Goal: Information Seeking & Learning: Learn about a topic

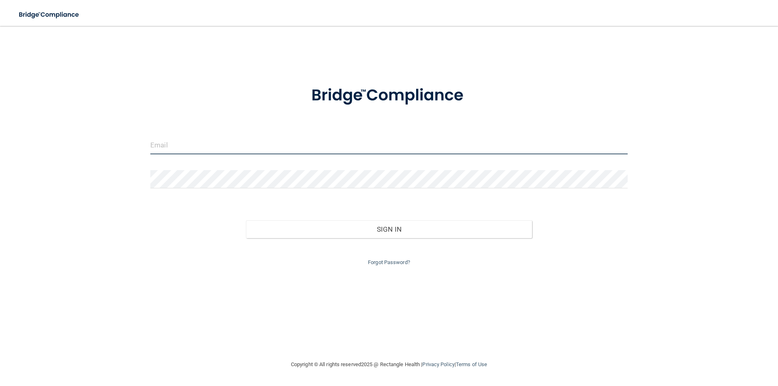
click at [190, 148] on input "email" at bounding box center [388, 145] width 477 height 18
type input "[EMAIL_ADDRESS][DOMAIN_NAME]"
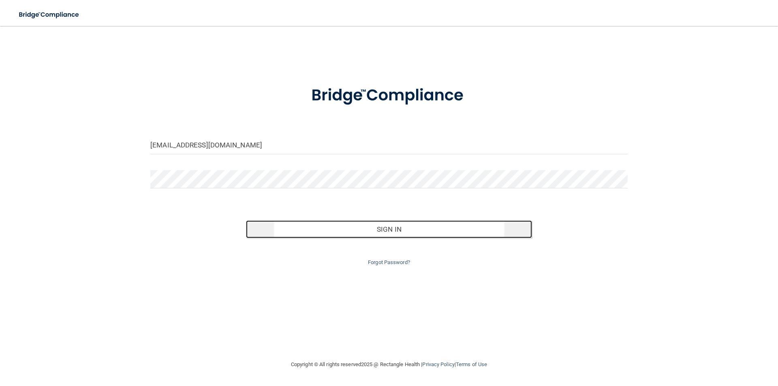
click at [391, 230] on button "Sign In" at bounding box center [389, 229] width 286 height 18
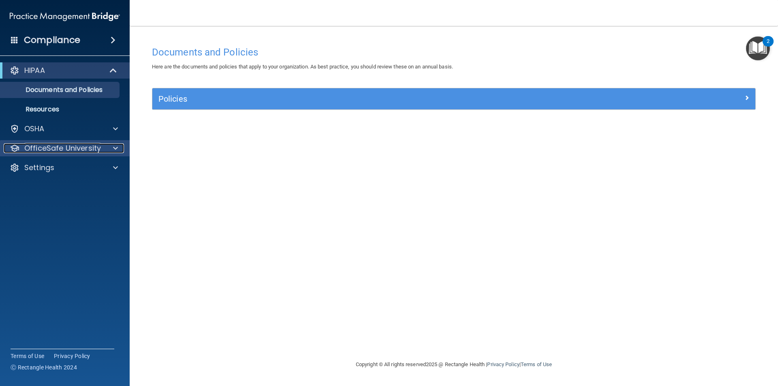
click at [64, 147] on p "OfficeSafe University" at bounding box center [62, 148] width 77 height 10
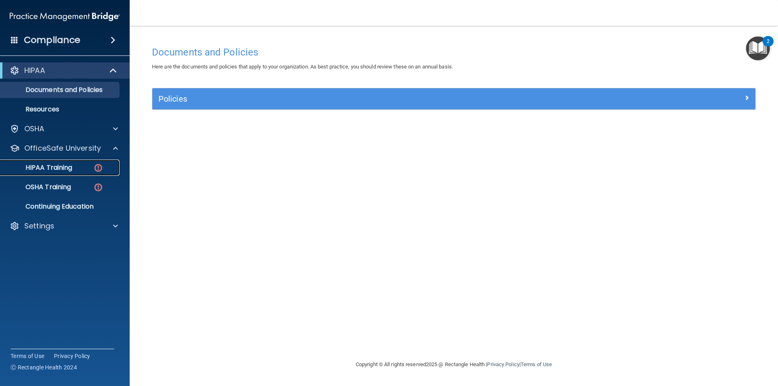
click at [56, 168] on p "HIPAA Training" at bounding box center [38, 168] width 67 height 8
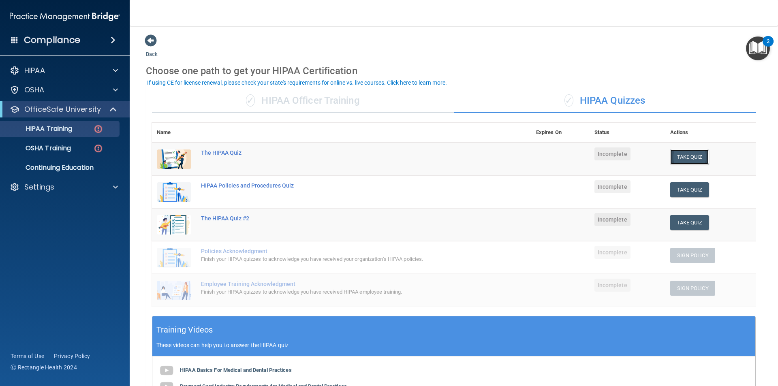
click at [692, 156] on button "Take Quiz" at bounding box center [689, 156] width 39 height 15
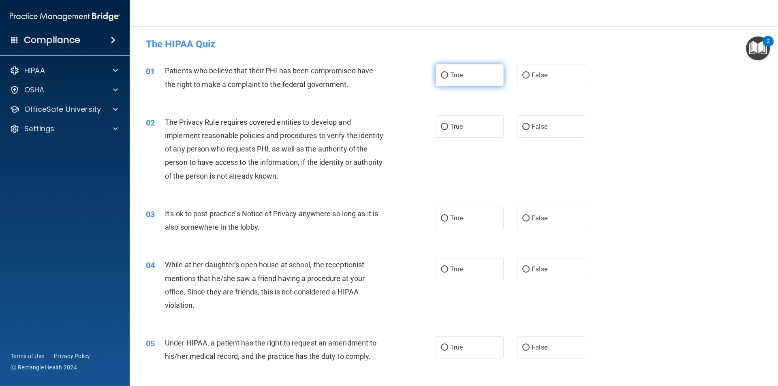
click at [442, 77] on input "True" at bounding box center [444, 76] width 7 height 6
radio input "true"
click at [442, 124] on input "True" at bounding box center [444, 127] width 7 height 6
radio input "true"
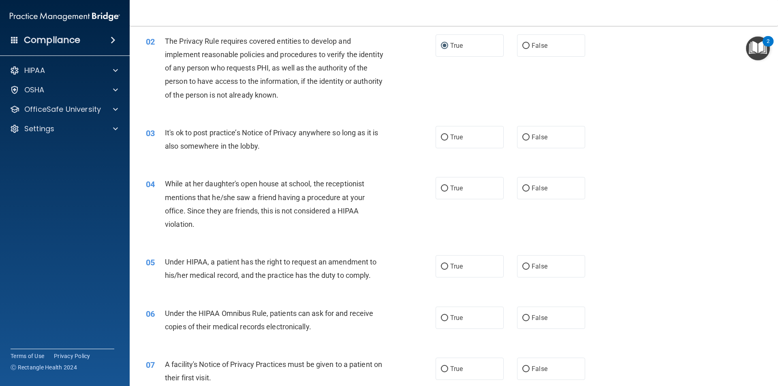
scroll to position [122, 0]
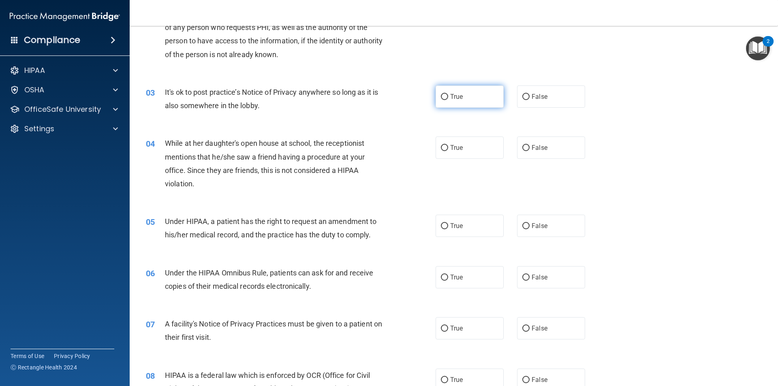
click at [441, 94] on input "True" at bounding box center [444, 97] width 7 height 6
radio input "true"
click at [522, 149] on input "False" at bounding box center [525, 148] width 7 height 6
radio input "true"
click at [517, 223] on label "False" at bounding box center [551, 226] width 68 height 22
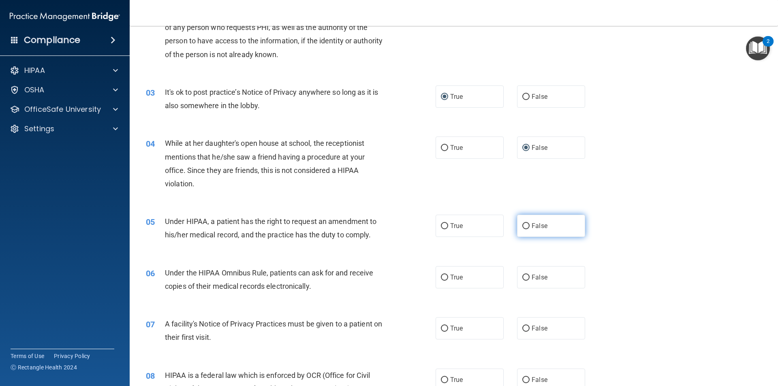
click at [522, 223] on input "False" at bounding box center [525, 226] width 7 height 6
radio input "true"
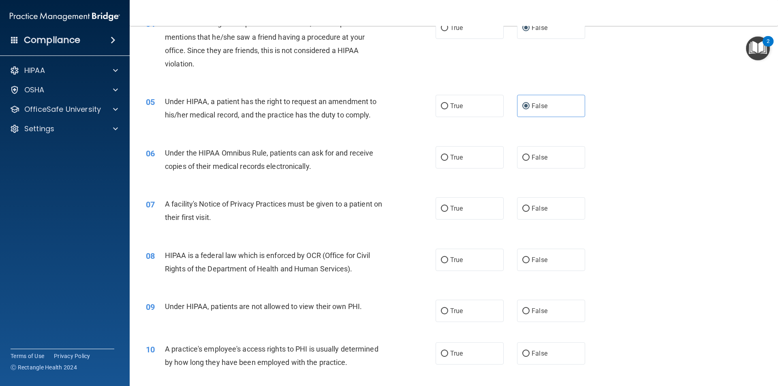
scroll to position [243, 0]
click at [444, 156] on input "True" at bounding box center [444, 156] width 7 height 6
radio input "true"
click at [441, 207] on input "True" at bounding box center [444, 207] width 7 height 6
radio input "true"
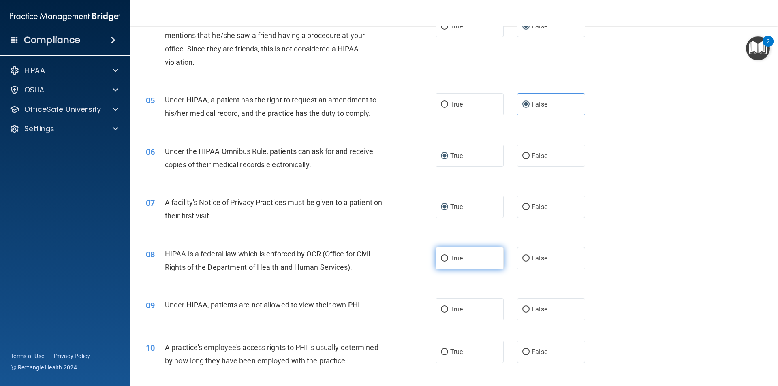
click at [441, 256] on input "True" at bounding box center [444, 259] width 7 height 6
radio input "true"
click at [517, 308] on label "False" at bounding box center [551, 309] width 68 height 22
click at [522, 308] on input "False" at bounding box center [525, 310] width 7 height 6
radio input "true"
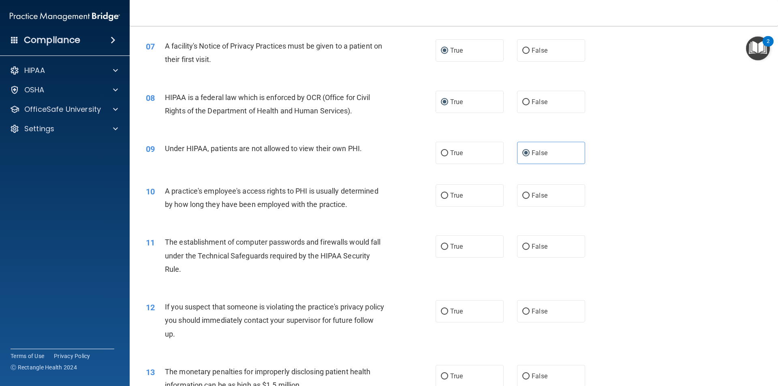
scroll to position [405, 0]
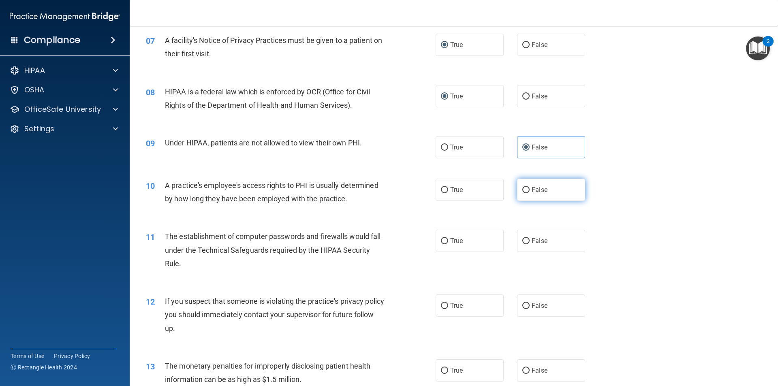
click at [522, 190] on input "False" at bounding box center [525, 190] width 7 height 6
radio input "true"
click at [442, 241] on input "True" at bounding box center [444, 241] width 7 height 6
radio input "true"
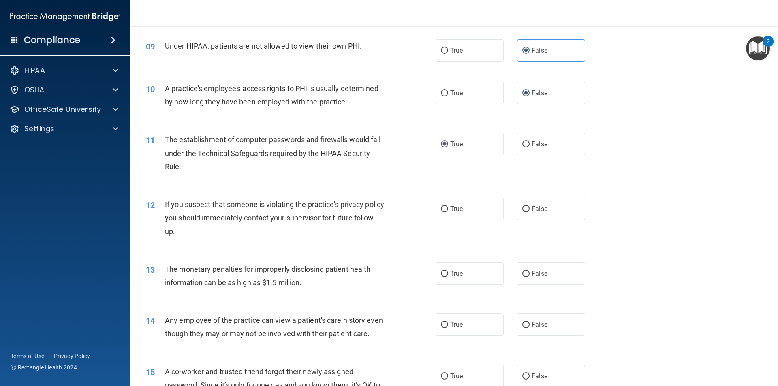
scroll to position [527, 0]
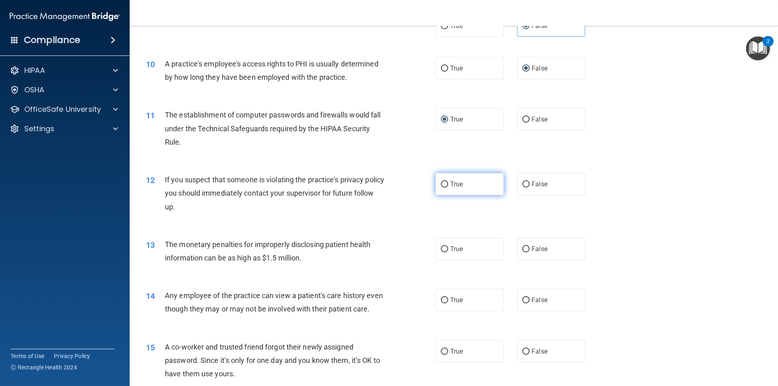
click at [444, 186] on input "True" at bounding box center [444, 185] width 7 height 6
radio input "true"
click at [523, 249] on input "False" at bounding box center [525, 249] width 7 height 6
radio input "true"
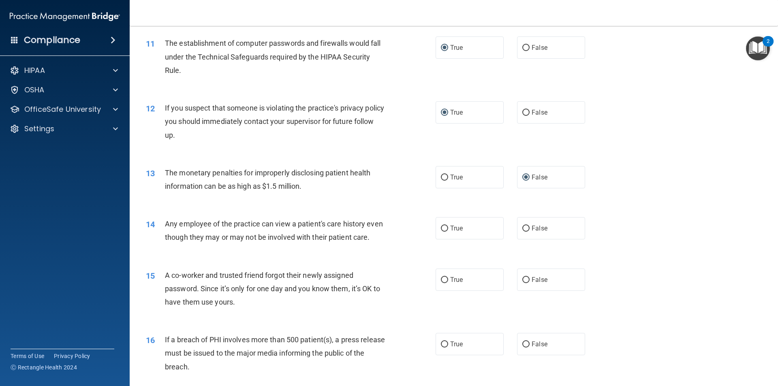
scroll to position [608, 0]
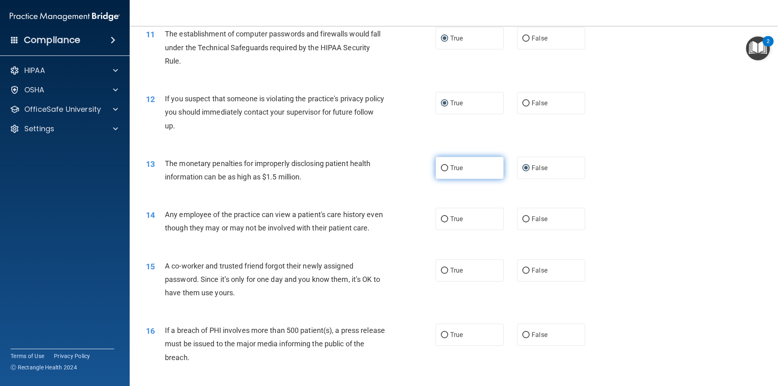
click at [445, 169] on input "True" at bounding box center [444, 168] width 7 height 6
radio input "true"
radio input "false"
click at [522, 220] on input "False" at bounding box center [525, 219] width 7 height 6
radio input "true"
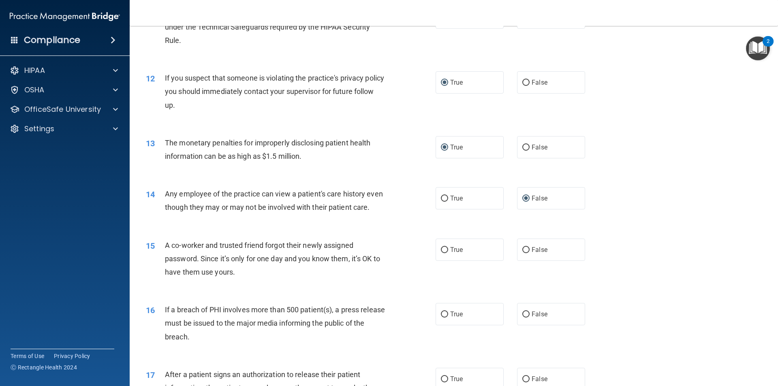
scroll to position [689, 0]
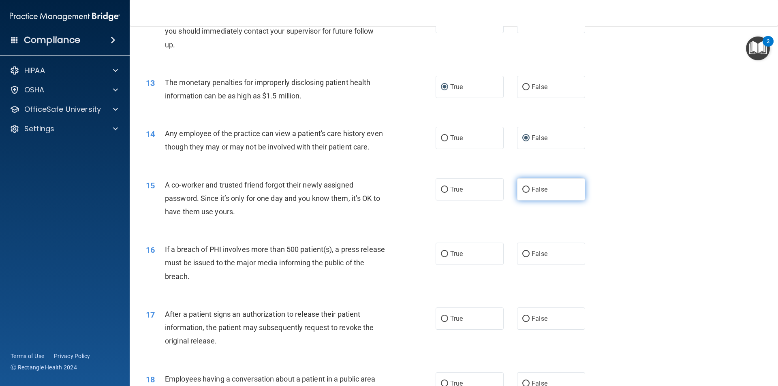
click at [523, 193] on input "False" at bounding box center [525, 190] width 7 height 6
radio input "true"
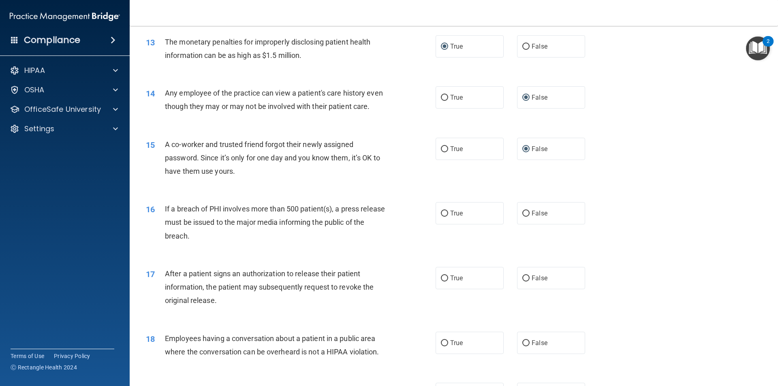
scroll to position [770, 0]
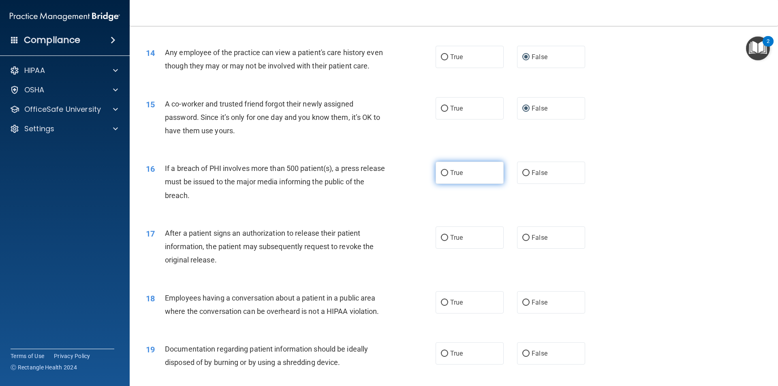
click at [442, 176] on input "True" at bounding box center [444, 173] width 7 height 6
radio input "true"
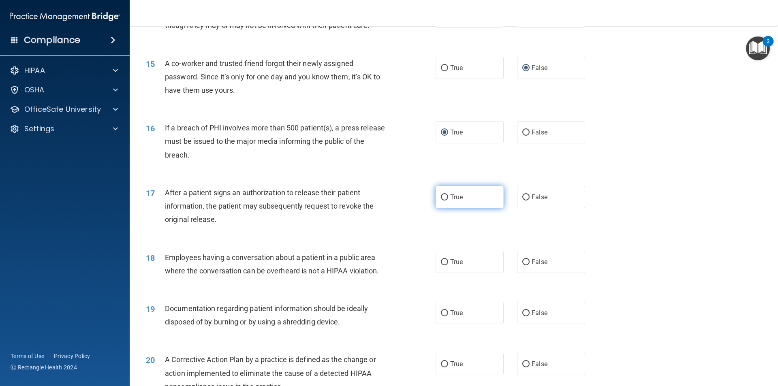
click at [441, 201] on input "True" at bounding box center [444, 197] width 7 height 6
radio input "true"
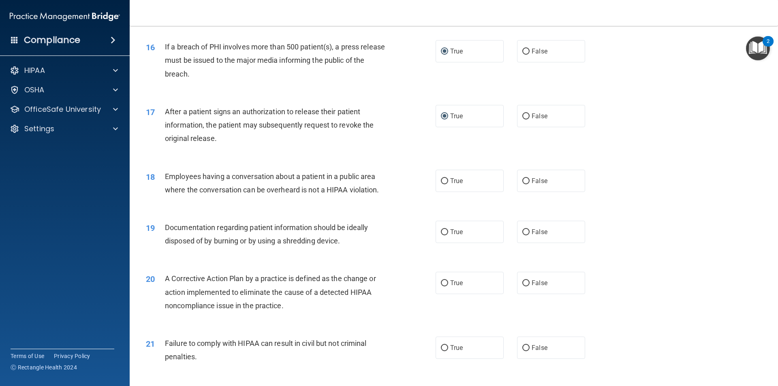
scroll to position [932, 0]
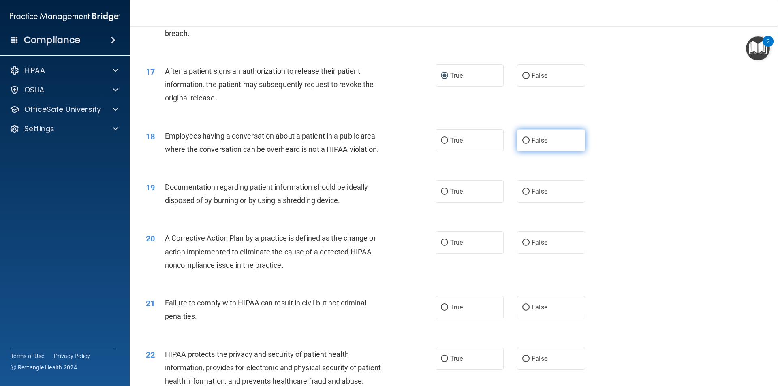
click at [522, 144] on input "False" at bounding box center [525, 141] width 7 height 6
radio input "true"
click at [442, 195] on input "True" at bounding box center [444, 192] width 7 height 6
radio input "true"
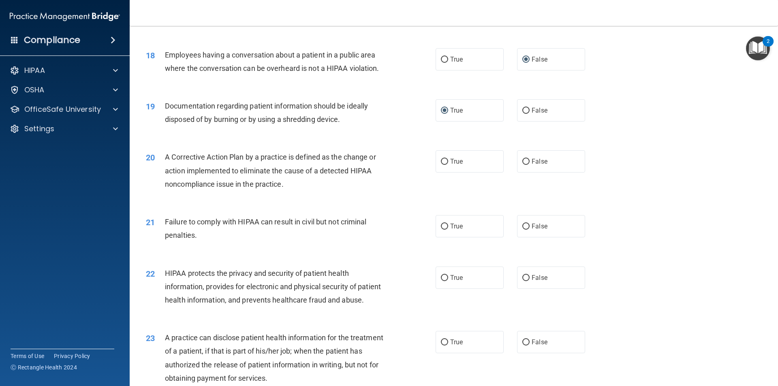
scroll to position [1053, 0]
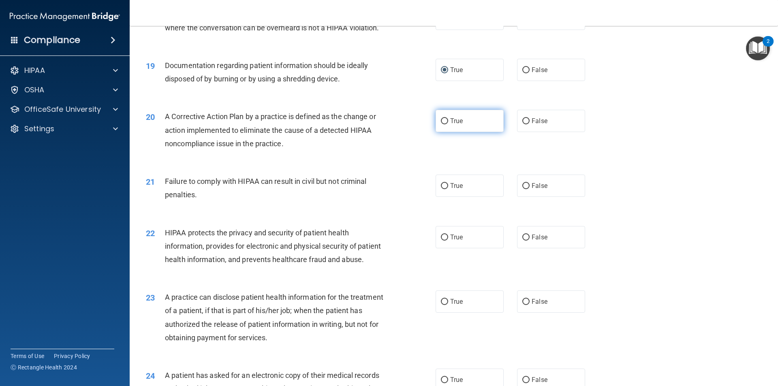
click at [444, 124] on input "True" at bounding box center [444, 121] width 7 height 6
radio input "true"
click at [523, 189] on input "False" at bounding box center [525, 186] width 7 height 6
radio input "true"
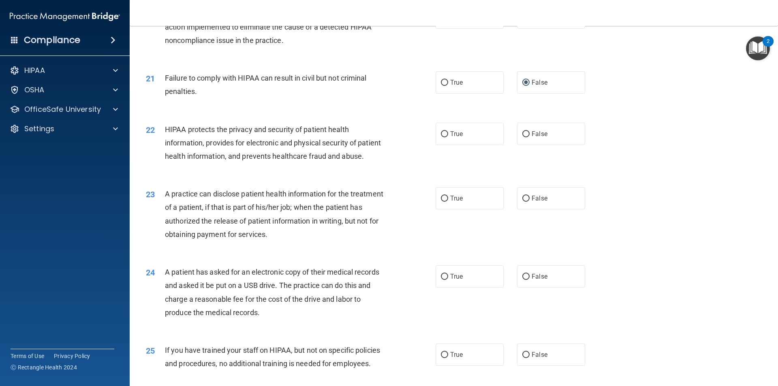
scroll to position [1175, 0]
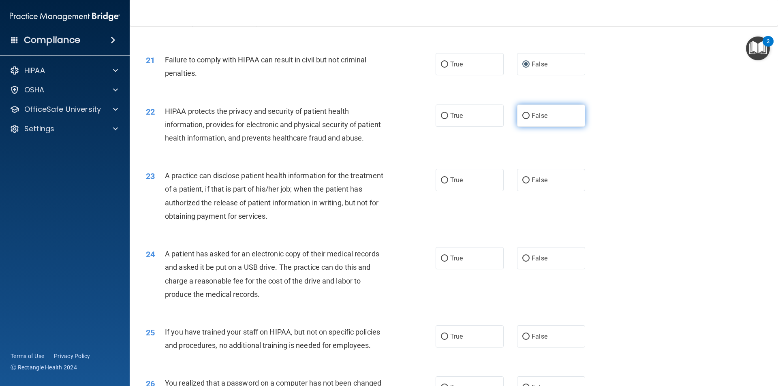
click at [522, 119] on input "False" at bounding box center [525, 116] width 7 height 6
radio input "true"
click at [522, 184] on input "False" at bounding box center [525, 180] width 7 height 6
radio input "true"
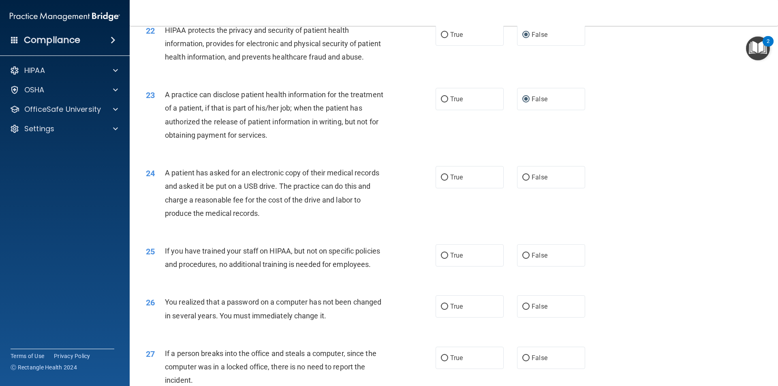
scroll to position [1296, 0]
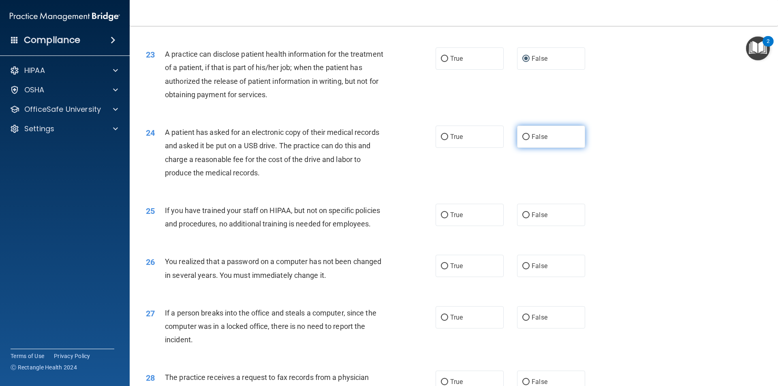
click at [525, 148] on label "False" at bounding box center [551, 137] width 68 height 22
click at [525, 140] on input "False" at bounding box center [525, 137] width 7 height 6
radio input "true"
click at [523, 218] on input "False" at bounding box center [525, 215] width 7 height 6
radio input "true"
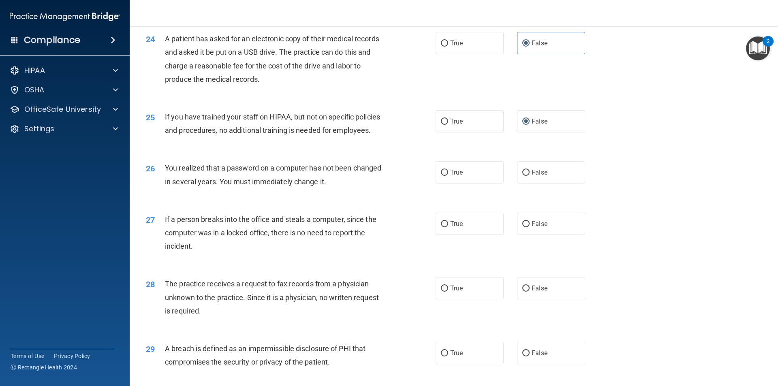
scroll to position [1458, 0]
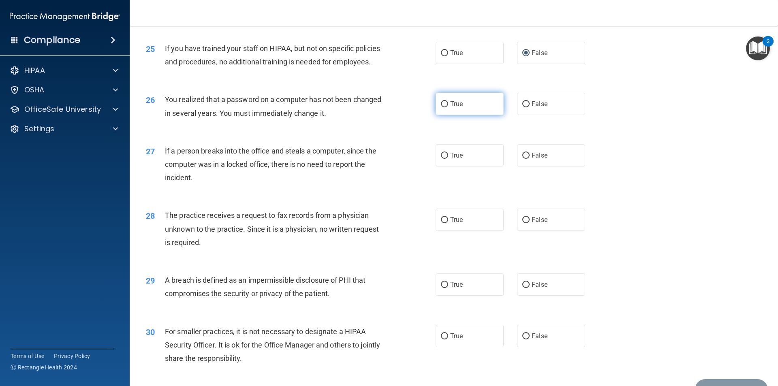
click at [437, 115] on label "True" at bounding box center [470, 104] width 68 height 22
click at [441, 107] on input "True" at bounding box center [444, 104] width 7 height 6
radio input "true"
click at [522, 159] on input "False" at bounding box center [525, 156] width 7 height 6
radio input "true"
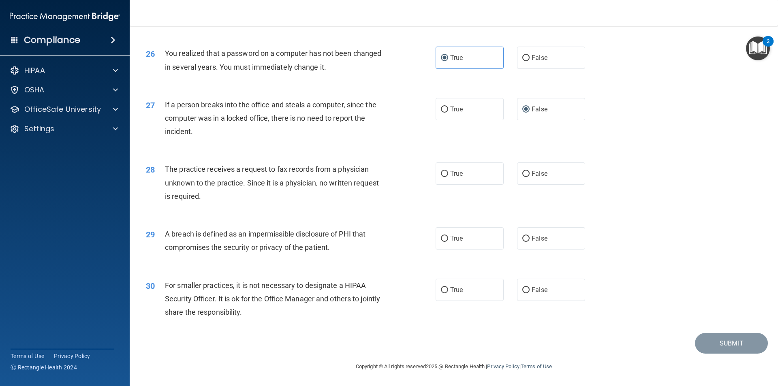
scroll to position [1531, 0]
click at [522, 174] on input "False" at bounding box center [525, 174] width 7 height 6
radio input "true"
click at [441, 237] on input "True" at bounding box center [444, 239] width 7 height 6
radio input "true"
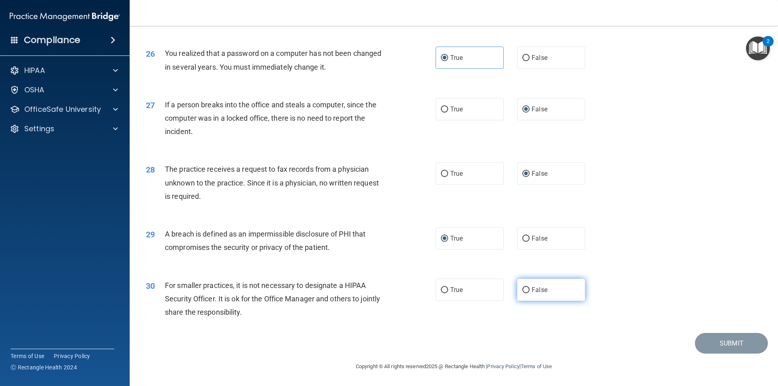
click at [522, 288] on input "False" at bounding box center [525, 290] width 7 height 6
radio input "true"
click at [720, 344] on button "Submit" at bounding box center [731, 343] width 73 height 21
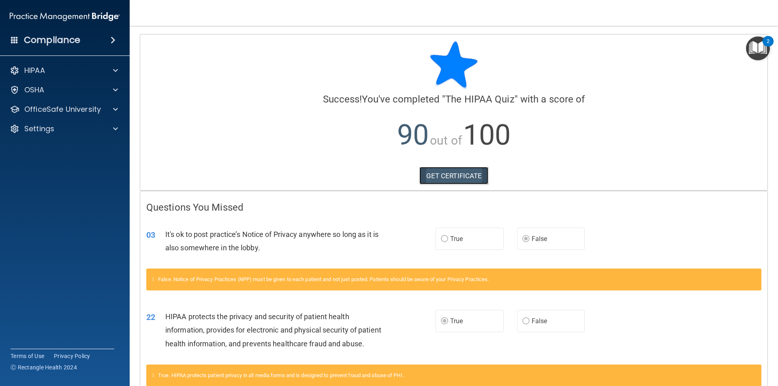
click at [457, 179] on link "GET CERTIFICATE" at bounding box center [453, 176] width 69 height 18
click at [43, 108] on p "OfficeSafe University" at bounding box center [62, 110] width 77 height 10
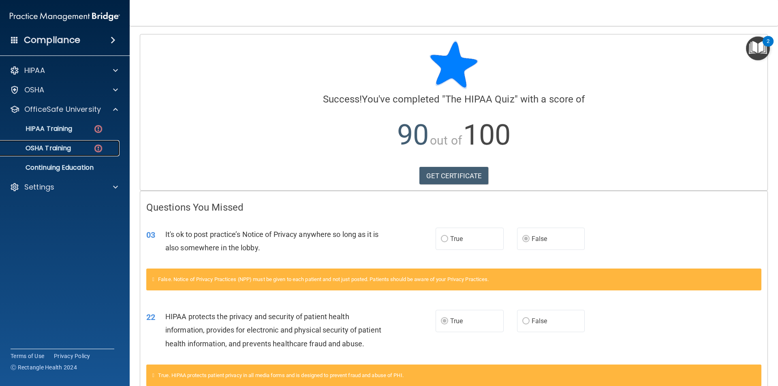
click at [53, 148] on p "OSHA Training" at bounding box center [38, 148] width 66 height 8
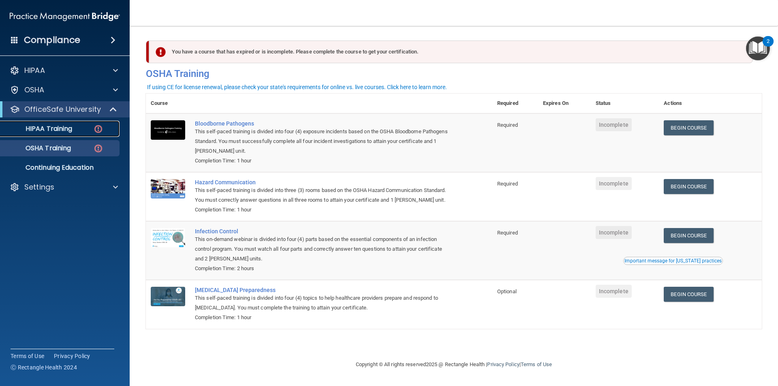
click at [58, 129] on p "HIPAA Training" at bounding box center [38, 129] width 67 height 8
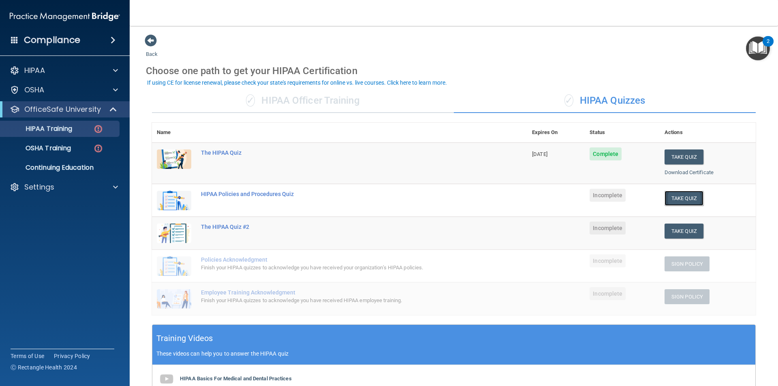
click at [689, 201] on button "Take Quiz" at bounding box center [683, 198] width 39 height 15
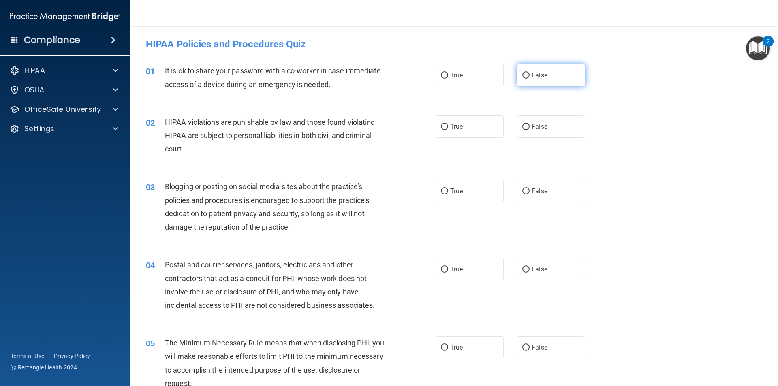
click at [522, 76] on input "False" at bounding box center [525, 76] width 7 height 6
radio input "true"
click at [441, 127] on input "True" at bounding box center [444, 127] width 7 height 6
radio input "true"
click at [522, 189] on input "False" at bounding box center [525, 191] width 7 height 6
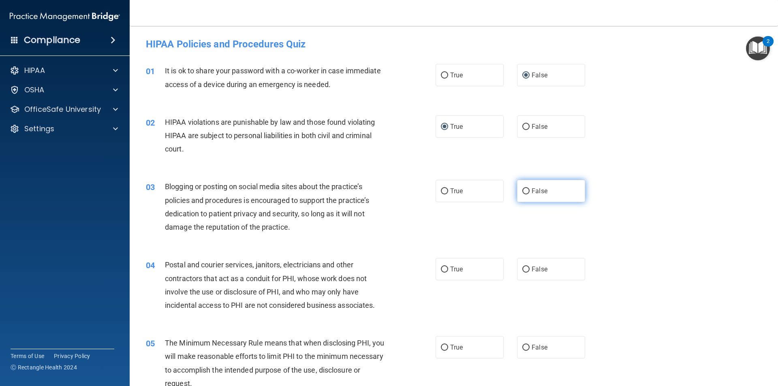
radio input "true"
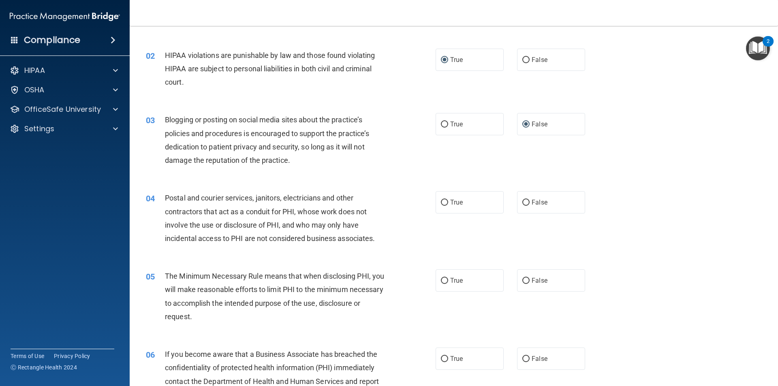
scroll to position [81, 0]
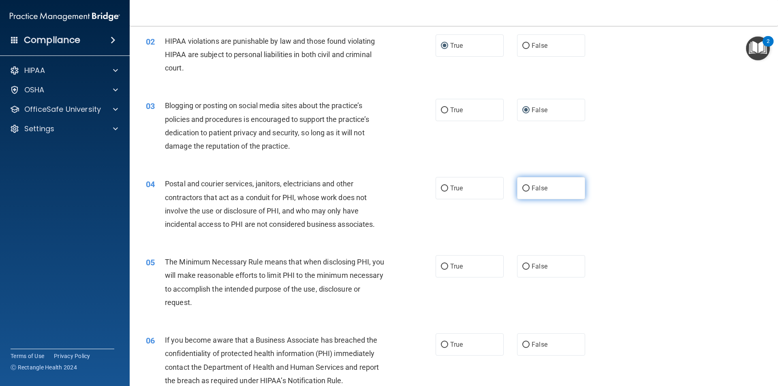
click at [522, 186] on input "False" at bounding box center [525, 189] width 7 height 6
radio input "true"
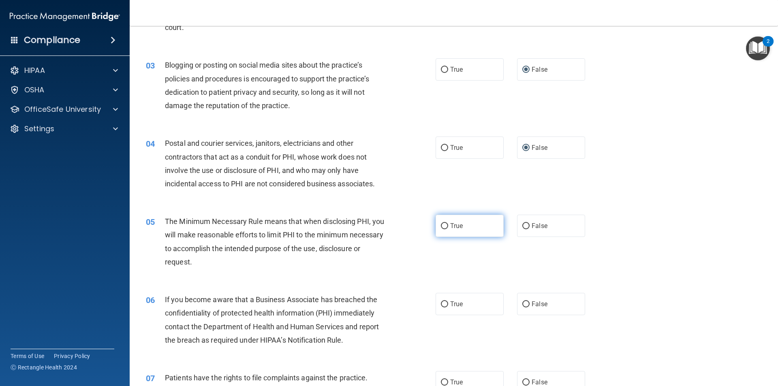
click at [441, 225] on input "True" at bounding box center [444, 226] width 7 height 6
radio input "true"
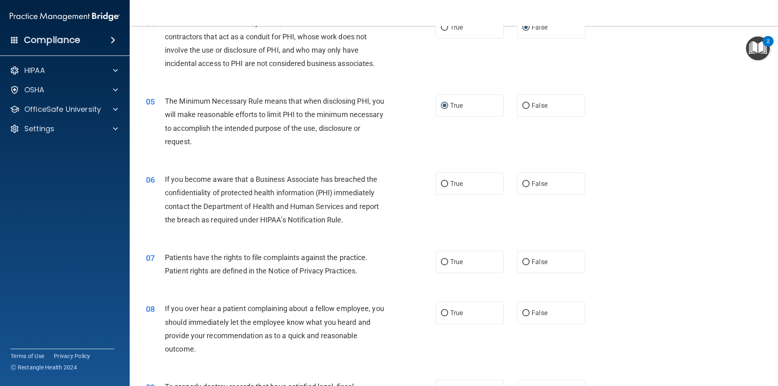
scroll to position [243, 0]
click at [441, 183] on input "True" at bounding box center [444, 183] width 7 height 6
radio input "true"
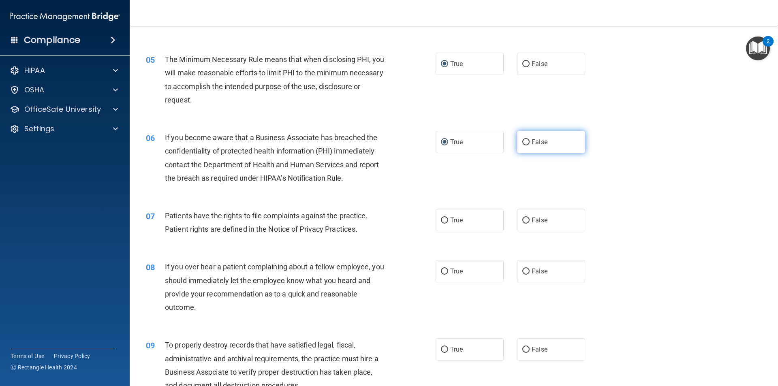
click at [523, 139] on input "False" at bounding box center [525, 142] width 7 height 6
radio input "true"
click at [441, 141] on input "True" at bounding box center [444, 142] width 7 height 6
radio input "true"
radio input "false"
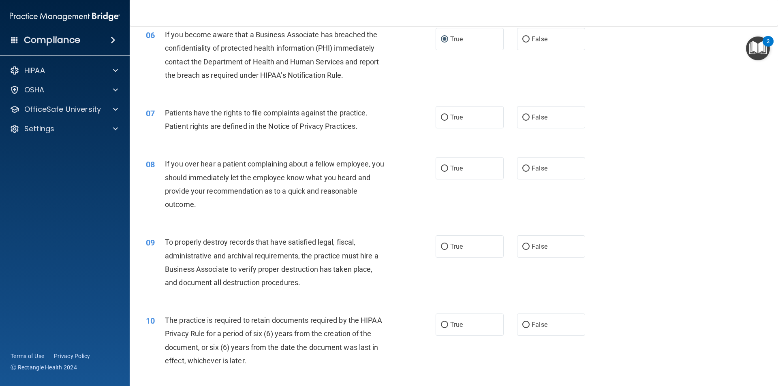
scroll to position [405, 0]
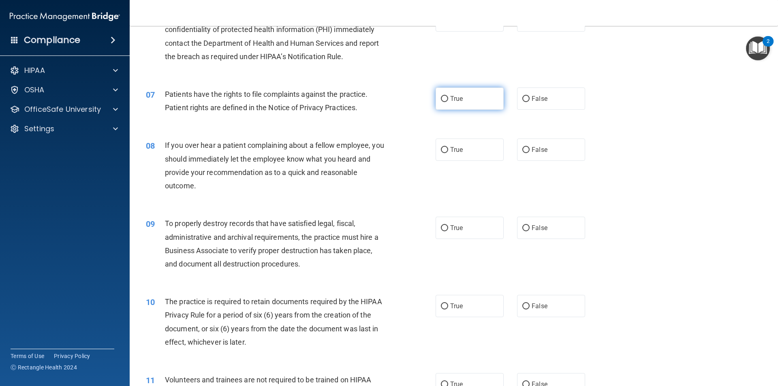
click at [443, 98] on input "True" at bounding box center [444, 99] width 7 height 6
radio input "true"
click at [523, 152] on input "False" at bounding box center [525, 150] width 7 height 6
radio input "true"
click at [524, 226] on input "False" at bounding box center [525, 228] width 7 height 6
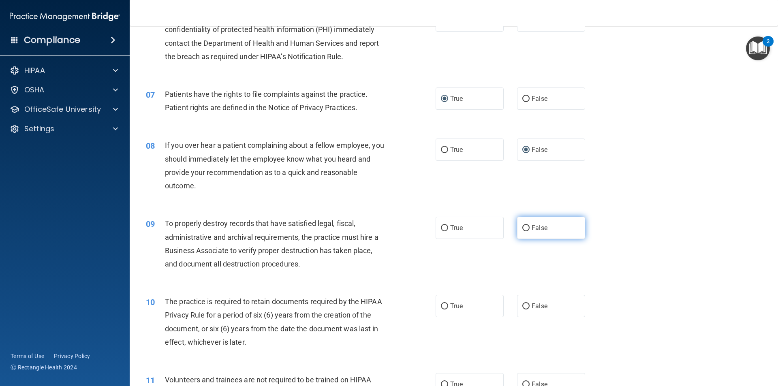
radio input "true"
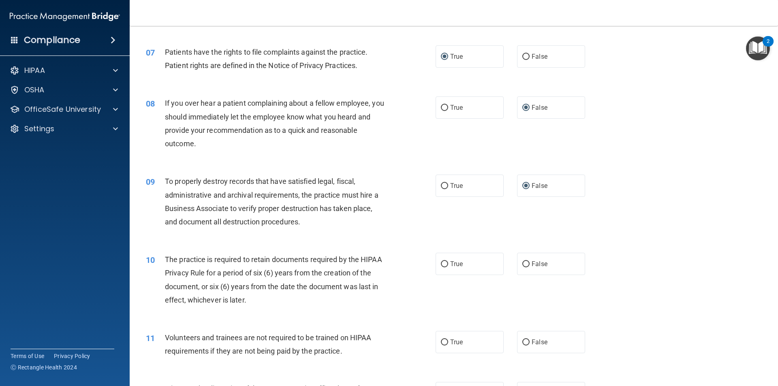
scroll to position [486, 0]
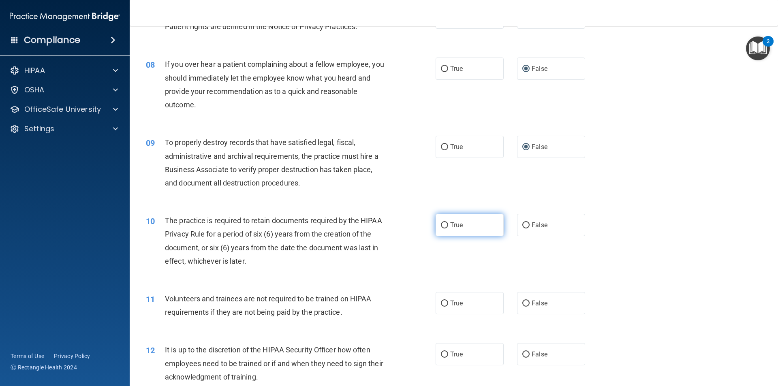
click at [441, 227] on input "True" at bounding box center [444, 225] width 7 height 6
radio input "true"
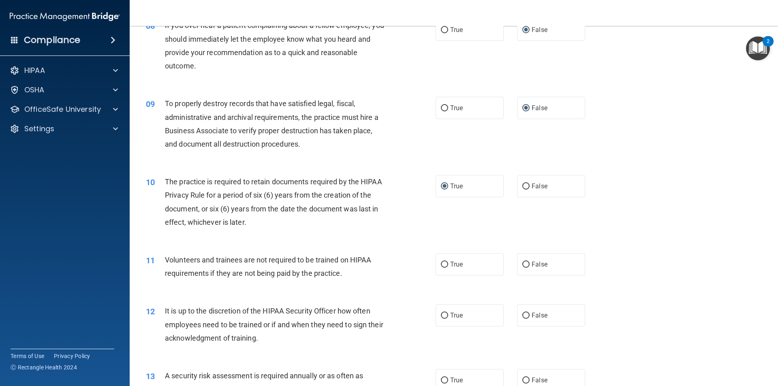
scroll to position [608, 0]
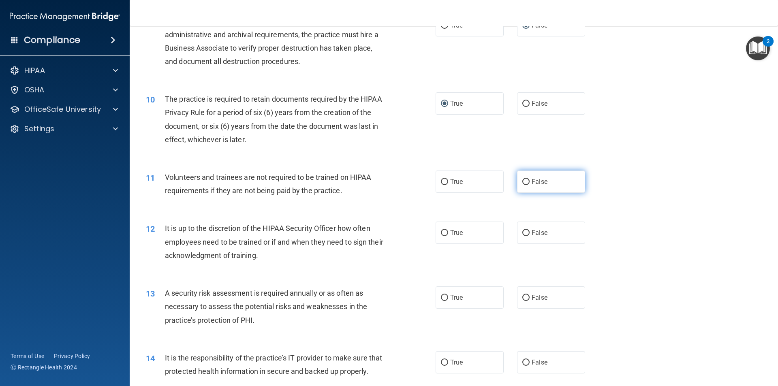
click at [522, 181] on input "False" at bounding box center [525, 182] width 7 height 6
radio input "true"
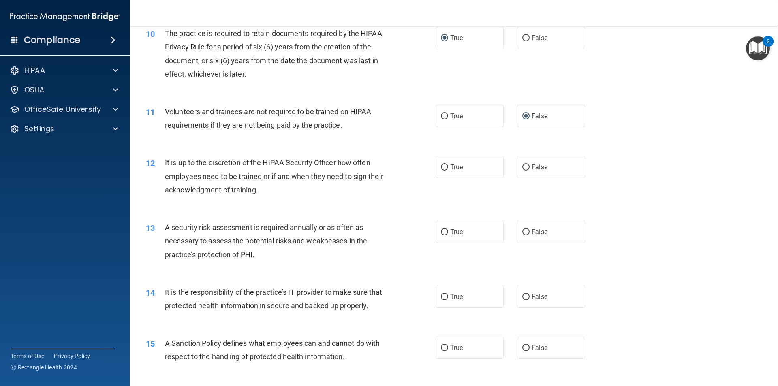
scroll to position [729, 0]
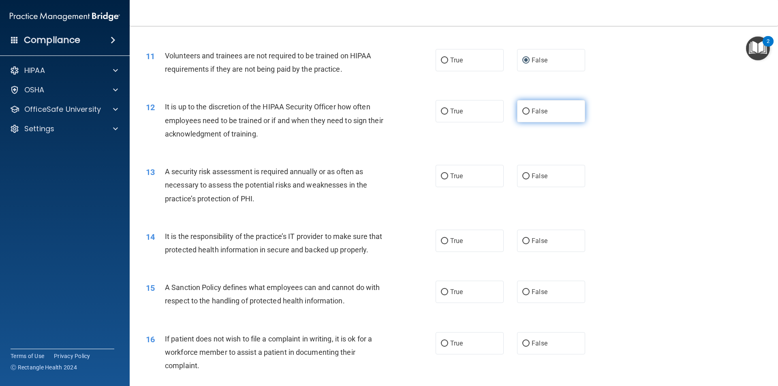
click at [524, 109] on input "False" at bounding box center [525, 112] width 7 height 6
radio input "true"
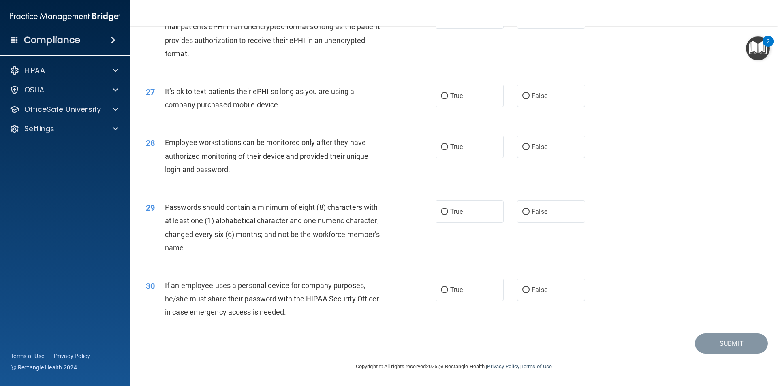
scroll to position [1324, 0]
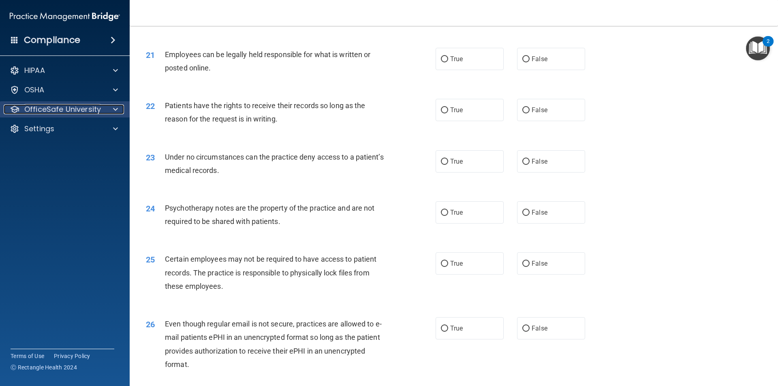
click at [57, 111] on p "OfficeSafe University" at bounding box center [62, 110] width 77 height 10
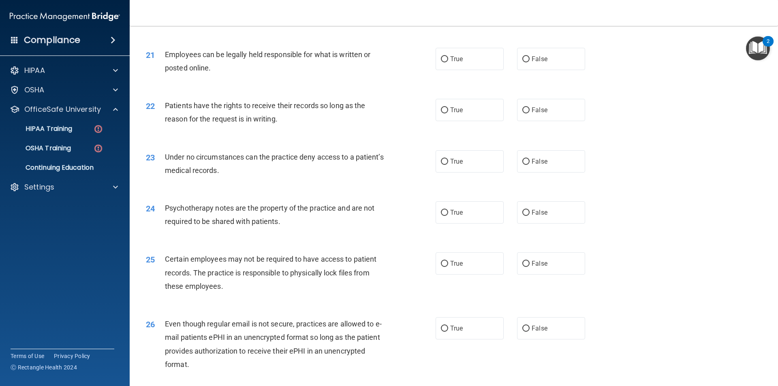
click at [683, 153] on div "23 Under no circumstances can the practice deny access to a patient’s medical r…" at bounding box center [454, 165] width 628 height 51
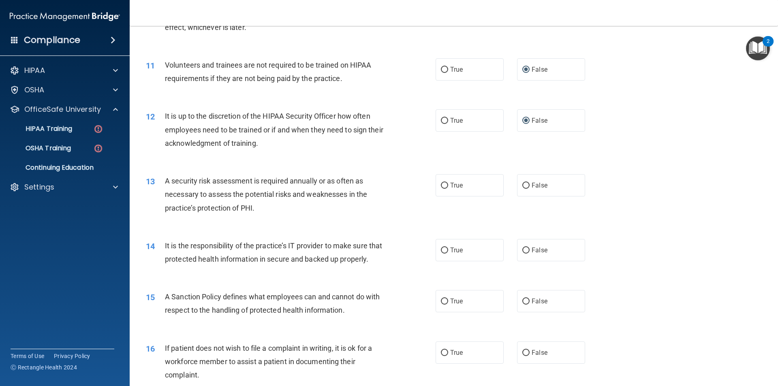
scroll to position [716, 0]
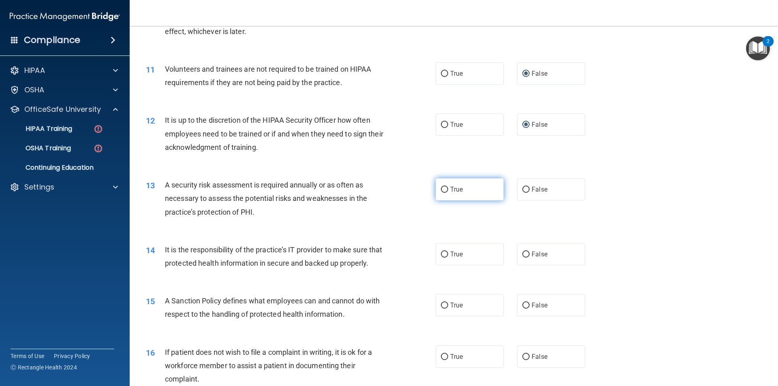
click at [444, 190] on input "True" at bounding box center [444, 190] width 7 height 6
radio input "true"
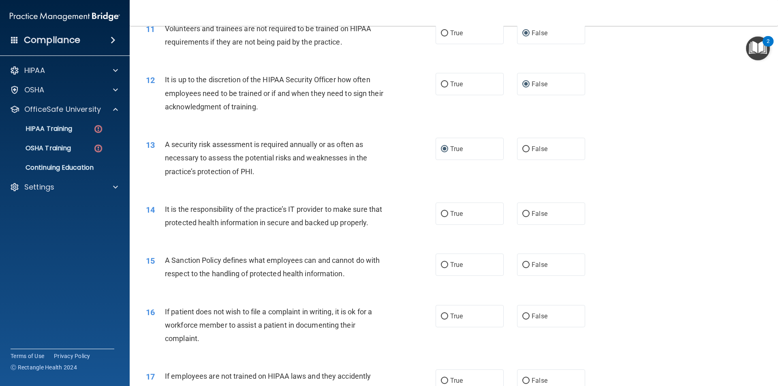
scroll to position [797, 0]
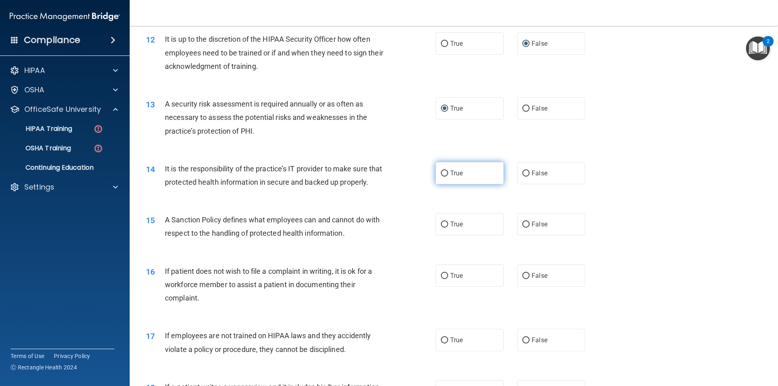
click at [442, 174] on input "True" at bounding box center [444, 174] width 7 height 6
radio input "true"
drag, startPoint x: 442, startPoint y: 237, endPoint x: 448, endPoint y: 236, distance: 5.8
click at [442, 228] on input "True" at bounding box center [444, 225] width 7 height 6
radio input "true"
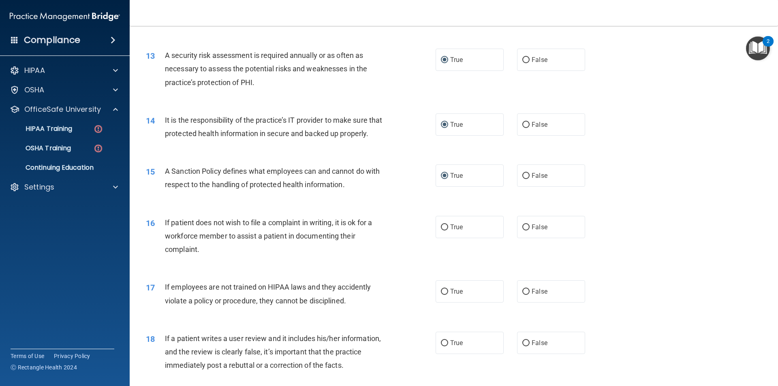
scroll to position [878, 0]
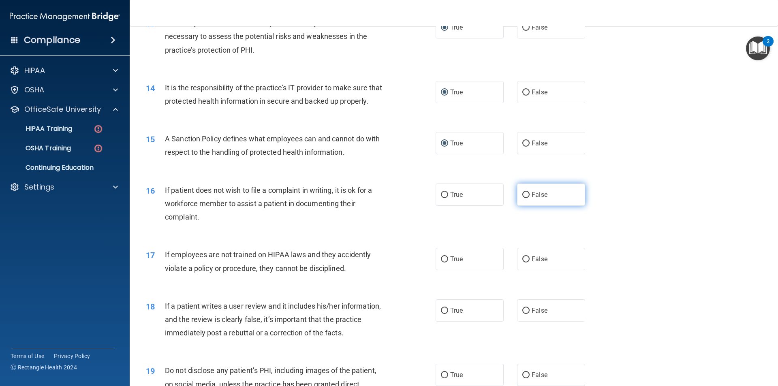
click at [523, 198] on input "False" at bounding box center [525, 195] width 7 height 6
radio input "true"
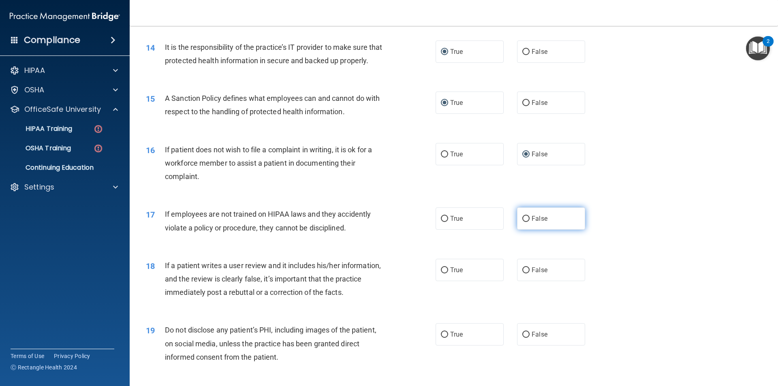
click at [523, 222] on input "False" at bounding box center [525, 219] width 7 height 6
radio input "true"
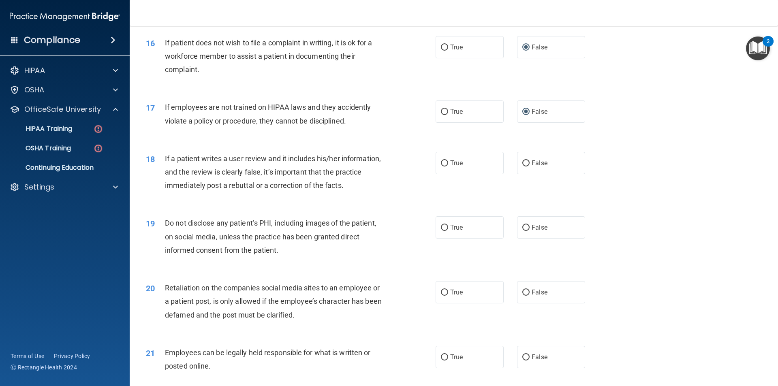
scroll to position [1040, 0]
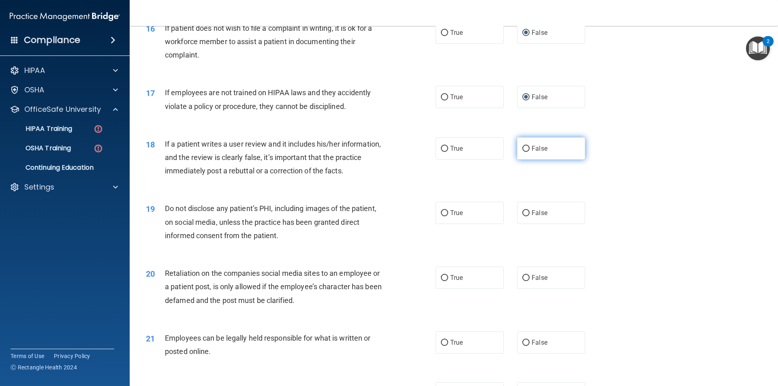
click at [519, 160] on label "False" at bounding box center [551, 148] width 68 height 22
click at [522, 152] on input "False" at bounding box center [525, 149] width 7 height 6
radio input "true"
click at [441, 216] on input "True" at bounding box center [444, 213] width 7 height 6
radio input "true"
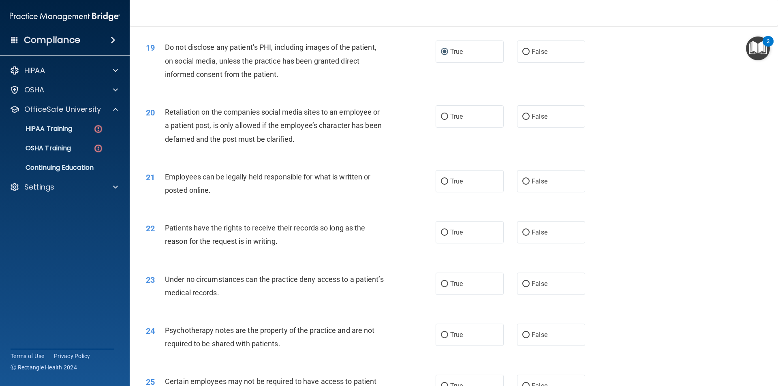
scroll to position [1202, 0]
click at [522, 119] on input "False" at bounding box center [525, 116] width 7 height 6
radio input "true"
click at [441, 184] on input "True" at bounding box center [444, 181] width 7 height 6
radio input "true"
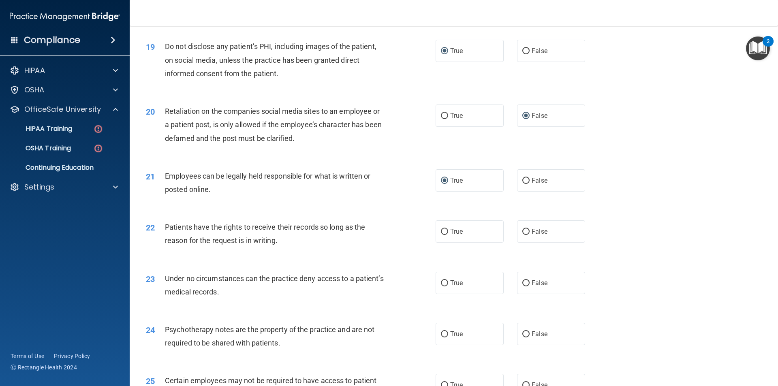
scroll to position [1243, 0]
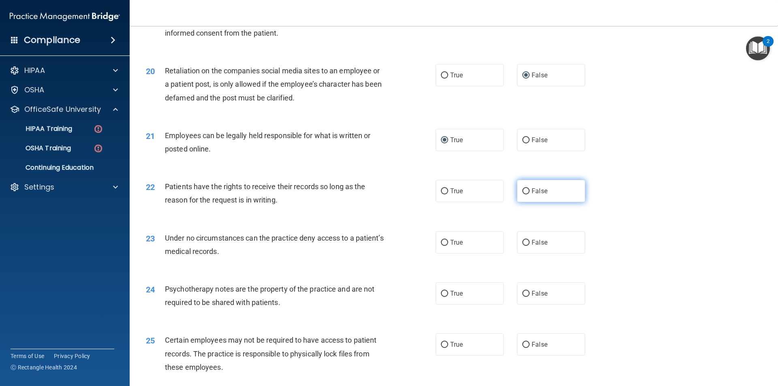
click at [525, 194] on input "False" at bounding box center [525, 191] width 7 height 6
radio input "true"
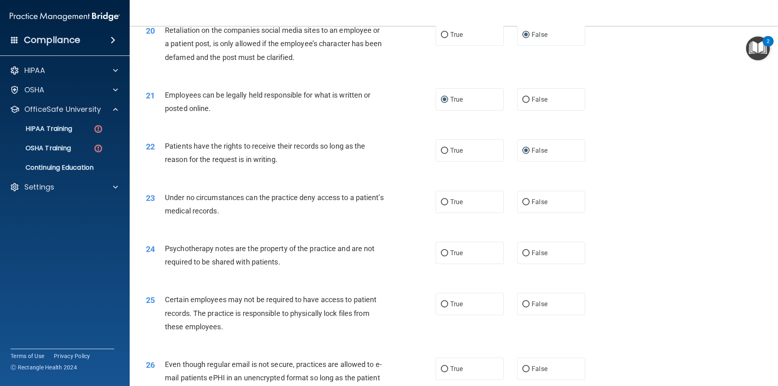
scroll to position [1324, 0]
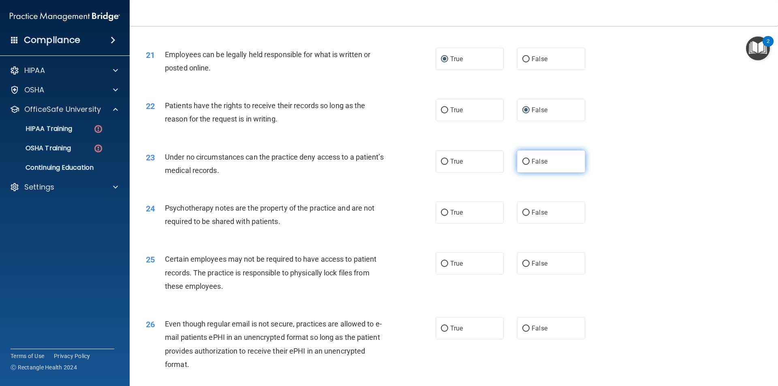
click at [522, 165] on input "False" at bounding box center [525, 162] width 7 height 6
radio input "true"
click at [441, 216] on input "True" at bounding box center [444, 213] width 7 height 6
radio input "true"
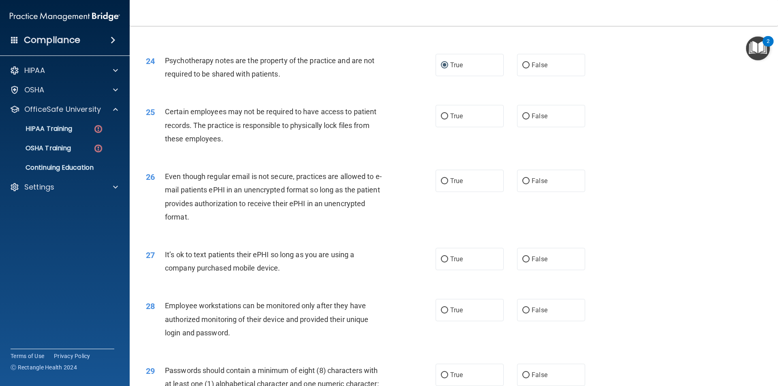
scroll to position [1486, 0]
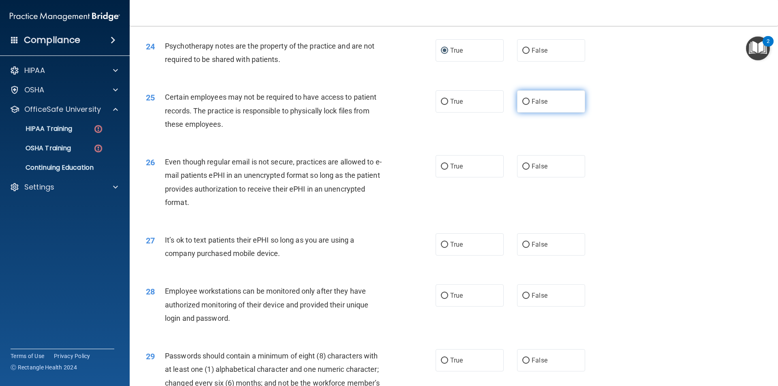
click at [522, 105] on input "False" at bounding box center [525, 102] width 7 height 6
radio input "true"
click at [522, 170] on input "False" at bounding box center [525, 167] width 7 height 6
radio input "true"
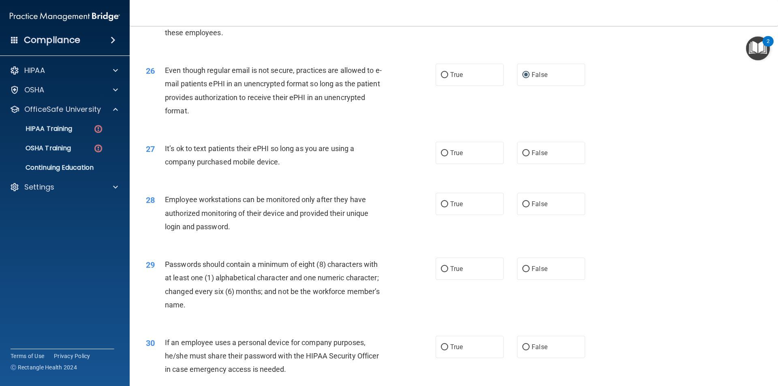
scroll to position [1607, 0]
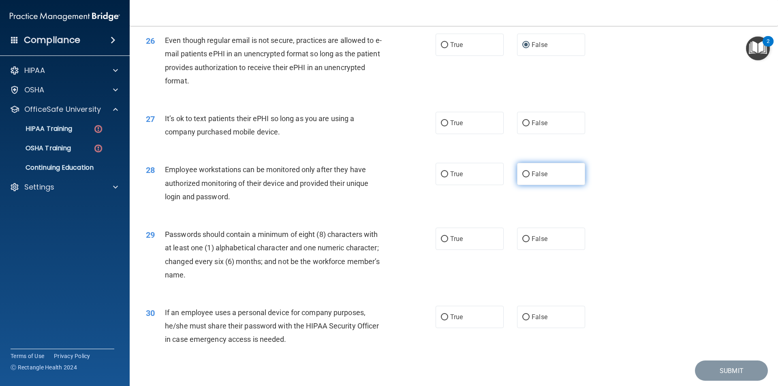
click at [522, 177] on input "False" at bounding box center [525, 174] width 7 height 6
radio input "true"
click at [441, 242] on input "True" at bounding box center [444, 239] width 7 height 6
radio input "true"
click at [523, 126] on input "False" at bounding box center [525, 123] width 7 height 6
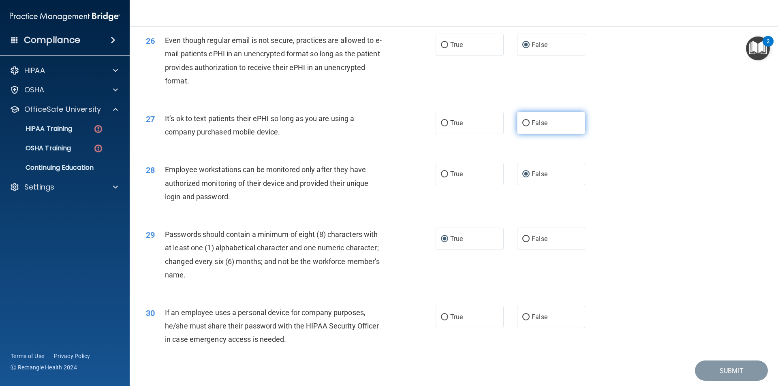
radio input "true"
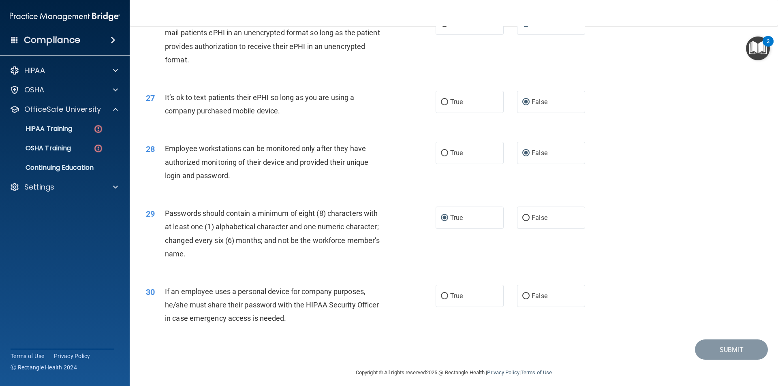
scroll to position [1648, 0]
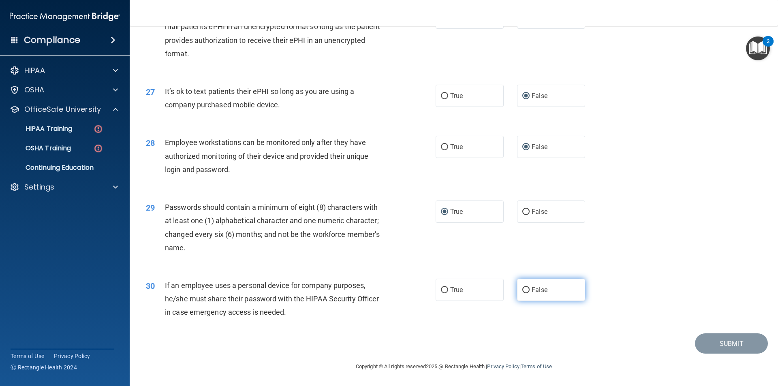
click at [522, 291] on input "False" at bounding box center [525, 290] width 7 height 6
radio input "true"
click at [721, 344] on button "Submit" at bounding box center [731, 343] width 73 height 21
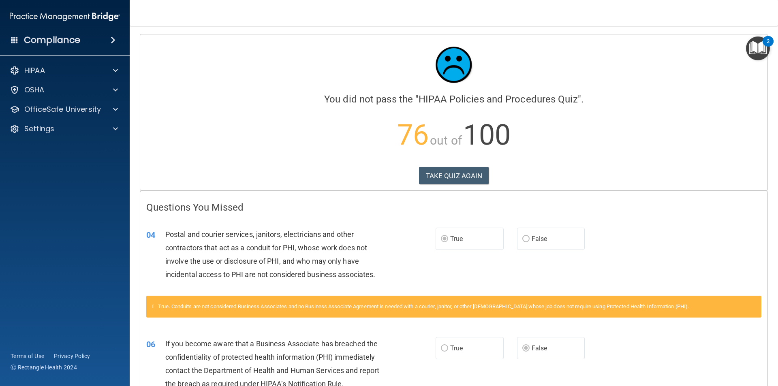
click at [433, 164] on div "Calculating your score.... You did not pass the " HIPAA Policies and Procedures…" at bounding box center [453, 112] width 627 height 156
click at [437, 173] on button "TAKE QUIZ AGAIN" at bounding box center [454, 176] width 70 height 18
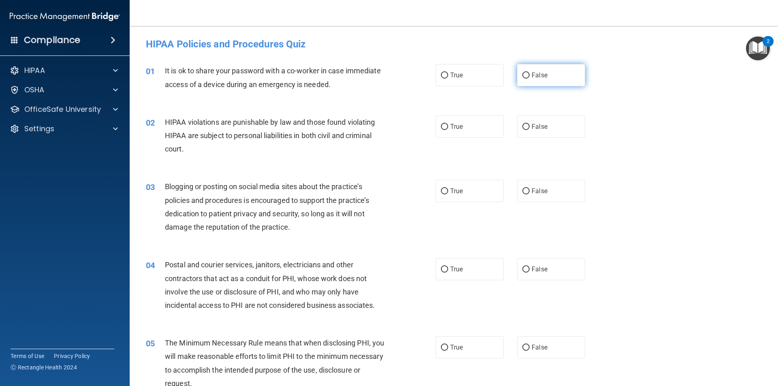
click at [522, 77] on input "False" at bounding box center [525, 76] width 7 height 6
radio input "true"
click at [442, 127] on input "True" at bounding box center [444, 127] width 7 height 6
radio input "true"
click at [522, 190] on input "False" at bounding box center [525, 191] width 7 height 6
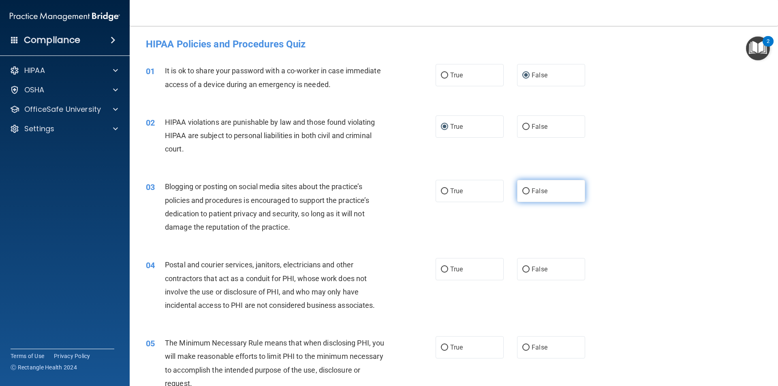
radio input "true"
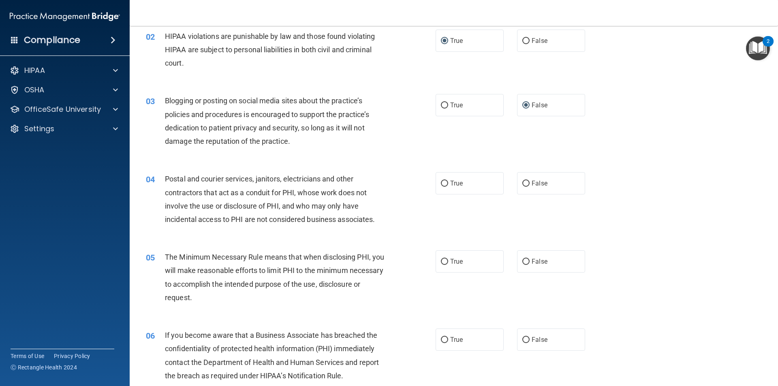
scroll to position [122, 0]
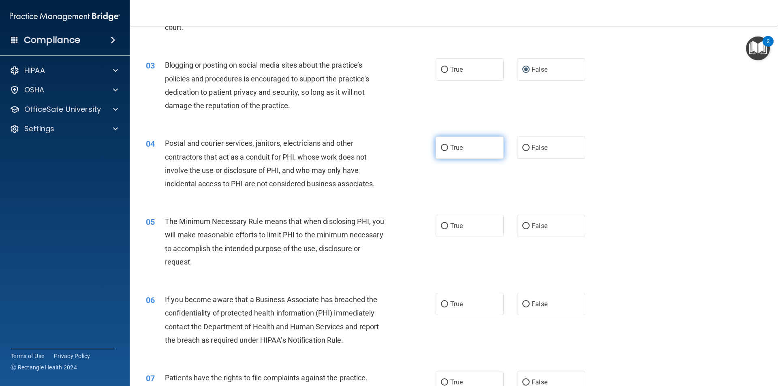
click at [441, 148] on input "True" at bounding box center [444, 148] width 7 height 6
radio input "true"
click at [444, 224] on input "True" at bounding box center [444, 226] width 7 height 6
radio input "true"
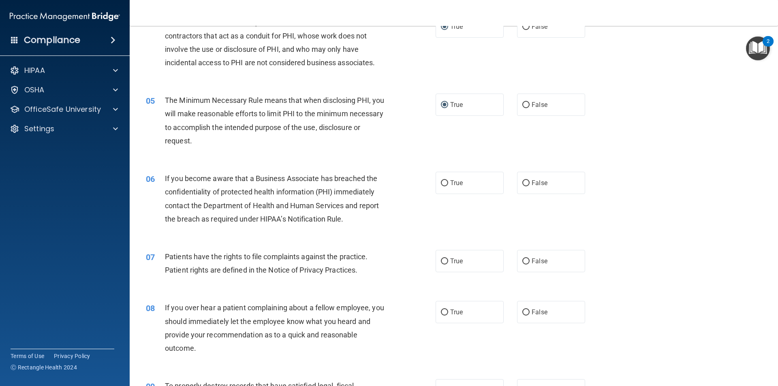
scroll to position [243, 0]
click at [441, 185] on input "True" at bounding box center [444, 183] width 7 height 6
radio input "true"
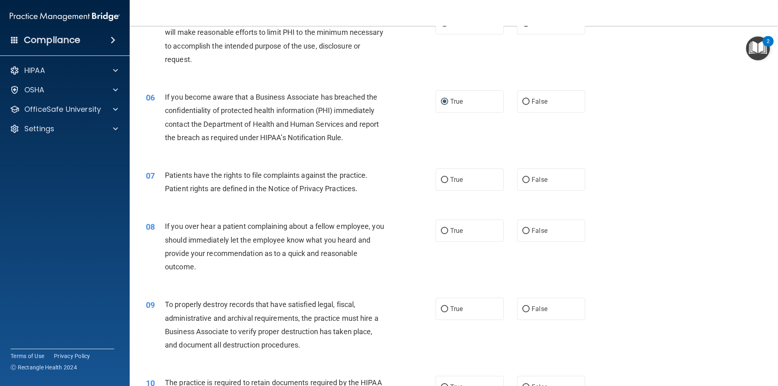
scroll to position [365, 0]
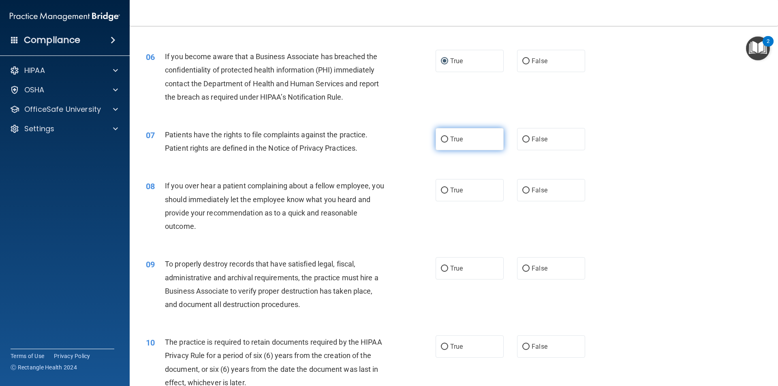
click at [441, 139] on input "True" at bounding box center [444, 140] width 7 height 6
radio input "true"
click at [522, 190] on input "False" at bounding box center [525, 191] width 7 height 6
radio input "true"
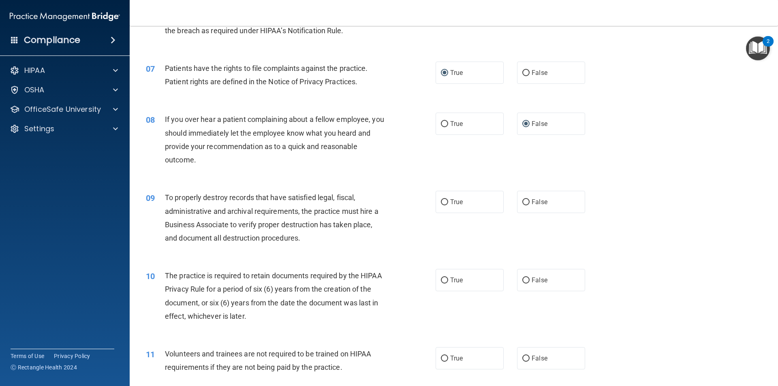
scroll to position [446, 0]
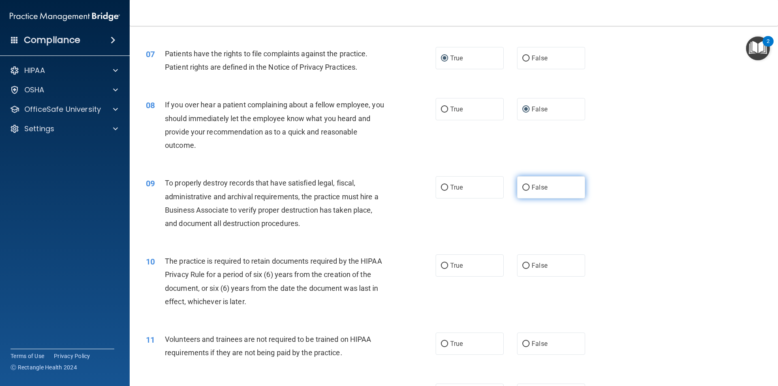
click at [523, 185] on input "False" at bounding box center [525, 188] width 7 height 6
radio input "true"
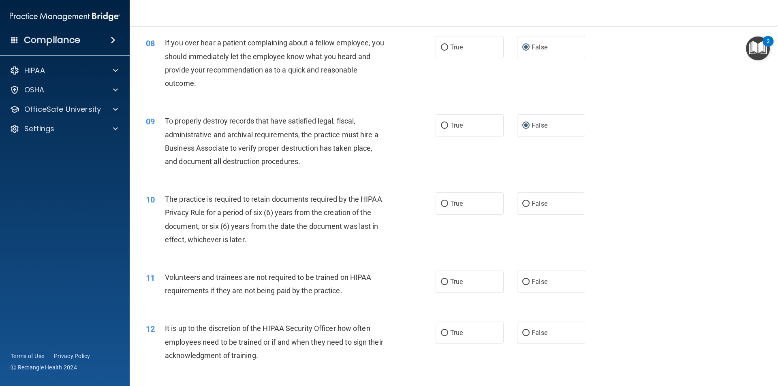
scroll to position [527, 0]
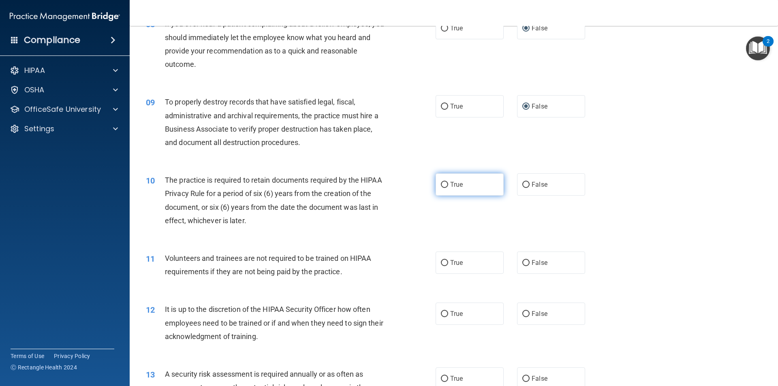
click at [441, 186] on input "True" at bounding box center [444, 185] width 7 height 6
radio input "true"
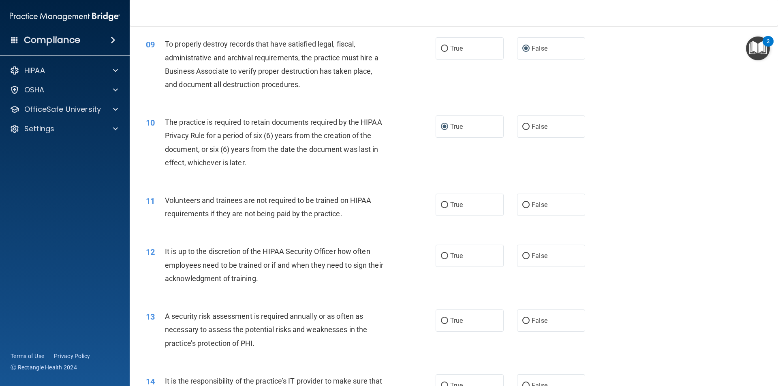
scroll to position [608, 0]
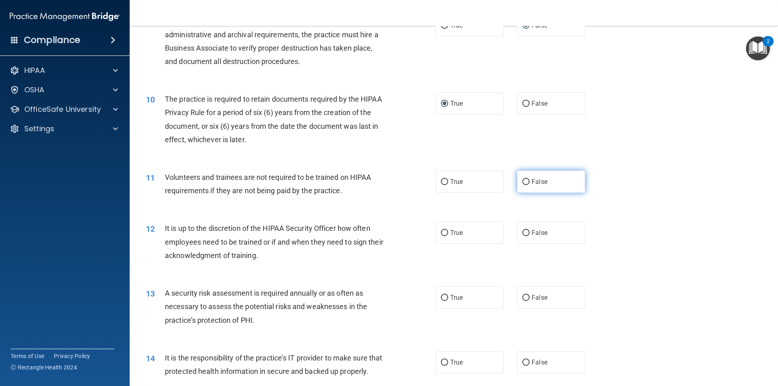
click at [518, 181] on label "False" at bounding box center [551, 182] width 68 height 22
click at [522, 181] on input "False" at bounding box center [525, 182] width 7 height 6
radio input "true"
click at [522, 232] on input "False" at bounding box center [525, 233] width 7 height 6
radio input "true"
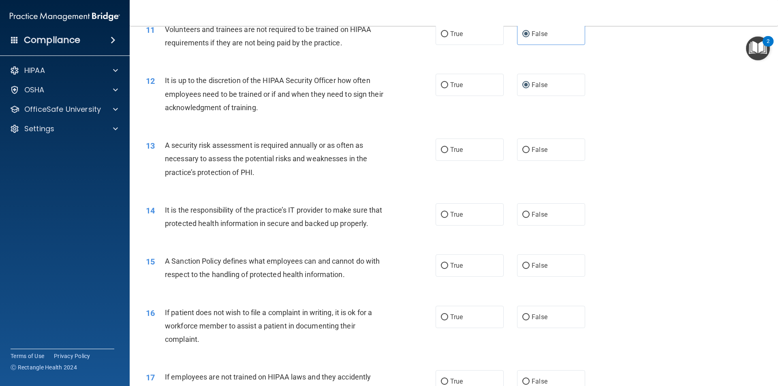
scroll to position [770, 0]
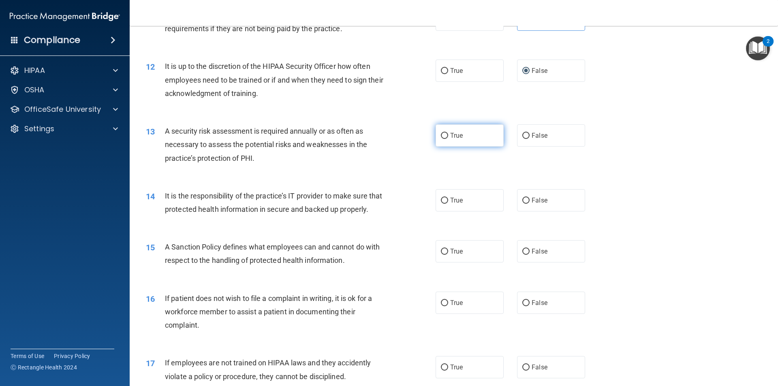
click at [443, 139] on input "True" at bounding box center [444, 136] width 7 height 6
radio input "true"
click at [522, 201] on input "False" at bounding box center [525, 201] width 7 height 6
radio input "true"
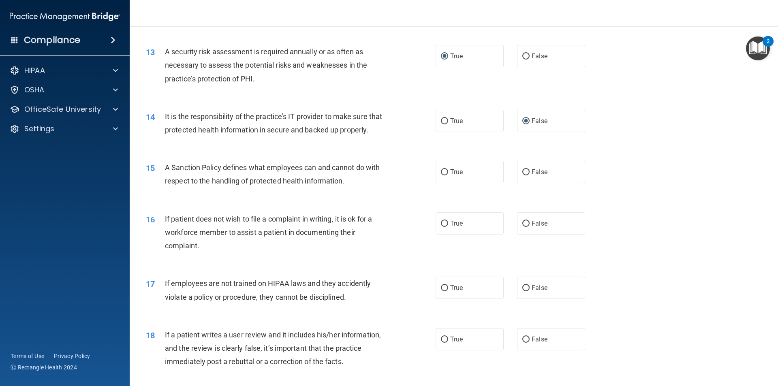
scroll to position [851, 0]
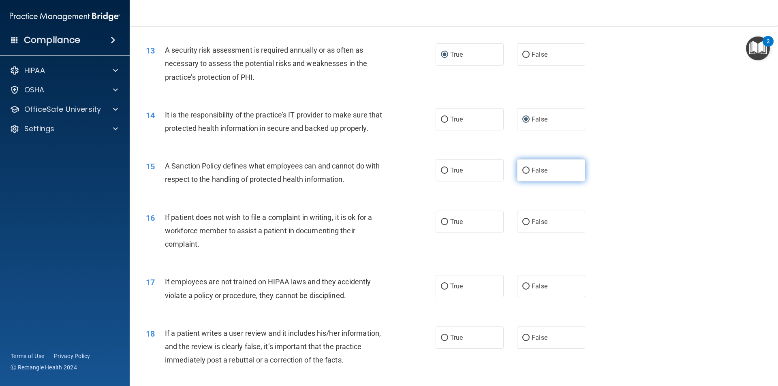
click at [522, 174] on input "False" at bounding box center [525, 171] width 7 height 6
radio input "true"
click at [442, 225] on input "True" at bounding box center [444, 222] width 7 height 6
radio input "true"
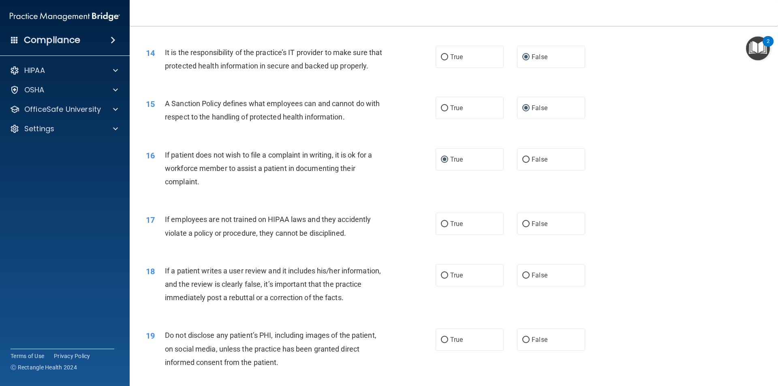
scroll to position [972, 0]
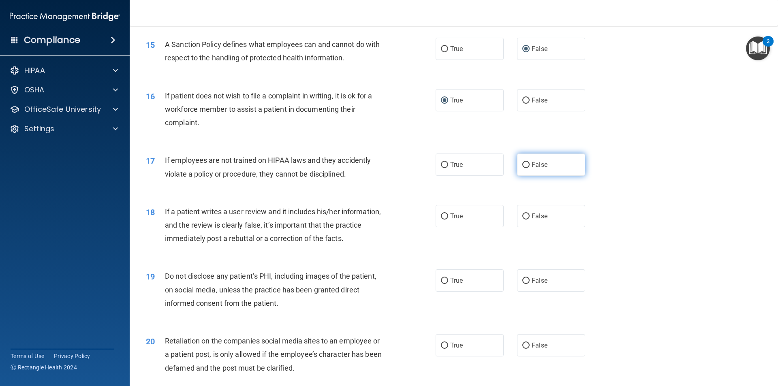
click at [524, 168] on input "False" at bounding box center [525, 165] width 7 height 6
radio input "true"
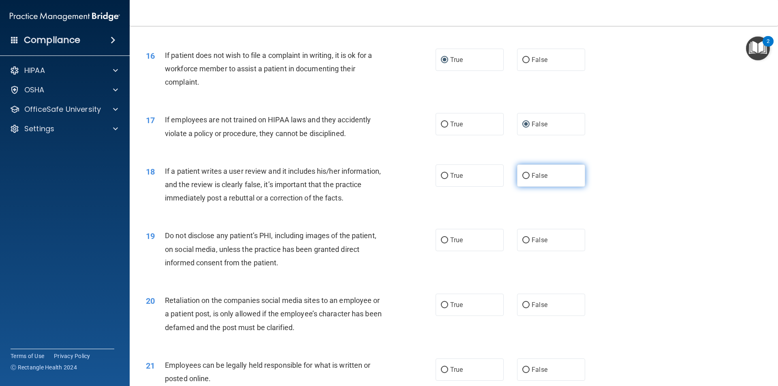
click at [522, 179] on input "False" at bounding box center [525, 176] width 7 height 6
radio input "true"
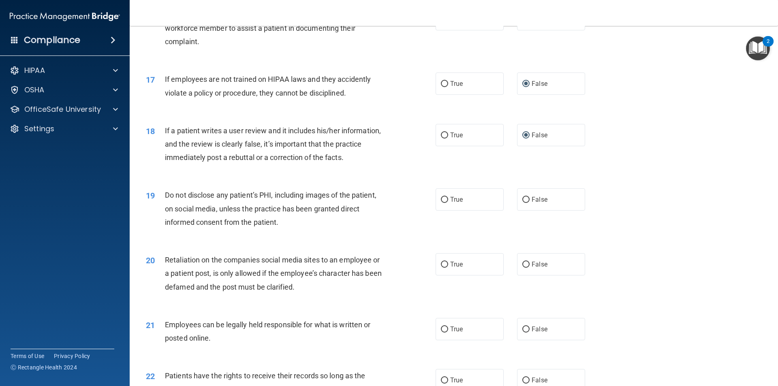
scroll to position [1094, 0]
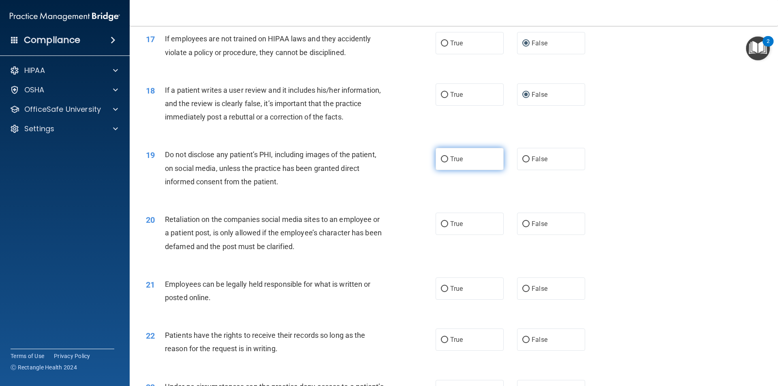
click at [442, 162] on input "True" at bounding box center [444, 159] width 7 height 6
radio input "true"
click at [524, 227] on input "False" at bounding box center [525, 224] width 7 height 6
radio input "true"
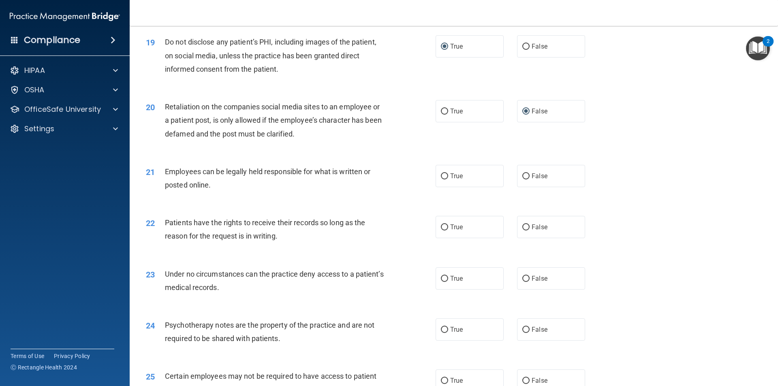
scroll to position [1215, 0]
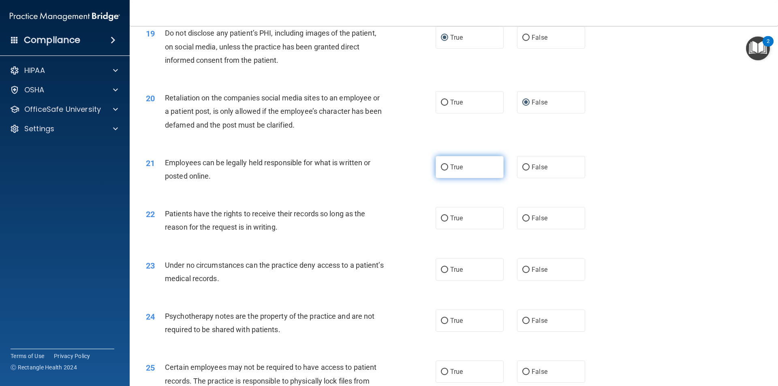
click at [441, 171] on input "True" at bounding box center [444, 167] width 7 height 6
radio input "true"
click at [442, 222] on input "True" at bounding box center [444, 219] width 7 height 6
radio input "true"
drag, startPoint x: 522, startPoint y: 229, endPoint x: 539, endPoint y: 223, distance: 18.1
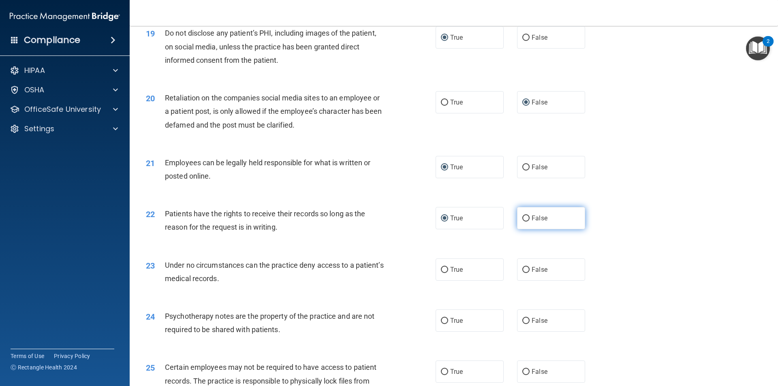
click at [522, 222] on input "False" at bounding box center [525, 219] width 7 height 6
radio input "true"
radio input "false"
click at [522, 273] on input "False" at bounding box center [525, 270] width 7 height 6
radio input "true"
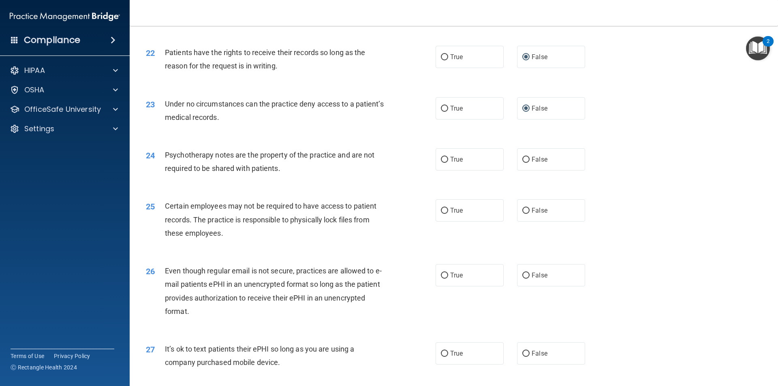
scroll to position [1377, 0]
click at [443, 162] on input "True" at bounding box center [444, 159] width 7 height 6
radio input "true"
click at [441, 213] on input "True" at bounding box center [444, 210] width 7 height 6
radio input "true"
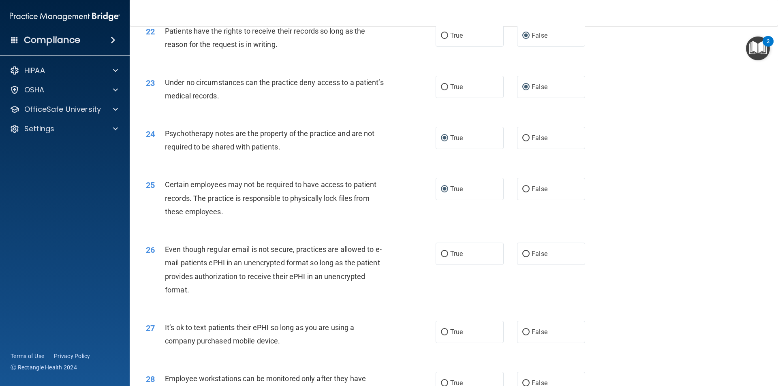
scroll to position [1418, 0]
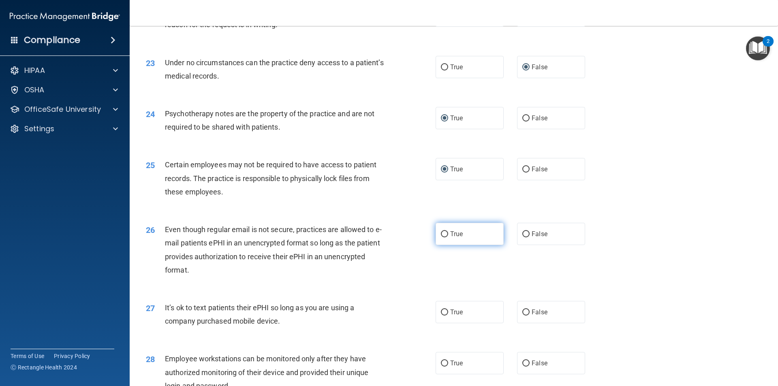
click at [441, 237] on input "True" at bounding box center [444, 234] width 7 height 6
radio input "true"
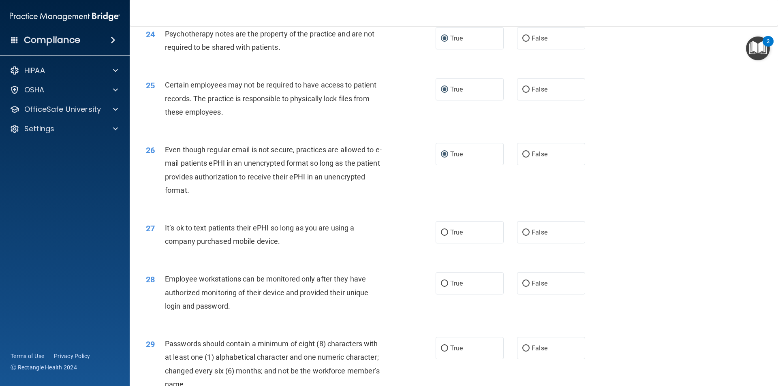
scroll to position [1540, 0]
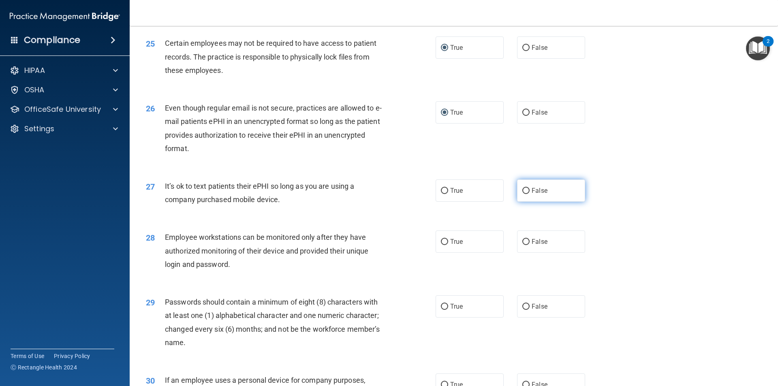
click at [522, 194] on input "False" at bounding box center [525, 191] width 7 height 6
radio input "true"
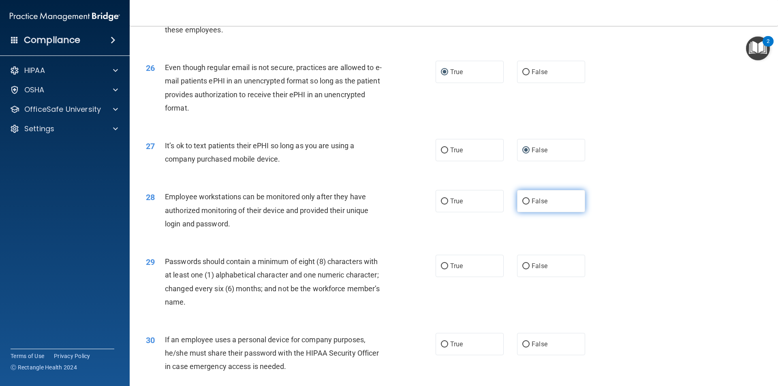
click at [522, 205] on input "False" at bounding box center [525, 202] width 7 height 6
radio input "true"
drag, startPoint x: 440, startPoint y: 277, endPoint x: 447, endPoint y: 275, distance: 7.5
click at [441, 269] on input "True" at bounding box center [444, 266] width 7 height 6
radio input "true"
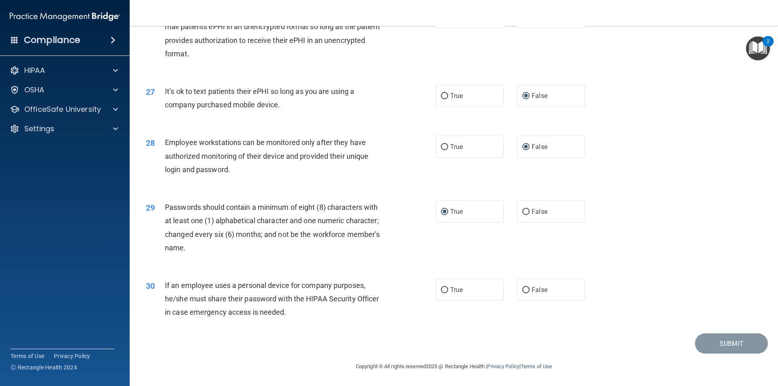
scroll to position [1648, 0]
click at [523, 289] on input "False" at bounding box center [525, 290] width 7 height 6
radio input "true"
click at [716, 342] on button "Submit" at bounding box center [731, 343] width 73 height 21
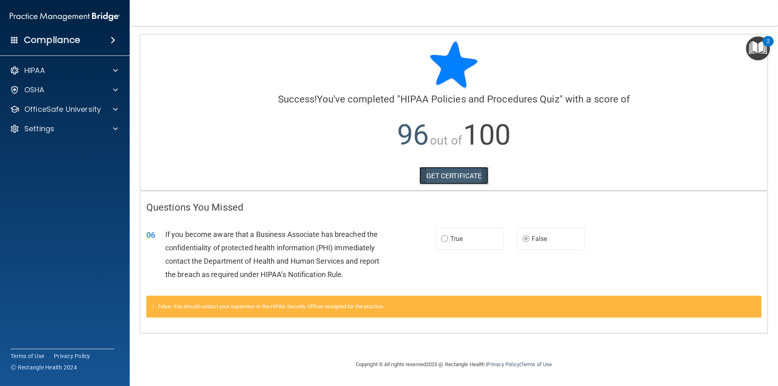
click at [463, 172] on link "GET CERTIFICATE" at bounding box center [453, 176] width 69 height 18
click at [46, 112] on p "OfficeSafe University" at bounding box center [62, 110] width 77 height 10
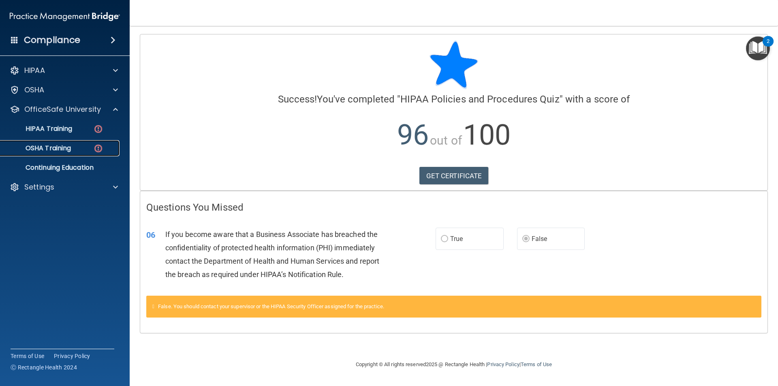
click at [53, 145] on p "OSHA Training" at bounding box center [38, 148] width 66 height 8
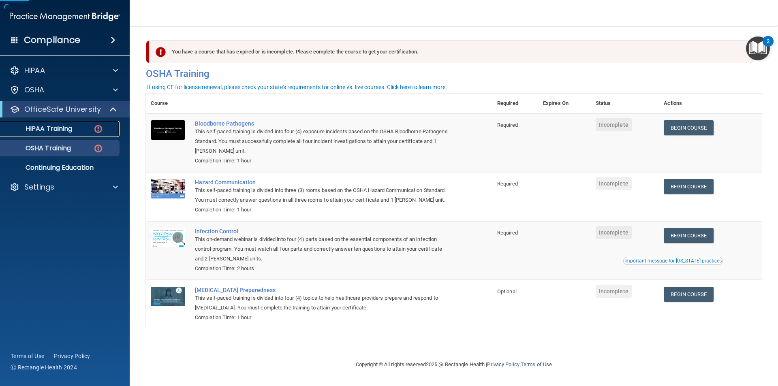
click at [67, 131] on p "HIPAA Training" at bounding box center [38, 129] width 67 height 8
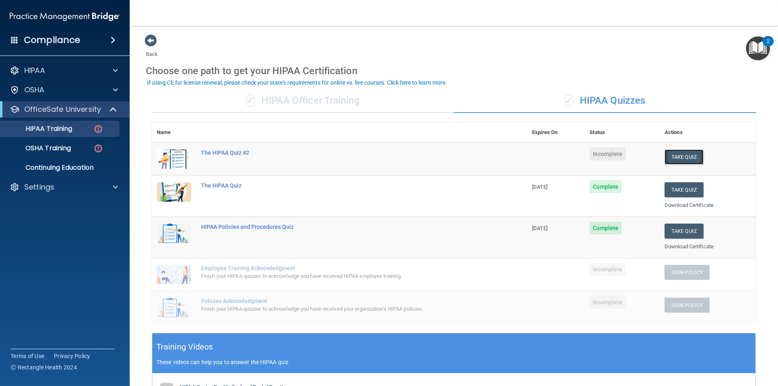
click at [682, 159] on button "Take Quiz" at bounding box center [683, 156] width 39 height 15
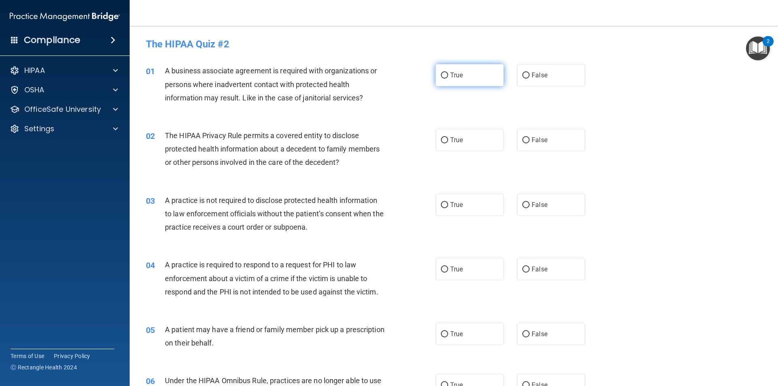
click at [441, 75] on input "True" at bounding box center [444, 76] width 7 height 6
radio input "true"
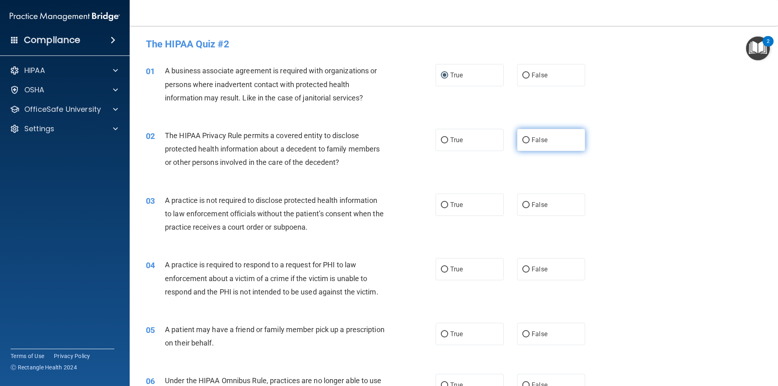
click at [523, 139] on input "False" at bounding box center [525, 140] width 7 height 6
radio input "true"
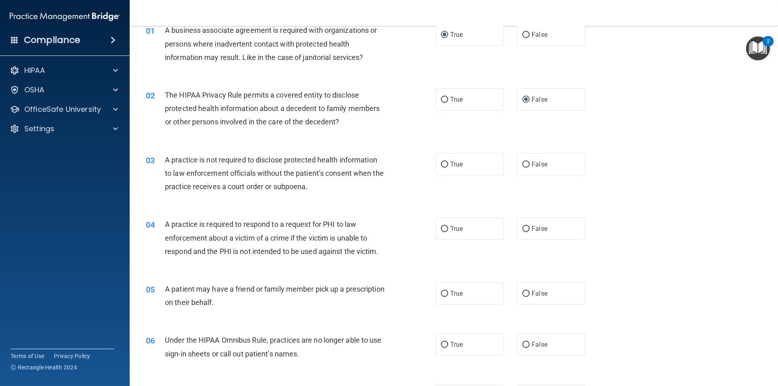
scroll to position [81, 0]
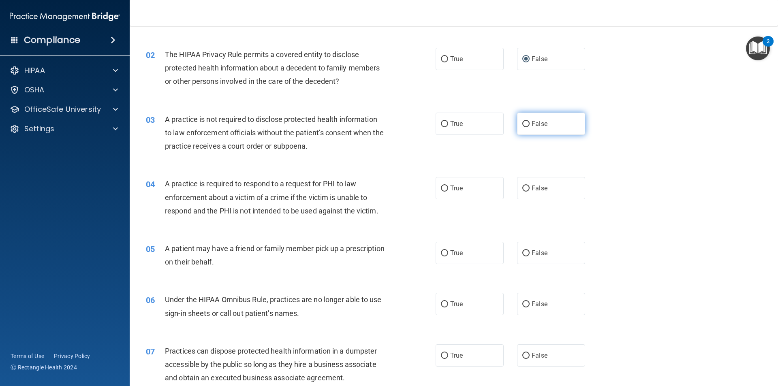
click at [521, 127] on label "False" at bounding box center [551, 124] width 68 height 22
click at [522, 127] on input "False" at bounding box center [525, 124] width 7 height 6
radio input "true"
click at [522, 188] on input "False" at bounding box center [525, 189] width 7 height 6
radio input "true"
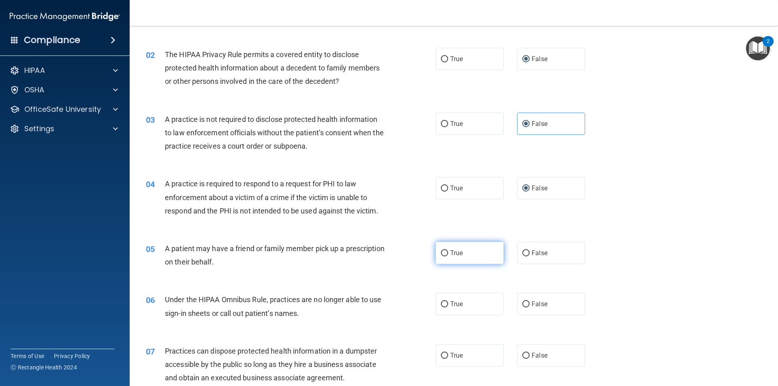
click at [442, 254] on input "True" at bounding box center [444, 253] width 7 height 6
radio input "true"
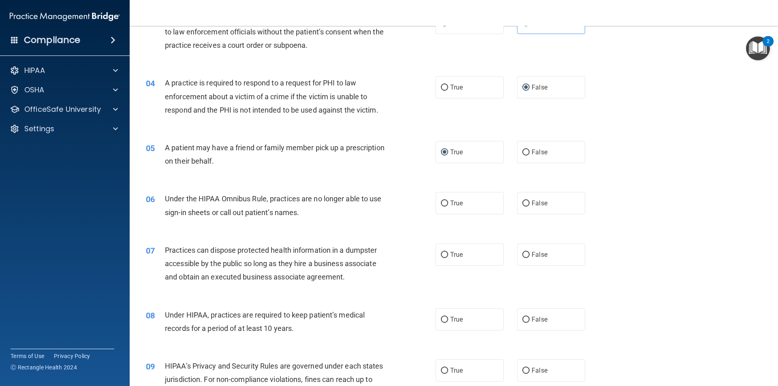
scroll to position [203, 0]
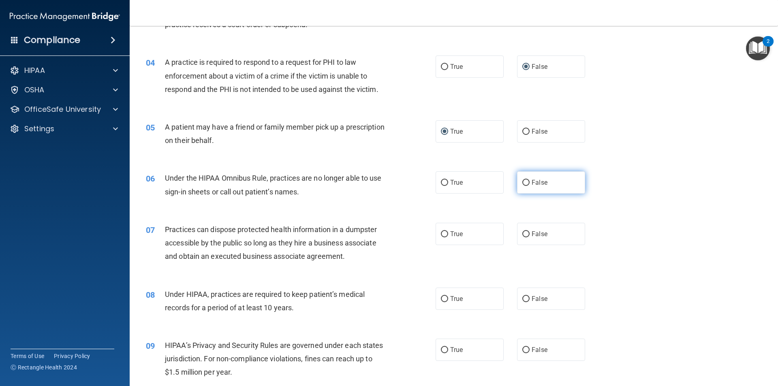
click at [522, 185] on input "False" at bounding box center [525, 183] width 7 height 6
radio input "true"
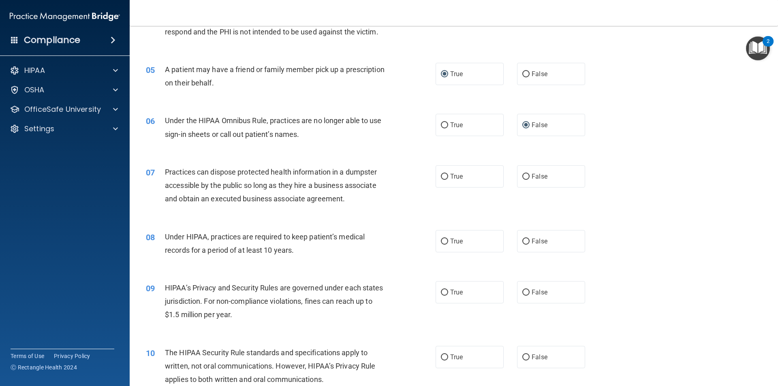
scroll to position [284, 0]
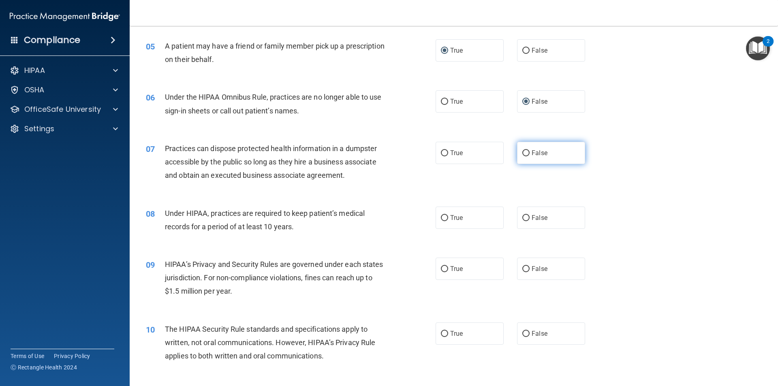
click at [526, 153] on label "False" at bounding box center [551, 153] width 68 height 22
click at [526, 153] on input "False" at bounding box center [525, 153] width 7 height 6
radio input "true"
click at [518, 218] on label "False" at bounding box center [551, 218] width 68 height 22
click at [522, 218] on input "False" at bounding box center [525, 218] width 7 height 6
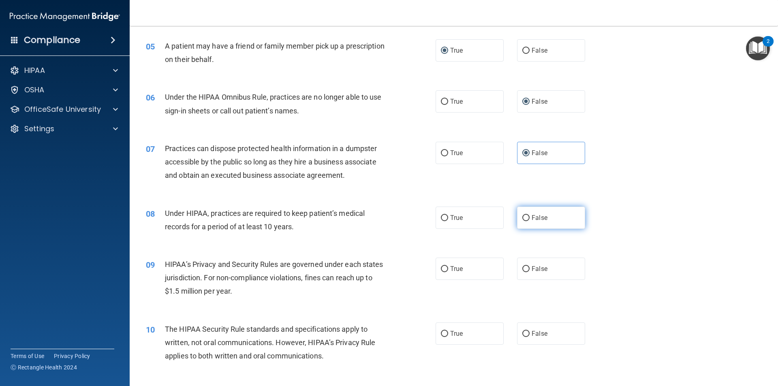
radio input "true"
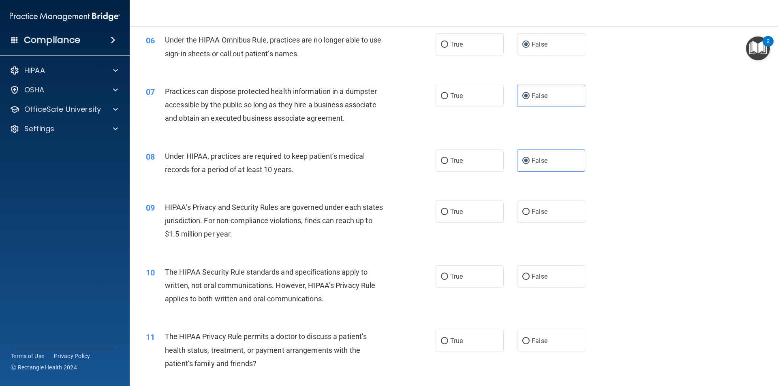
scroll to position [365, 0]
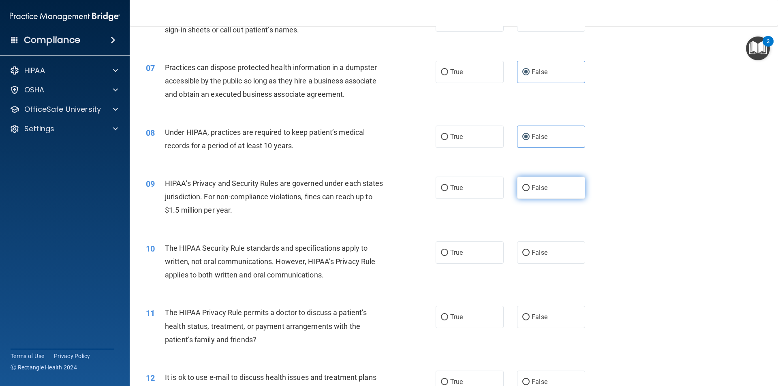
click at [523, 189] on input "False" at bounding box center [525, 188] width 7 height 6
radio input "true"
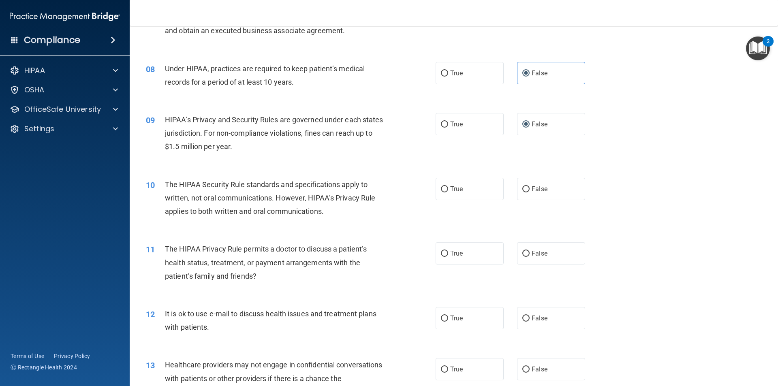
scroll to position [446, 0]
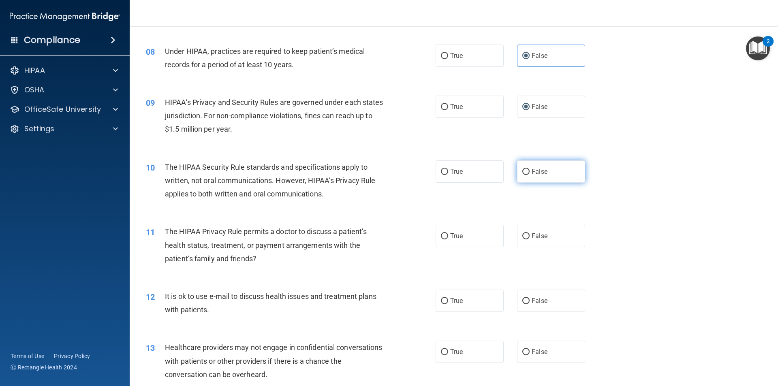
click at [518, 171] on label "False" at bounding box center [551, 171] width 68 height 22
click at [522, 171] on input "False" at bounding box center [525, 172] width 7 height 6
radio input "true"
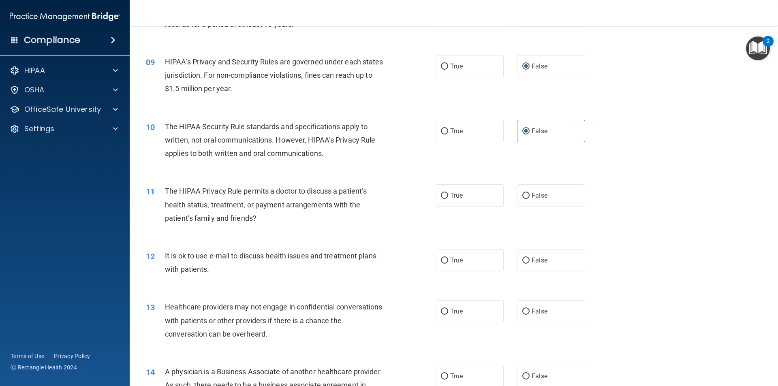
scroll to position [527, 0]
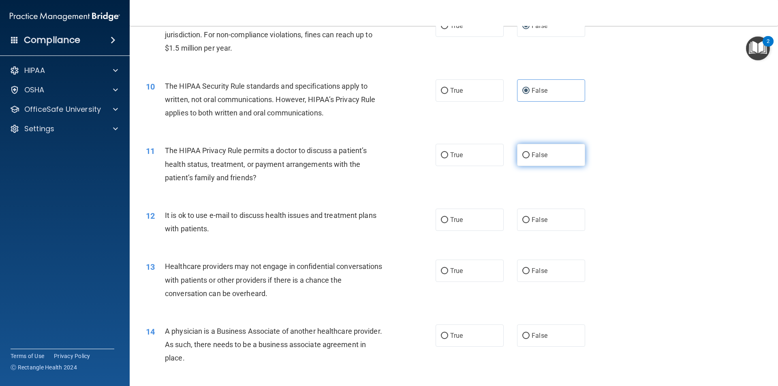
click at [525, 155] on input "False" at bounding box center [525, 155] width 7 height 6
radio input "true"
click at [441, 221] on input "True" at bounding box center [444, 220] width 7 height 6
radio input "true"
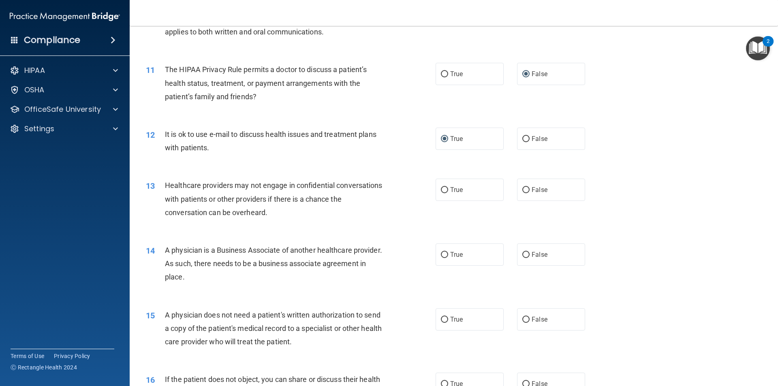
scroll to position [648, 0]
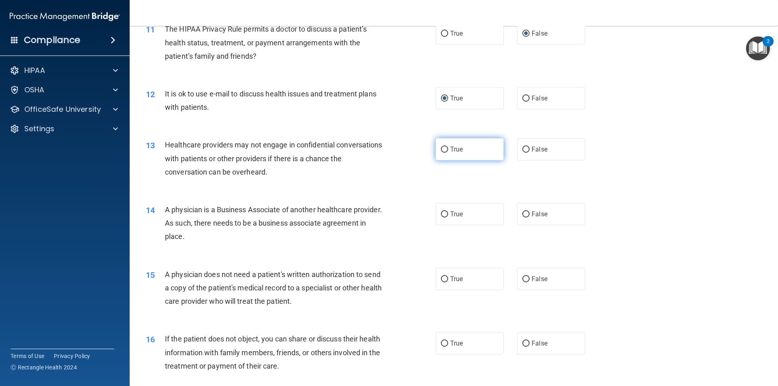
click at [441, 148] on input "True" at bounding box center [444, 150] width 7 height 6
radio input "true"
click at [522, 211] on input "False" at bounding box center [525, 214] width 7 height 6
radio input "true"
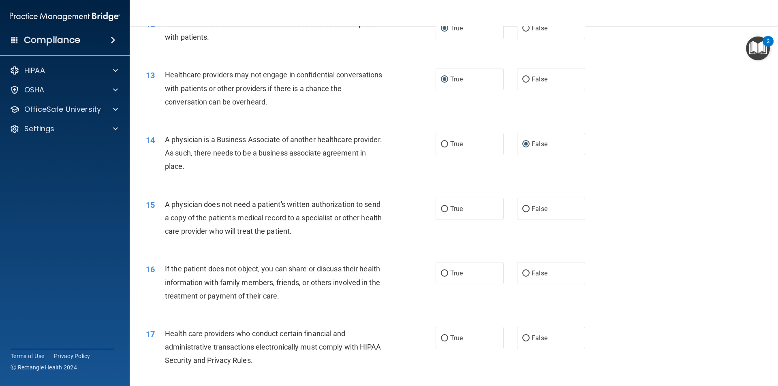
scroll to position [770, 0]
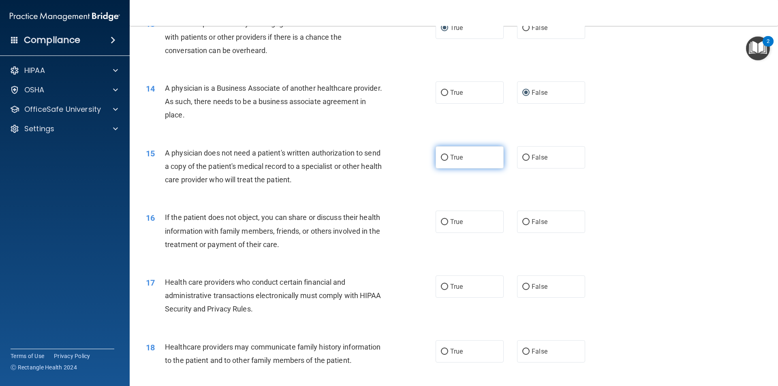
click at [441, 157] on input "True" at bounding box center [444, 158] width 7 height 6
radio input "true"
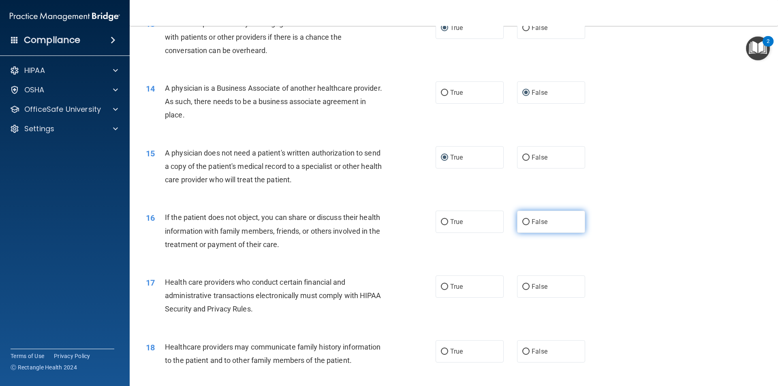
click at [524, 221] on input "False" at bounding box center [525, 222] width 7 height 6
radio input "true"
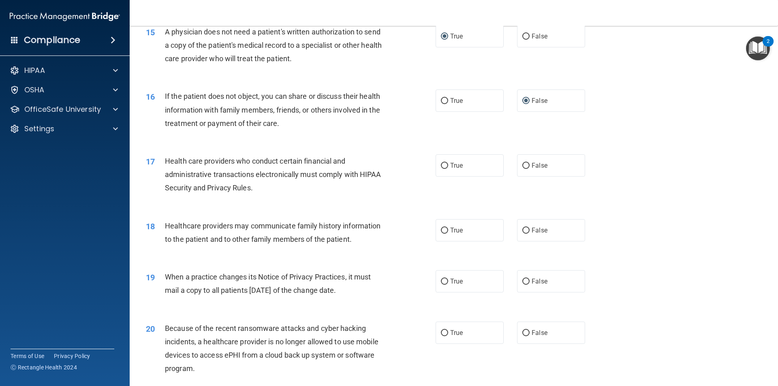
scroll to position [891, 0]
click at [444, 162] on input "True" at bounding box center [444, 165] width 7 height 6
radio input "true"
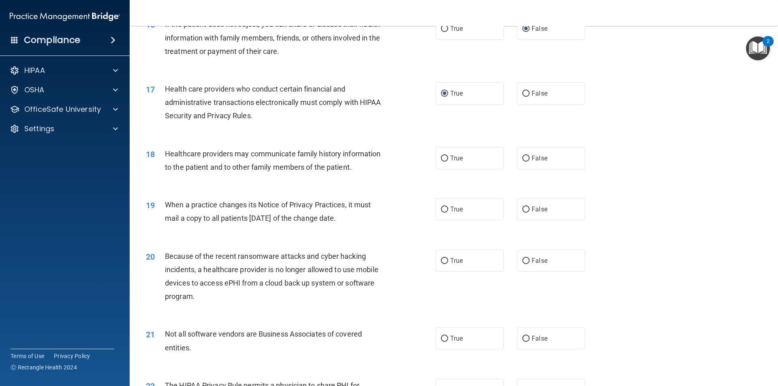
scroll to position [972, 0]
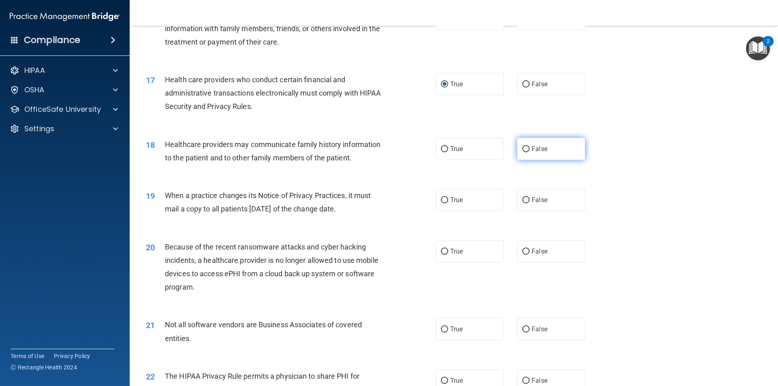
click at [522, 150] on input "False" at bounding box center [525, 149] width 7 height 6
radio input "true"
click at [522, 202] on input "False" at bounding box center [525, 200] width 7 height 6
radio input "true"
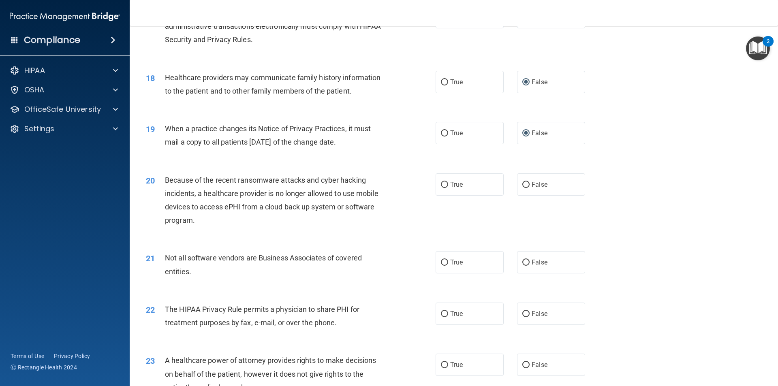
scroll to position [1053, 0]
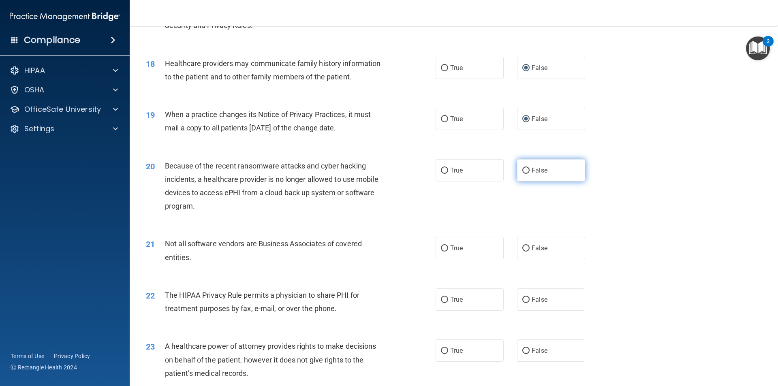
click at [523, 169] on input "False" at bounding box center [525, 171] width 7 height 6
radio input "true"
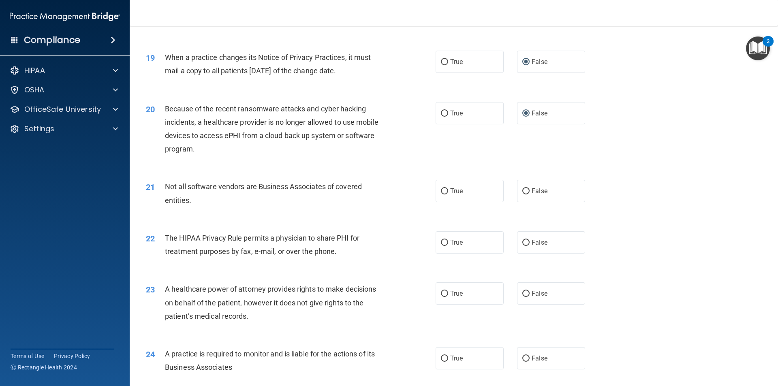
scroll to position [1134, 0]
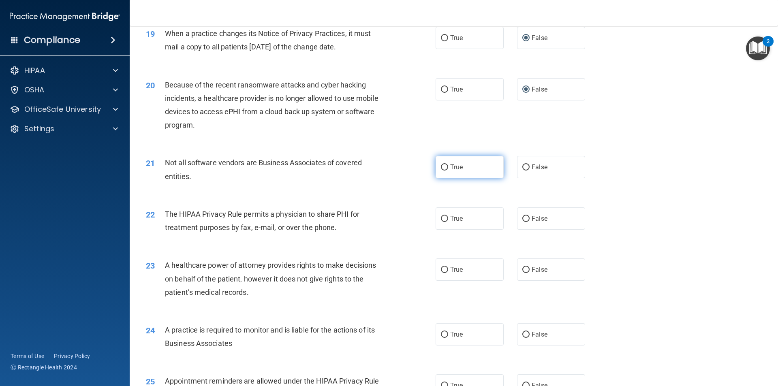
click at [441, 168] on input "True" at bounding box center [444, 167] width 7 height 6
radio input "true"
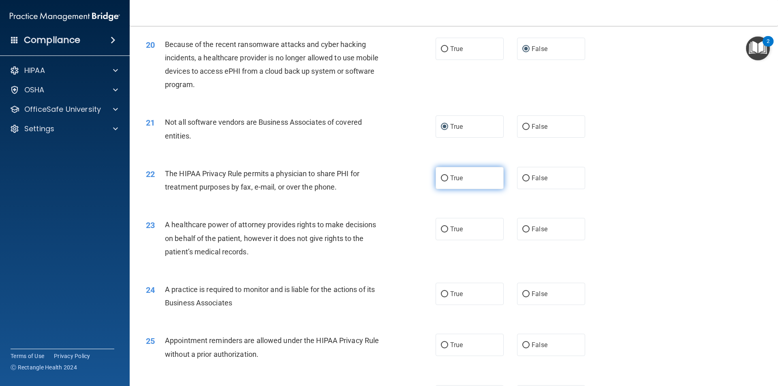
click at [441, 177] on input "True" at bounding box center [444, 178] width 7 height 6
radio input "true"
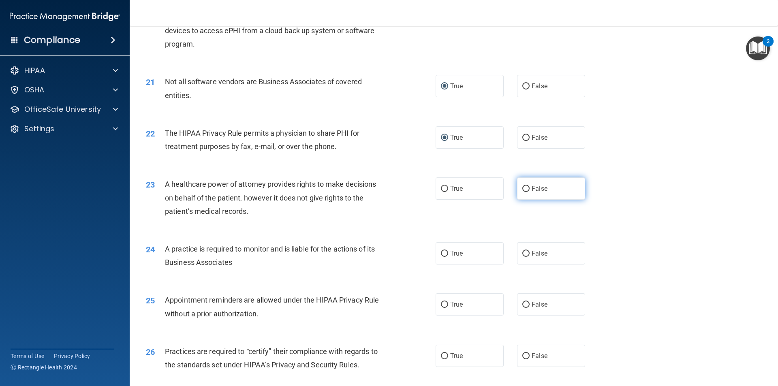
click at [526, 186] on label "False" at bounding box center [551, 188] width 68 height 22
click at [526, 186] on input "False" at bounding box center [525, 189] width 7 height 6
radio input "true"
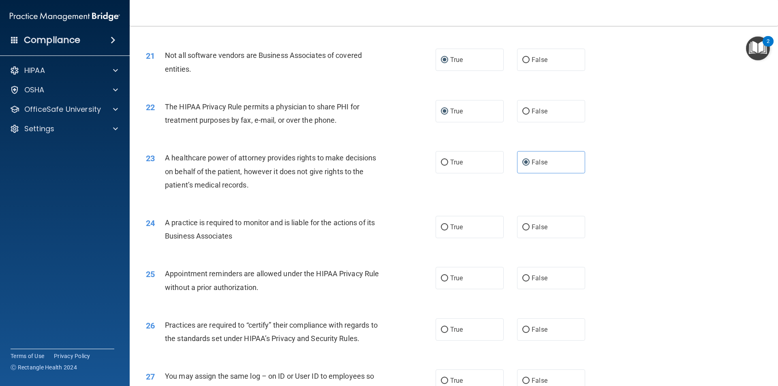
scroll to position [1256, 0]
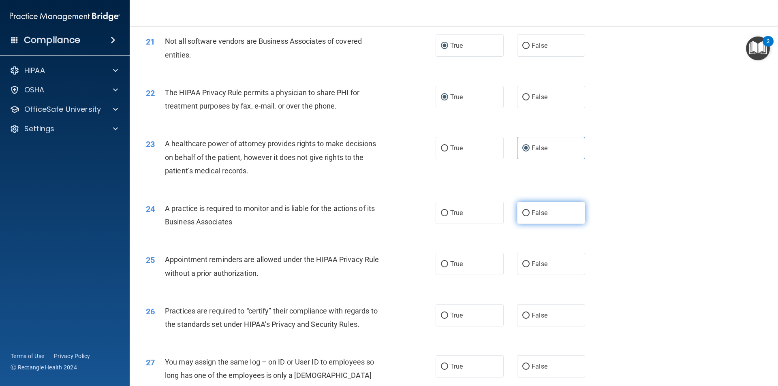
click at [522, 210] on input "False" at bounding box center [525, 213] width 7 height 6
radio input "true"
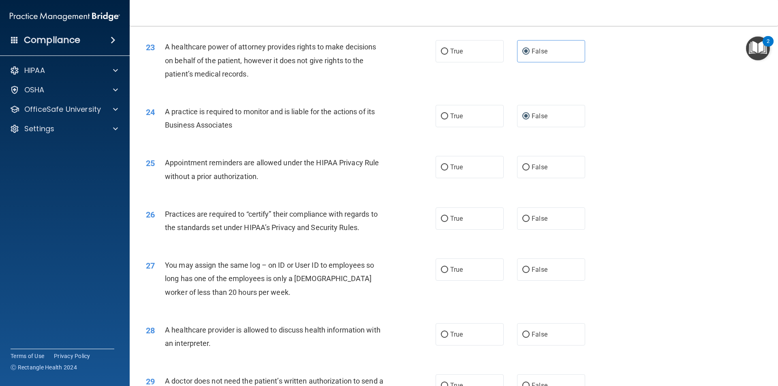
scroll to position [1377, 0]
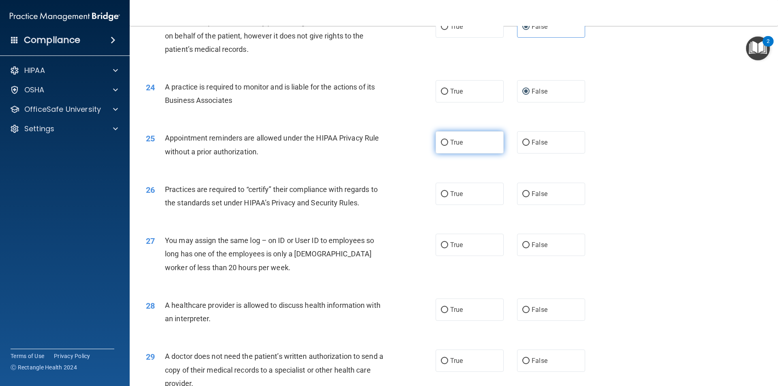
click at [441, 143] on input "True" at bounding box center [444, 143] width 7 height 6
radio input "true"
click at [524, 140] on input "False" at bounding box center [525, 143] width 7 height 6
radio input "true"
click at [441, 140] on input "True" at bounding box center [444, 143] width 7 height 6
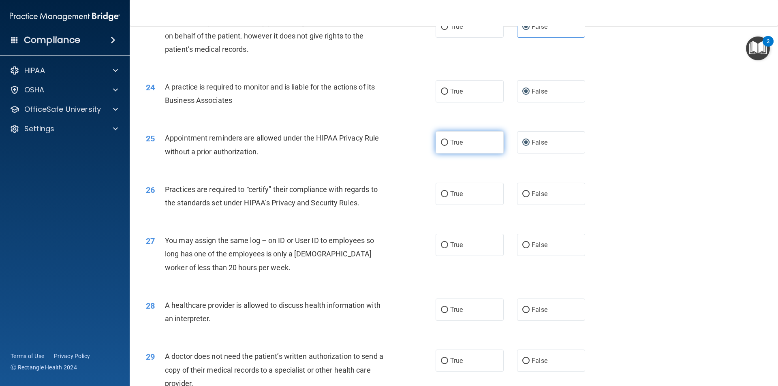
radio input "true"
click at [521, 138] on label "False" at bounding box center [551, 142] width 68 height 22
click at [522, 140] on input "False" at bounding box center [525, 143] width 7 height 6
radio input "true"
radio input "false"
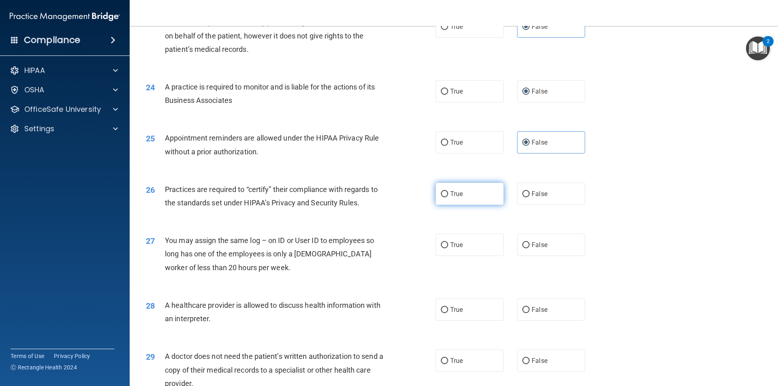
click at [441, 194] on input "True" at bounding box center [444, 194] width 7 height 6
radio input "true"
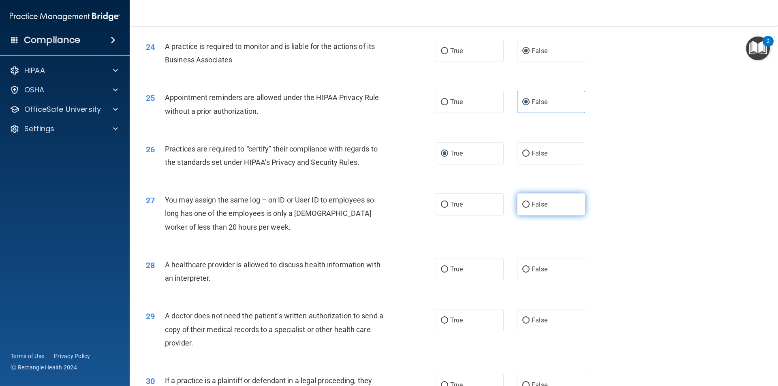
click at [523, 204] on input "False" at bounding box center [525, 205] width 7 height 6
radio input "true"
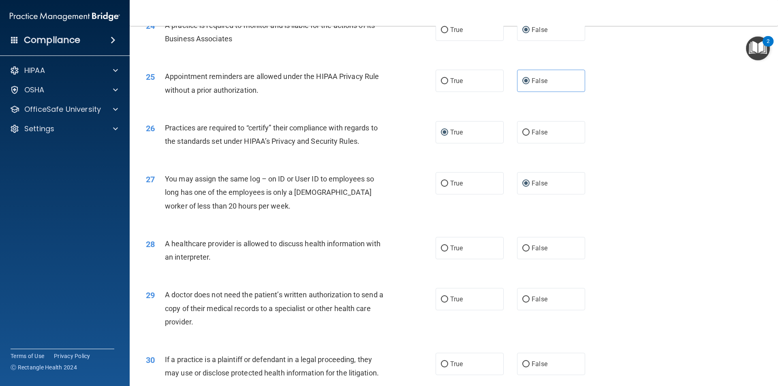
scroll to position [1458, 0]
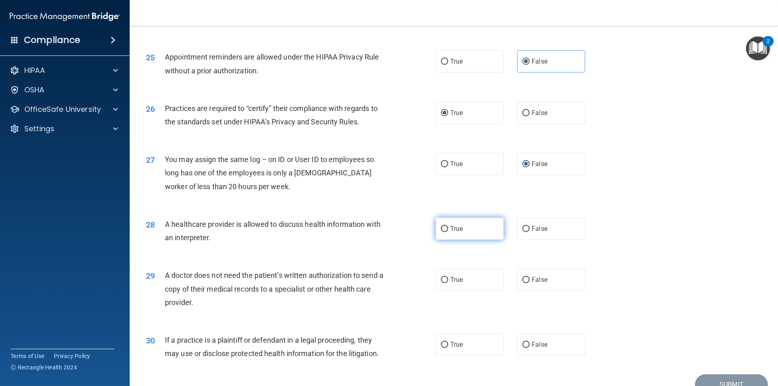
click at [443, 230] on input "True" at bounding box center [444, 229] width 7 height 6
radio input "true"
click at [445, 278] on input "True" at bounding box center [444, 280] width 7 height 6
radio input "true"
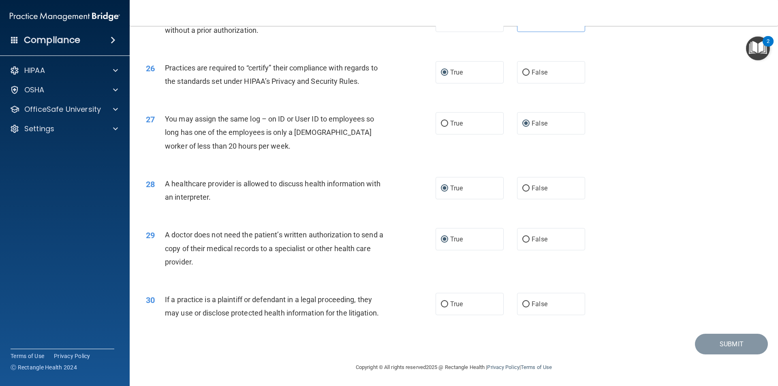
scroll to position [1500, 0]
click at [522, 301] on input "False" at bounding box center [525, 304] width 7 height 6
radio input "true"
click at [712, 347] on button "Submit" at bounding box center [731, 343] width 73 height 21
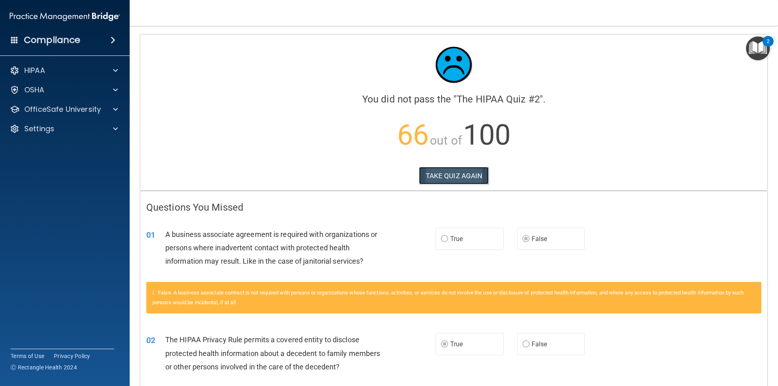
click at [440, 173] on button "TAKE QUIZ AGAIN" at bounding box center [454, 176] width 70 height 18
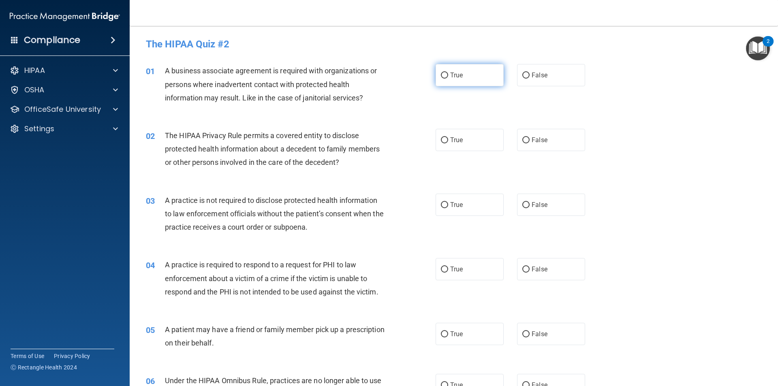
click at [441, 75] on input "True" at bounding box center [444, 76] width 7 height 6
radio input "true"
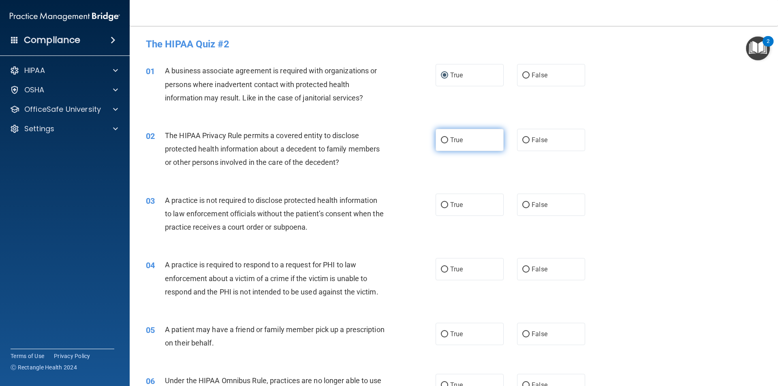
click at [442, 140] on input "True" at bounding box center [444, 140] width 7 height 6
radio input "true"
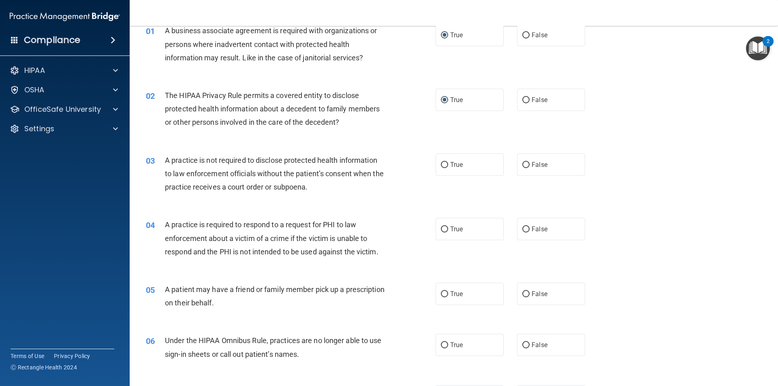
scroll to position [41, 0]
click at [522, 163] on input "False" at bounding box center [525, 165] width 7 height 6
radio input "true"
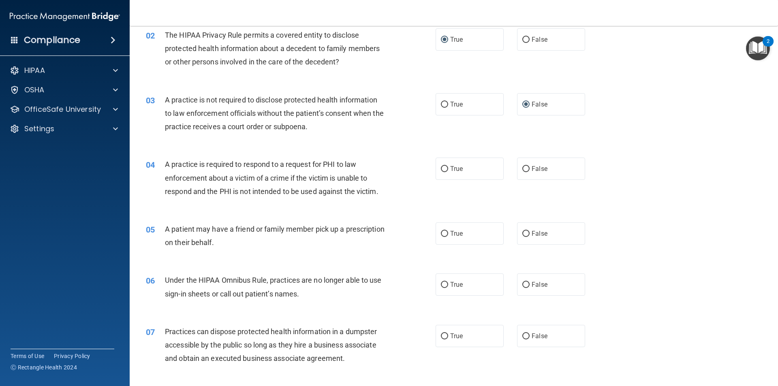
scroll to position [122, 0]
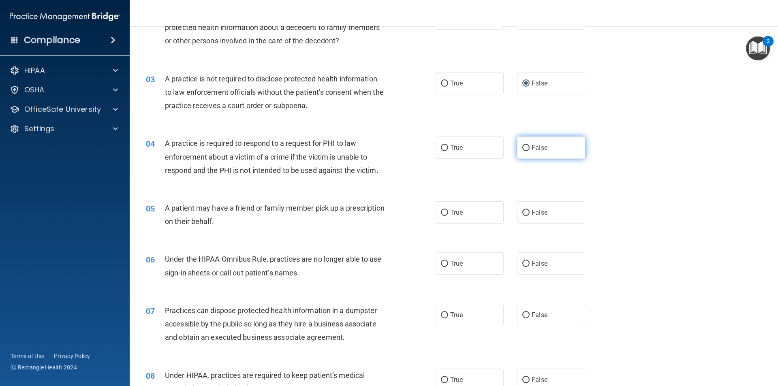
click at [522, 147] on input "False" at bounding box center [525, 148] width 7 height 6
radio input "true"
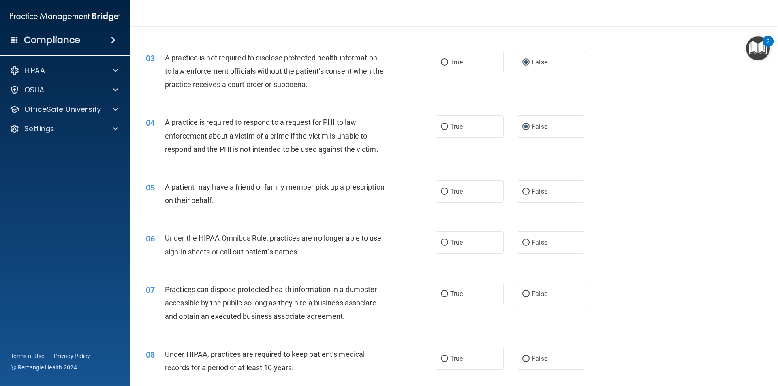
scroll to position [162, 0]
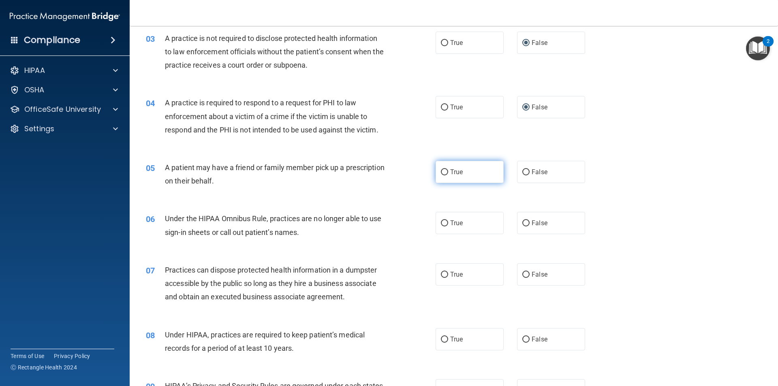
click at [441, 174] on input "True" at bounding box center [444, 172] width 7 height 6
radio input "true"
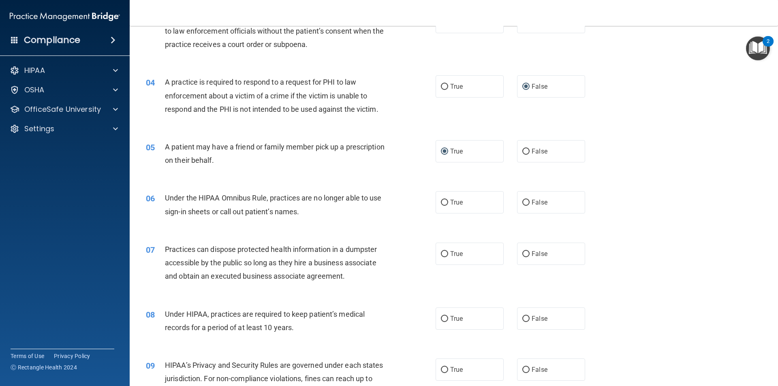
scroll to position [203, 0]
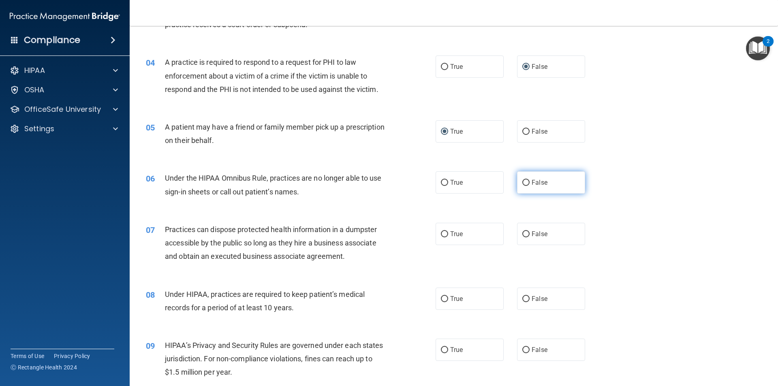
click at [522, 184] on input "False" at bounding box center [525, 183] width 7 height 6
radio input "true"
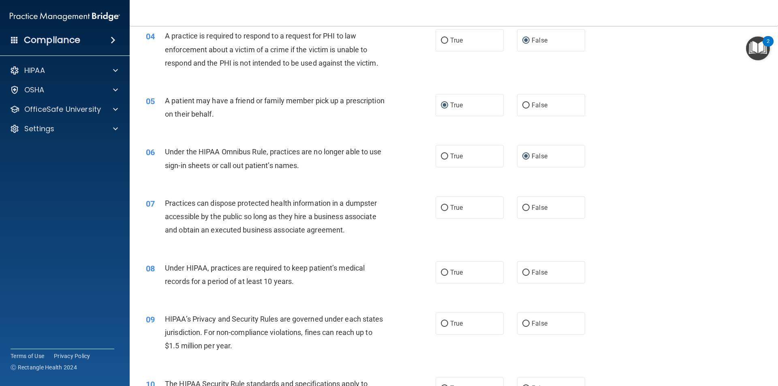
scroll to position [243, 0]
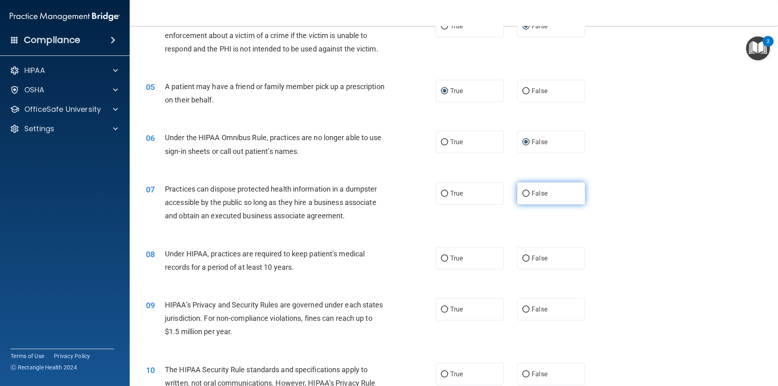
click at [522, 191] on input "False" at bounding box center [525, 194] width 7 height 6
radio input "true"
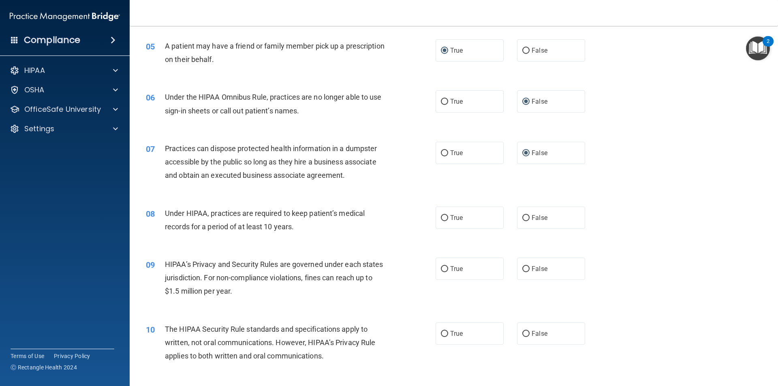
scroll to position [324, 0]
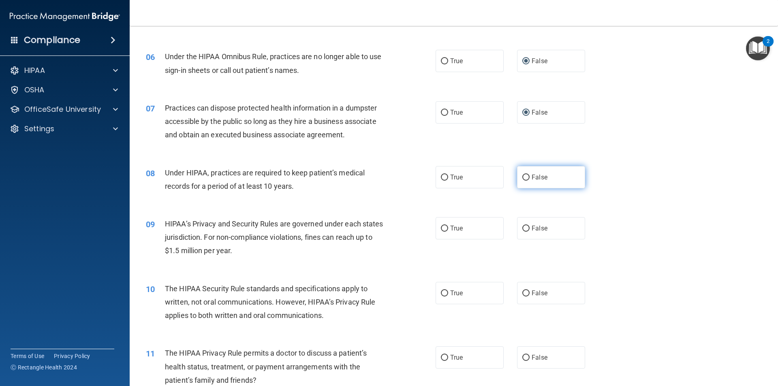
click at [521, 181] on label "False" at bounding box center [551, 177] width 68 height 22
click at [522, 181] on input "False" at bounding box center [525, 178] width 7 height 6
radio input "true"
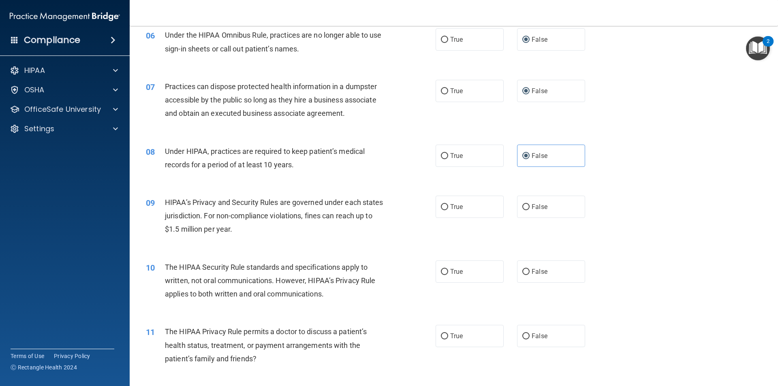
scroll to position [365, 0]
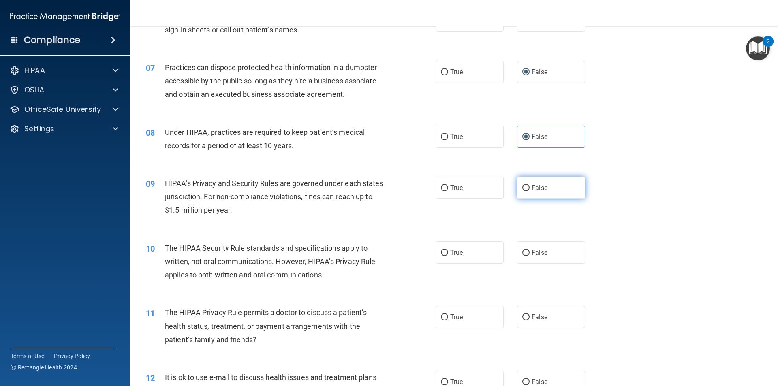
click at [517, 184] on label "False" at bounding box center [551, 188] width 68 height 22
click at [522, 185] on input "False" at bounding box center [525, 188] width 7 height 6
radio input "true"
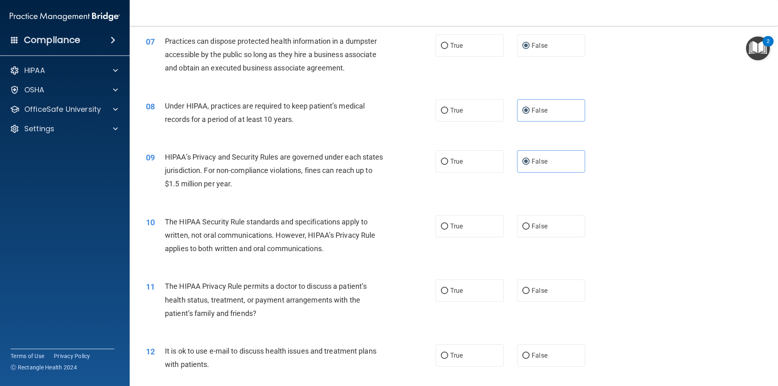
scroll to position [405, 0]
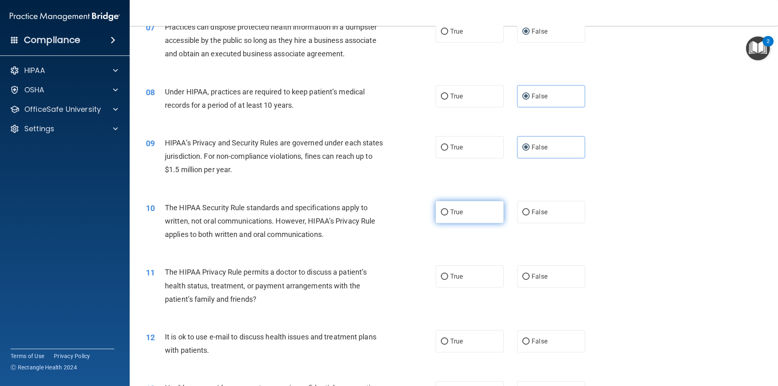
click at [442, 212] on input "True" at bounding box center [444, 212] width 7 height 6
radio input "true"
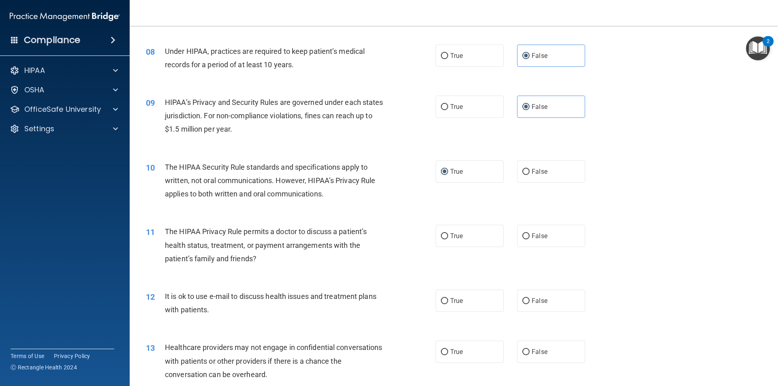
scroll to position [486, 0]
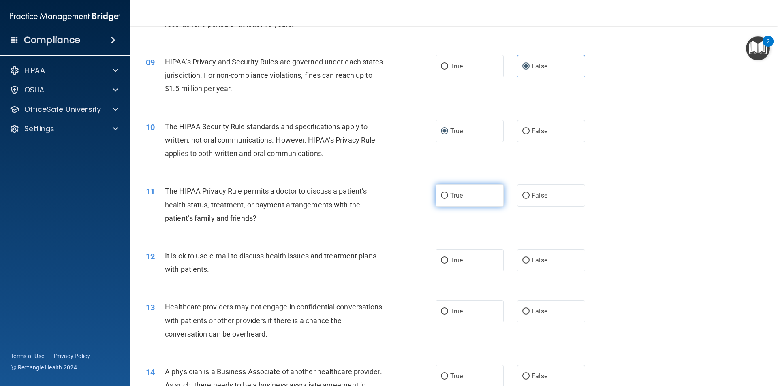
click at [442, 196] on input "True" at bounding box center [444, 196] width 7 height 6
radio input "true"
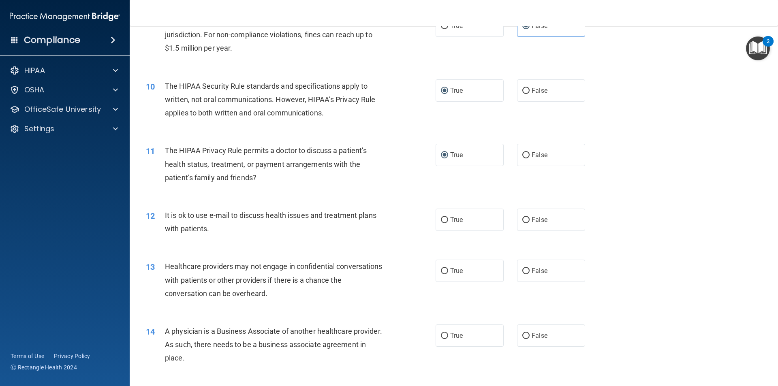
scroll to position [567, 0]
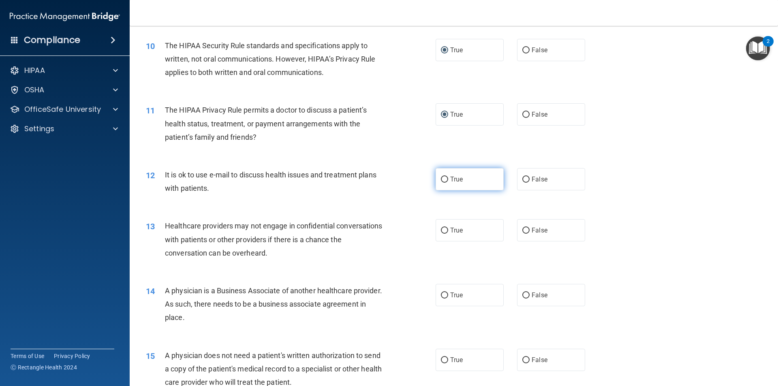
click at [442, 182] on input "True" at bounding box center [444, 180] width 7 height 6
radio input "true"
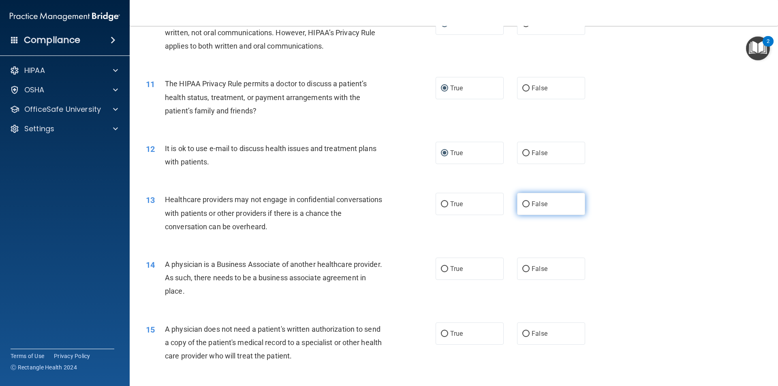
scroll to position [608, 0]
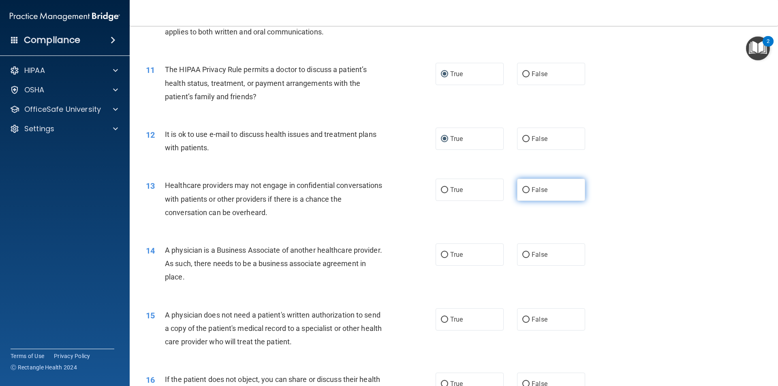
click at [522, 190] on input "False" at bounding box center [525, 190] width 7 height 6
radio input "true"
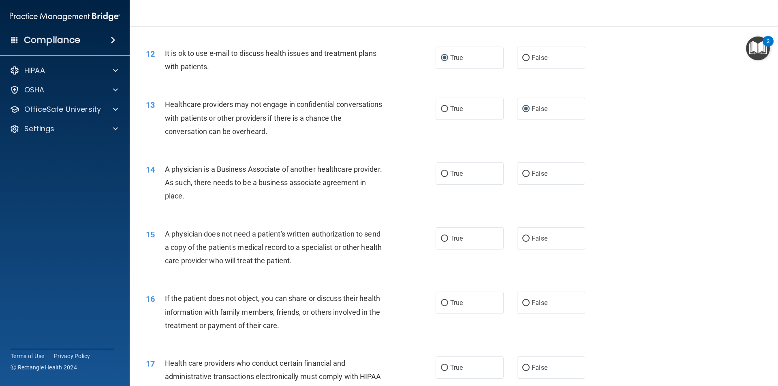
scroll to position [729, 0]
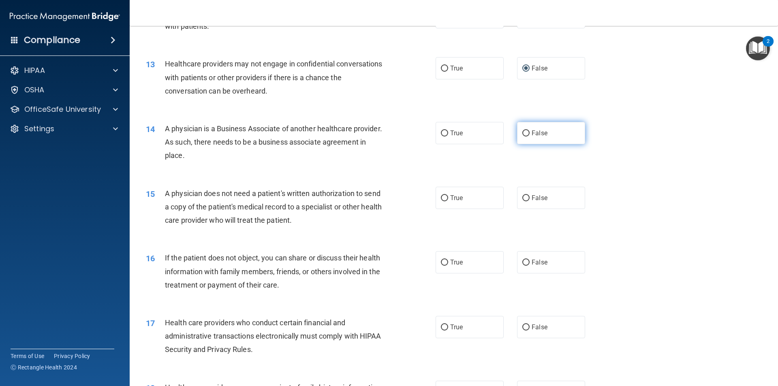
click at [522, 133] on input "False" at bounding box center [525, 133] width 7 height 6
radio input "true"
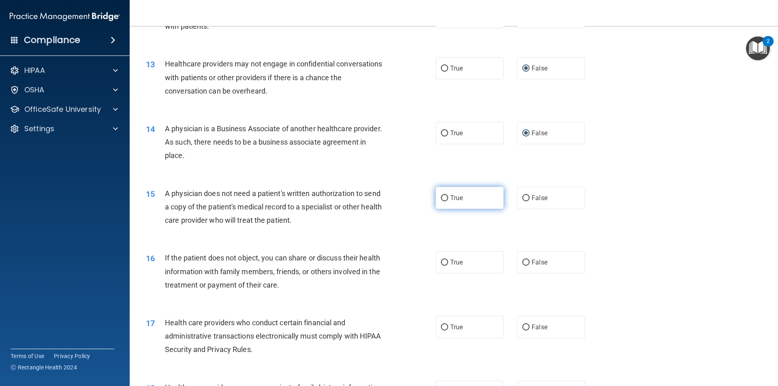
click at [442, 197] on input "True" at bounding box center [444, 198] width 7 height 6
radio input "true"
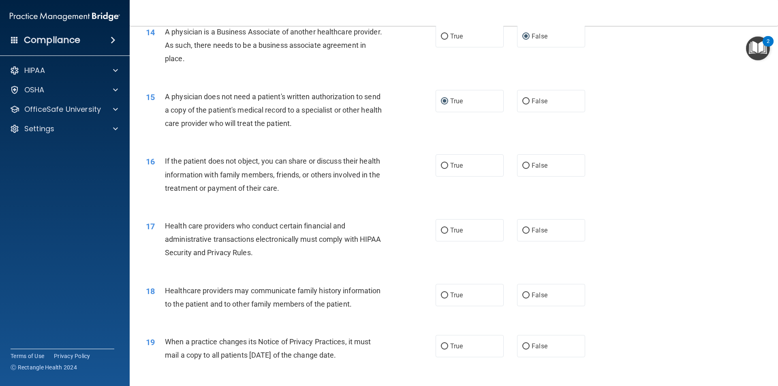
scroll to position [851, 0]
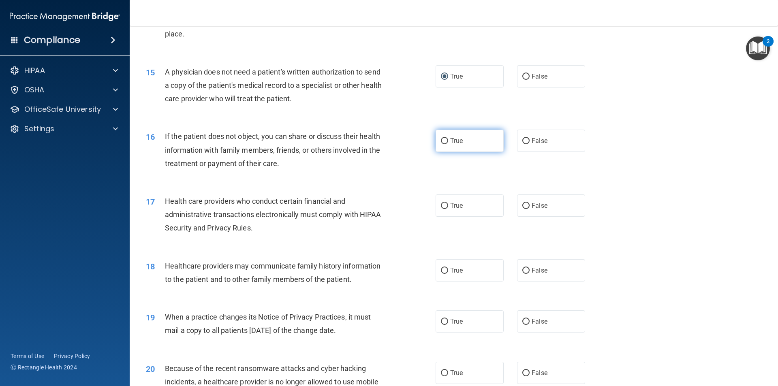
drag, startPoint x: 438, startPoint y: 141, endPoint x: 456, endPoint y: 141, distance: 17.8
click at [441, 141] on input "True" at bounding box center [444, 141] width 7 height 6
radio input "true"
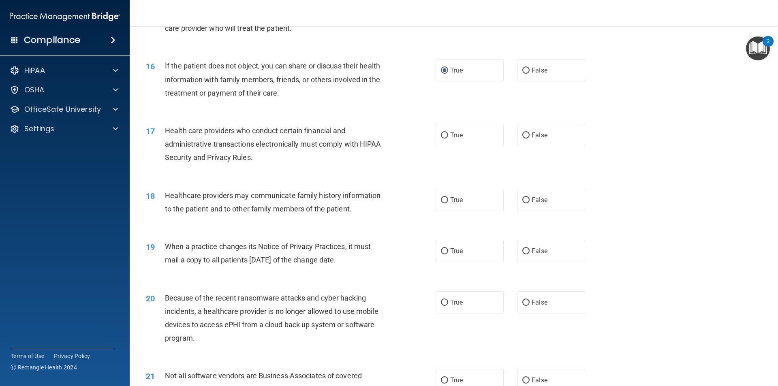
scroll to position [932, 0]
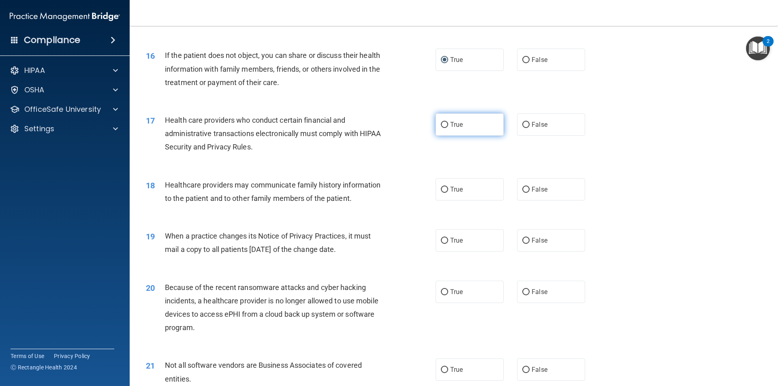
click at [443, 124] on input "True" at bounding box center [444, 125] width 7 height 6
radio input "true"
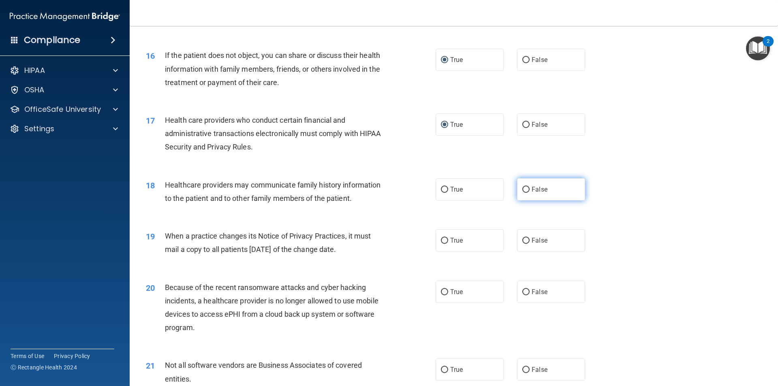
click at [522, 189] on input "False" at bounding box center [525, 190] width 7 height 6
radio input "true"
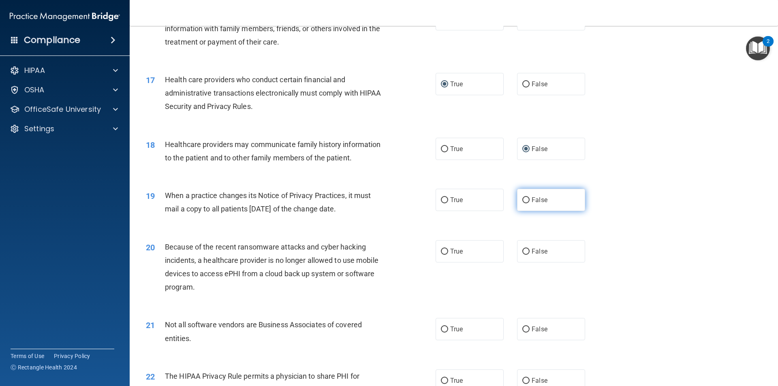
click at [522, 201] on input "False" at bounding box center [525, 200] width 7 height 6
radio input "true"
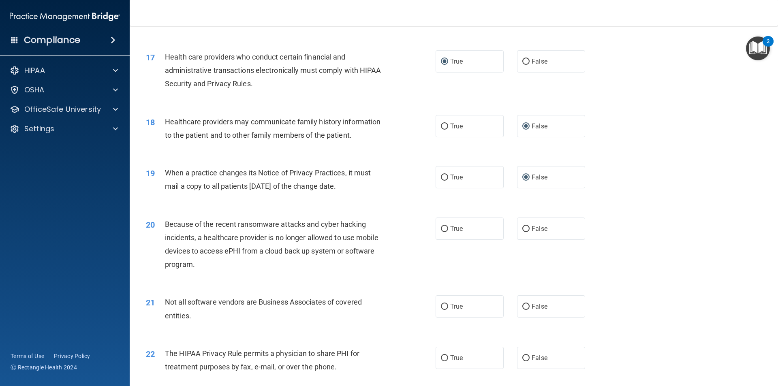
scroll to position [1053, 0]
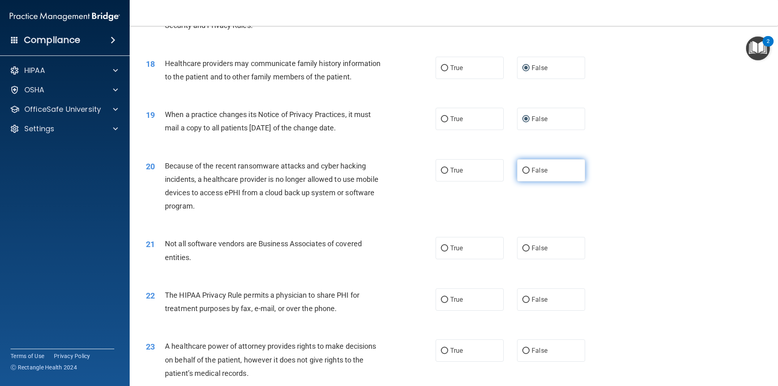
click at [522, 170] on input "False" at bounding box center [525, 171] width 7 height 6
radio input "true"
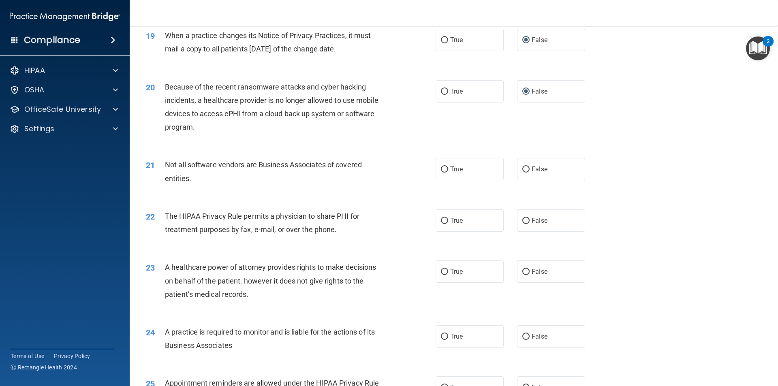
scroll to position [1134, 0]
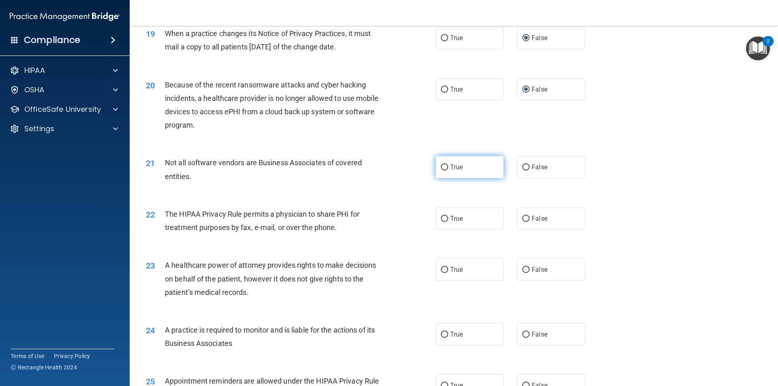
click at [441, 167] on input "True" at bounding box center [444, 167] width 7 height 6
radio input "true"
click at [445, 216] on input "True" at bounding box center [444, 219] width 7 height 6
radio input "true"
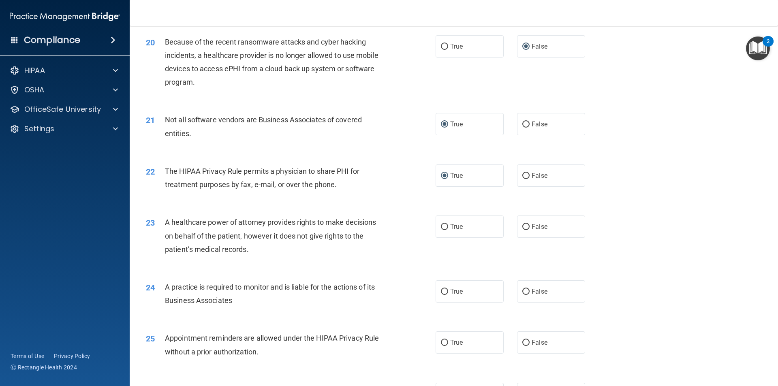
scroll to position [1215, 0]
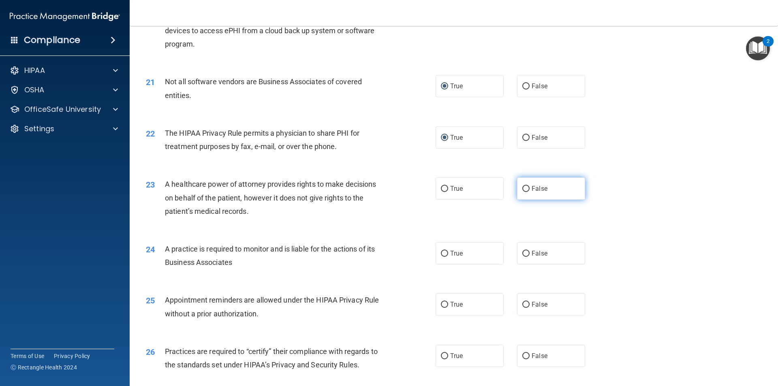
click at [522, 189] on input "False" at bounding box center [525, 189] width 7 height 6
radio input "true"
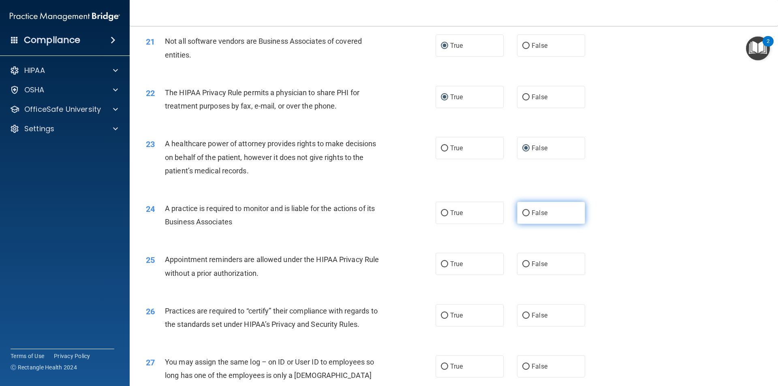
click at [523, 210] on input "False" at bounding box center [525, 213] width 7 height 6
radio input "true"
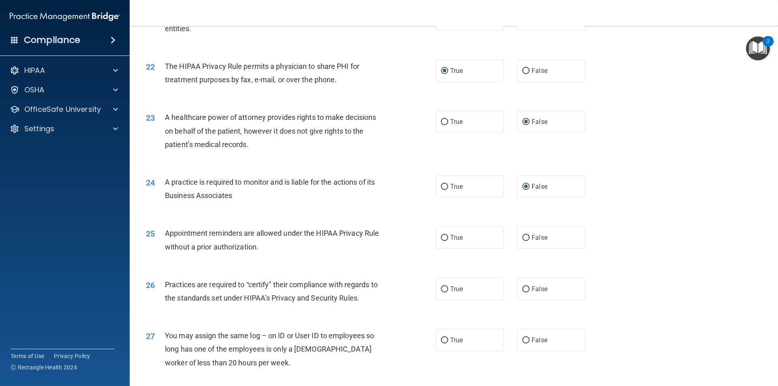
scroll to position [1296, 0]
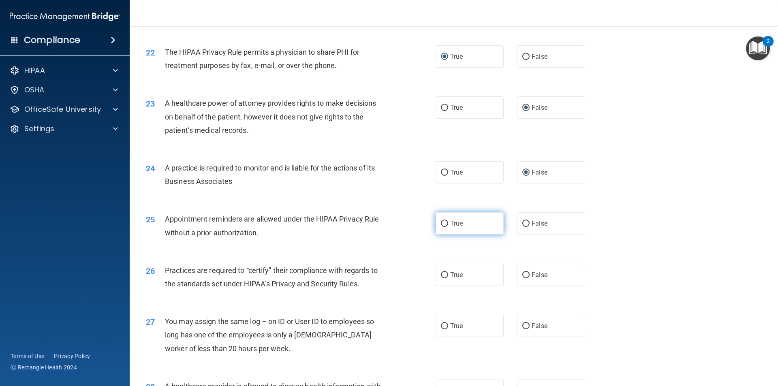
click at [441, 221] on input "True" at bounding box center [444, 224] width 7 height 6
radio input "true"
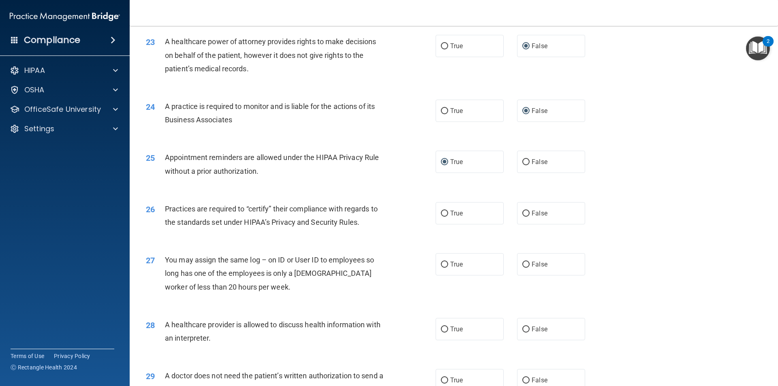
scroll to position [1377, 0]
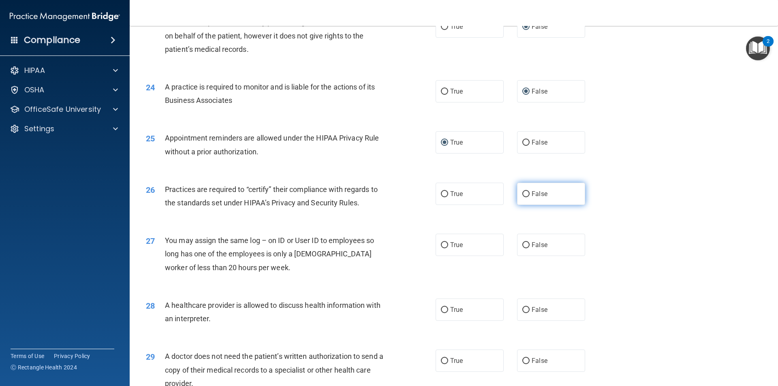
click at [526, 194] on label "False" at bounding box center [551, 194] width 68 height 22
click at [526, 194] on input "False" at bounding box center [525, 194] width 7 height 6
radio input "true"
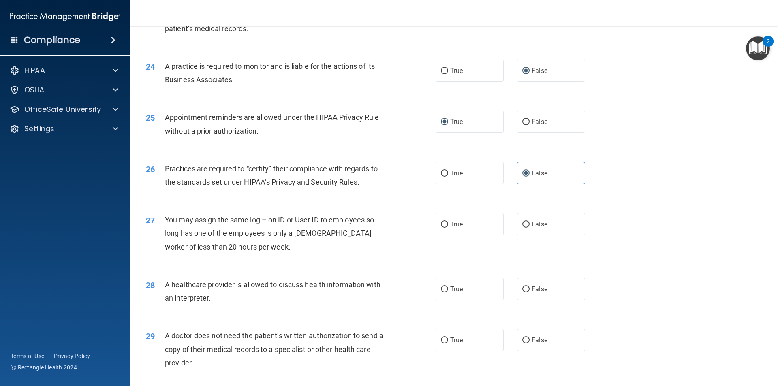
scroll to position [1418, 0]
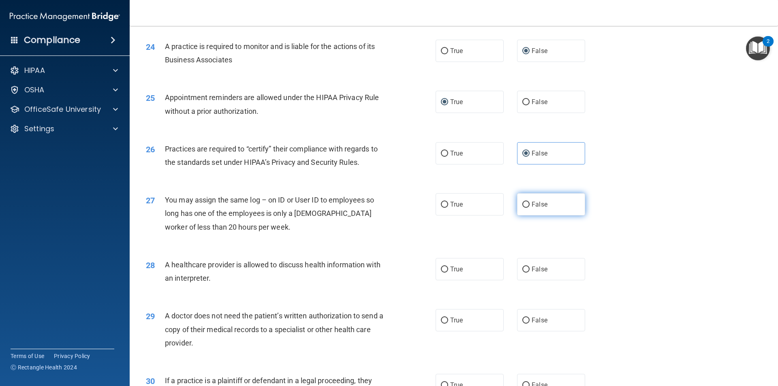
click at [522, 204] on input "False" at bounding box center [525, 205] width 7 height 6
radio input "true"
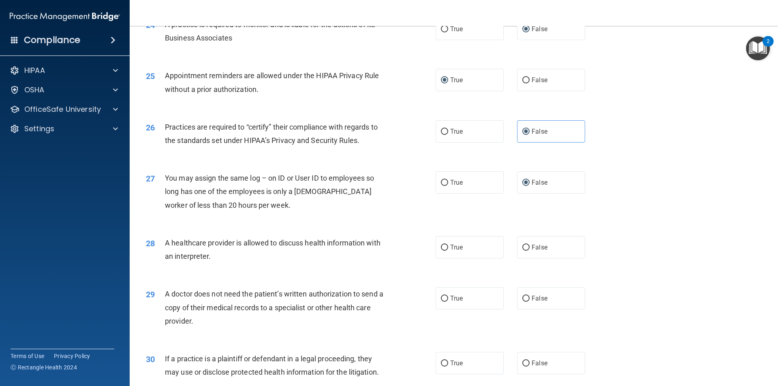
scroll to position [1458, 0]
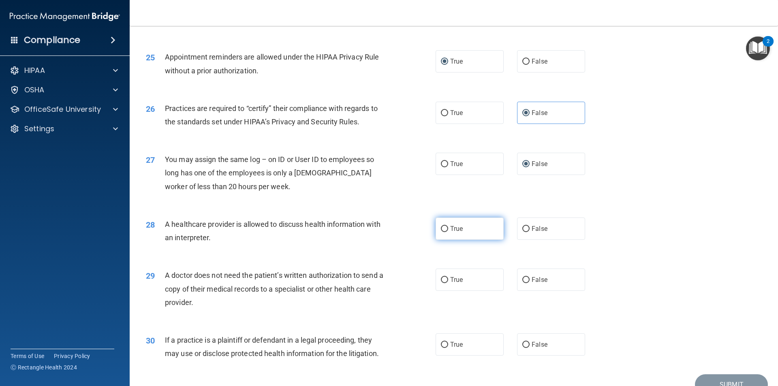
click at [442, 226] on input "True" at bounding box center [444, 229] width 7 height 6
radio input "true"
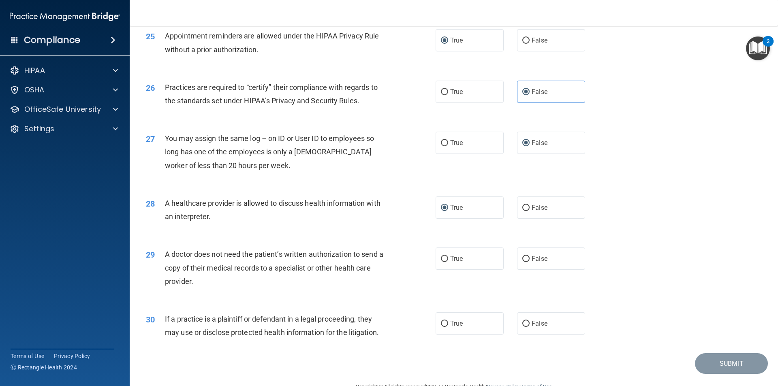
scroll to position [1499, 0]
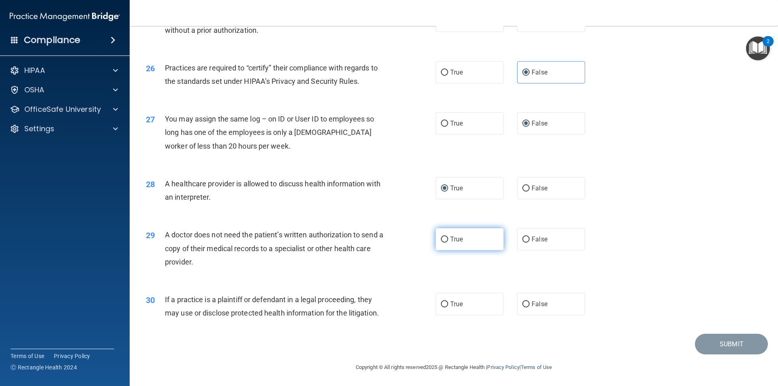
click at [442, 239] on input "True" at bounding box center [444, 240] width 7 height 6
radio input "true"
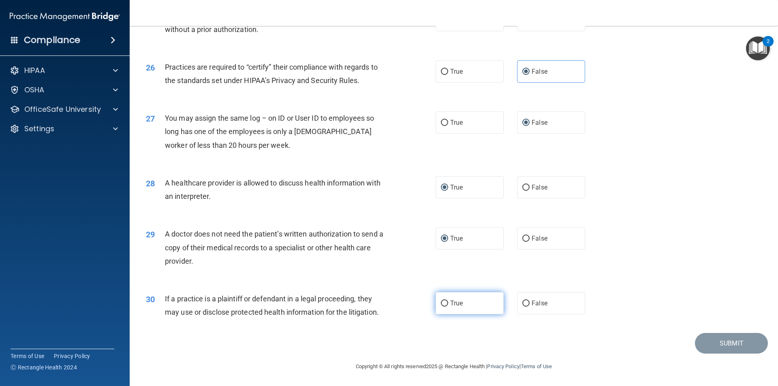
click at [441, 305] on input "True" at bounding box center [444, 304] width 7 height 6
radio input "true"
click at [715, 344] on button "Submit" at bounding box center [731, 343] width 73 height 21
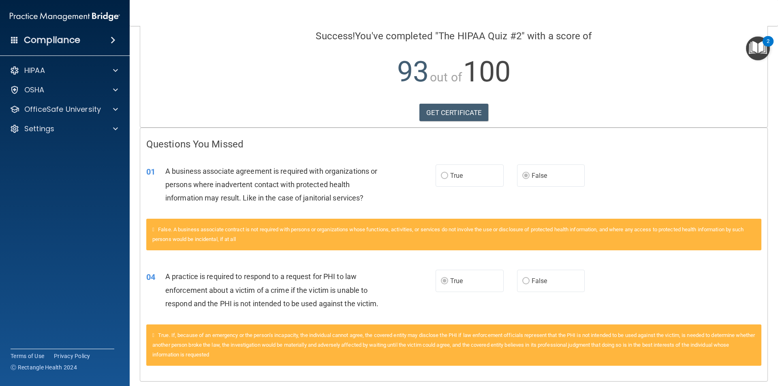
scroll to position [91, 0]
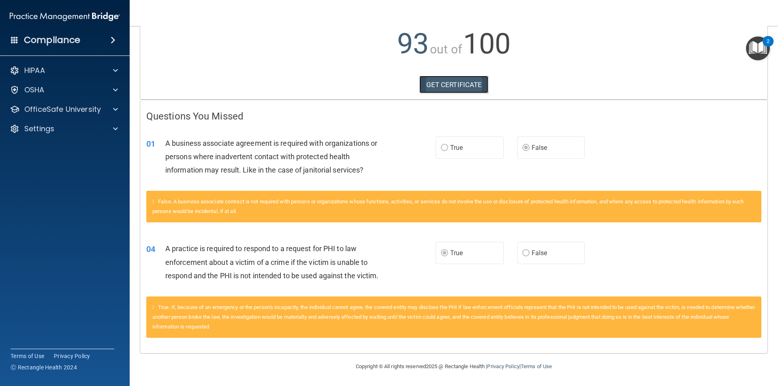
click at [448, 82] on link "GET CERTIFICATE" at bounding box center [453, 85] width 69 height 18
click at [63, 107] on p "OfficeSafe University" at bounding box center [62, 110] width 77 height 10
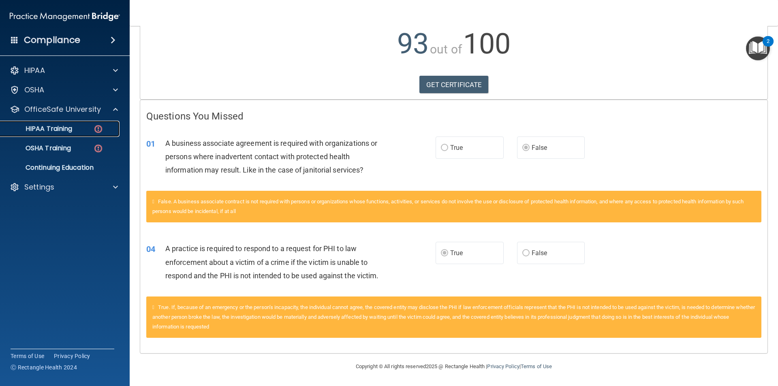
click at [64, 129] on p "HIPAA Training" at bounding box center [38, 129] width 67 height 8
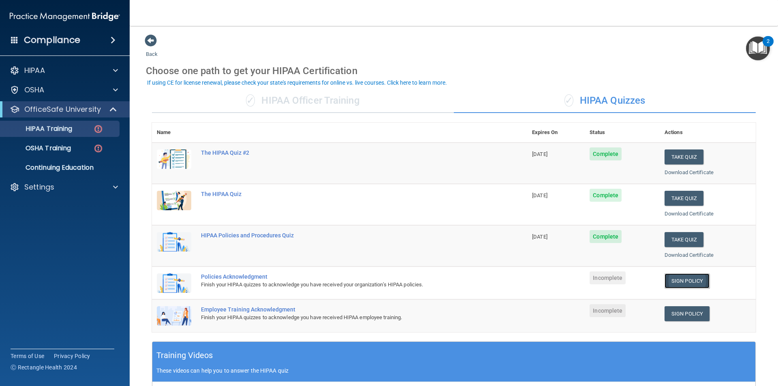
click at [678, 278] on link "Sign Policy" at bounding box center [686, 280] width 45 height 15
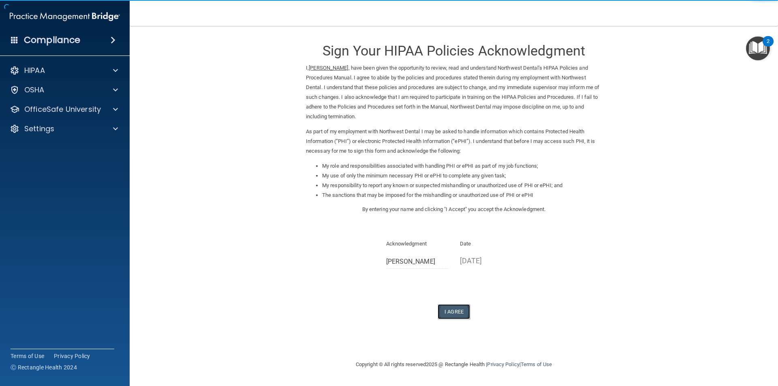
click at [459, 314] on button "I Agree" at bounding box center [454, 311] width 32 height 15
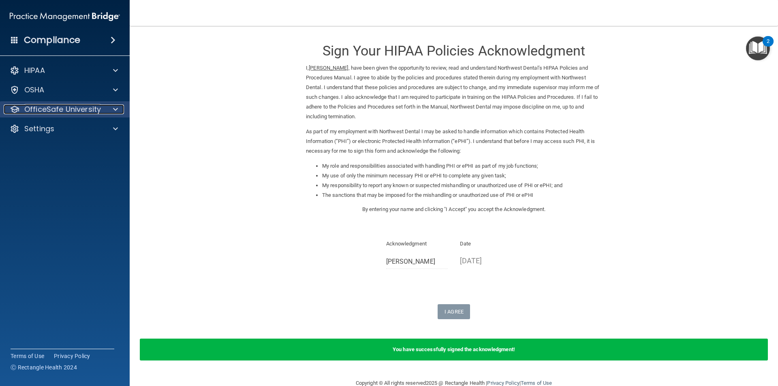
click at [41, 111] on p "OfficeSafe University" at bounding box center [62, 110] width 77 height 10
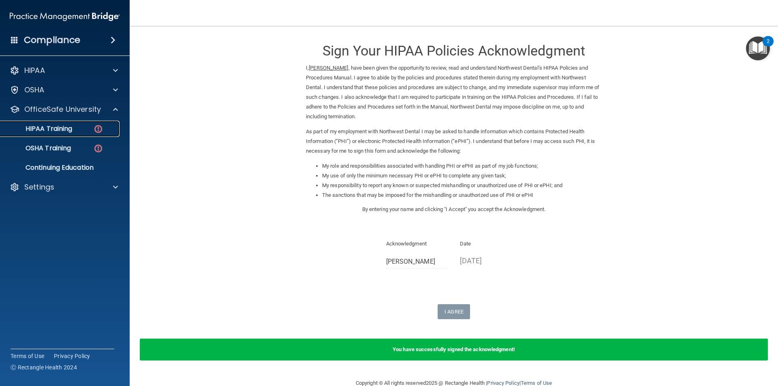
click at [43, 125] on p "HIPAA Training" at bounding box center [38, 129] width 67 height 8
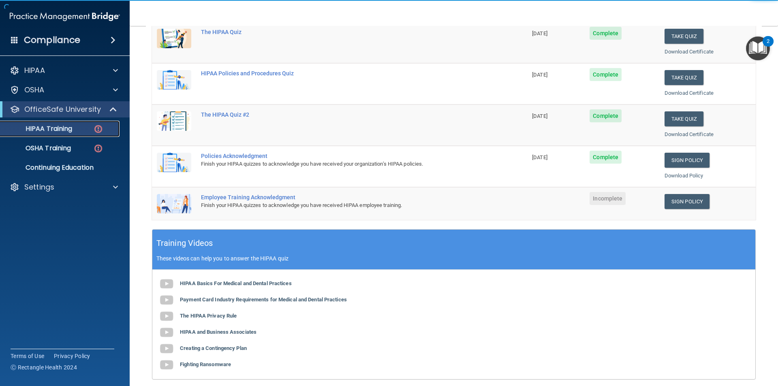
scroll to position [122, 0]
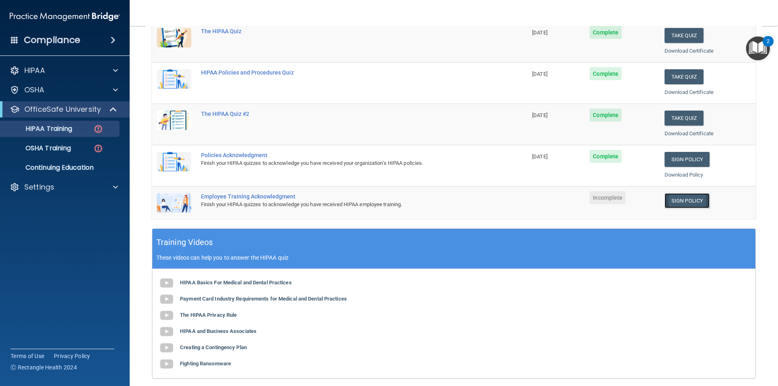
click at [685, 200] on link "Sign Policy" at bounding box center [686, 200] width 45 height 15
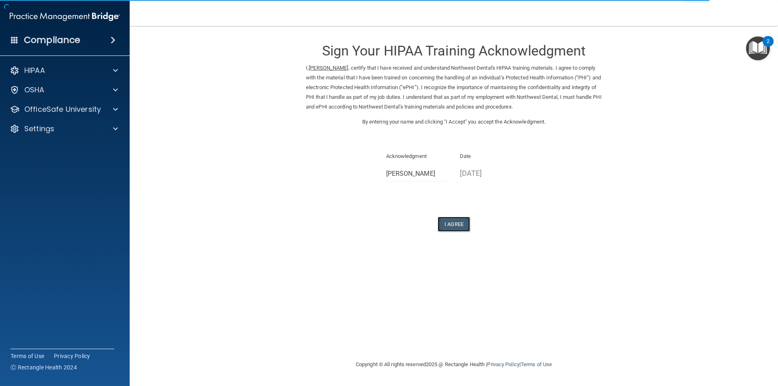
click at [456, 226] on button "I Agree" at bounding box center [454, 224] width 32 height 15
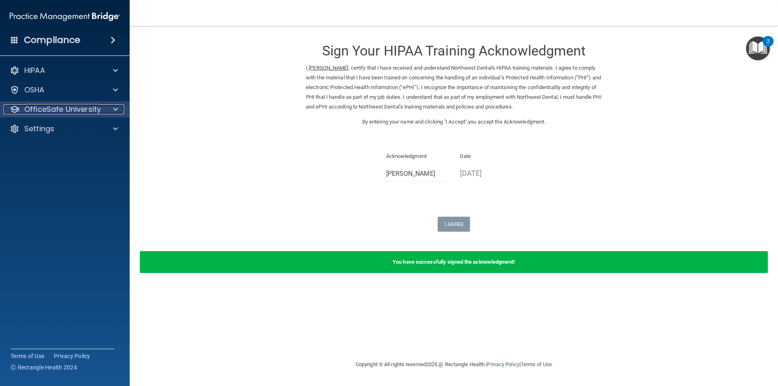
click at [59, 108] on p "OfficeSafe University" at bounding box center [62, 110] width 77 height 10
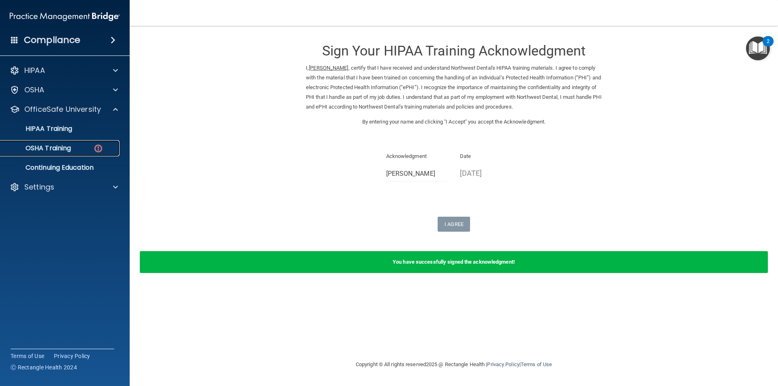
click at [46, 147] on p "OSHA Training" at bounding box center [38, 148] width 66 height 8
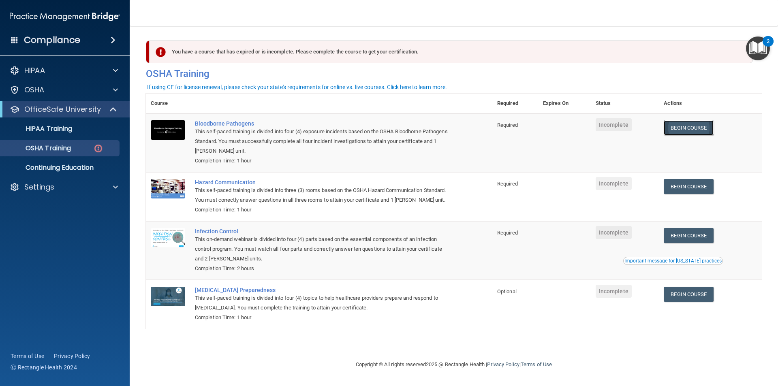
click at [689, 128] on link "Begin Course" at bounding box center [688, 127] width 49 height 15
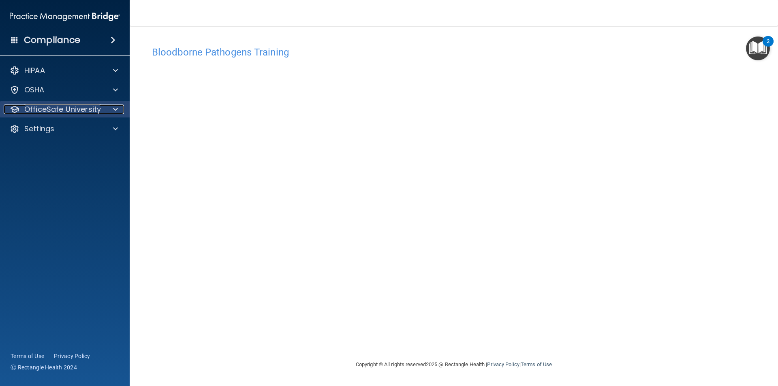
click at [88, 109] on p "OfficeSafe University" at bounding box center [62, 110] width 77 height 10
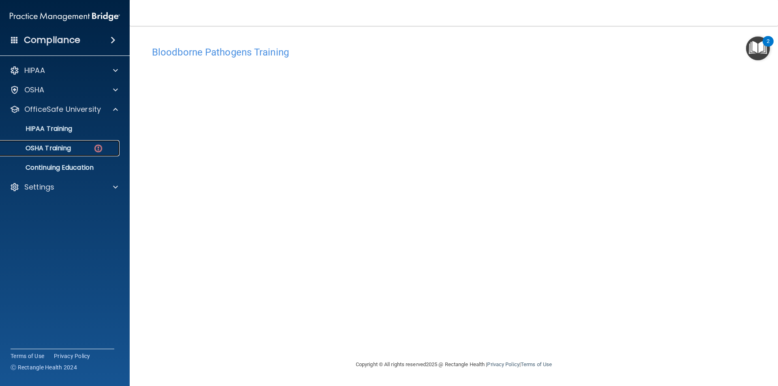
click at [71, 147] on p "OSHA Training" at bounding box center [38, 148] width 66 height 8
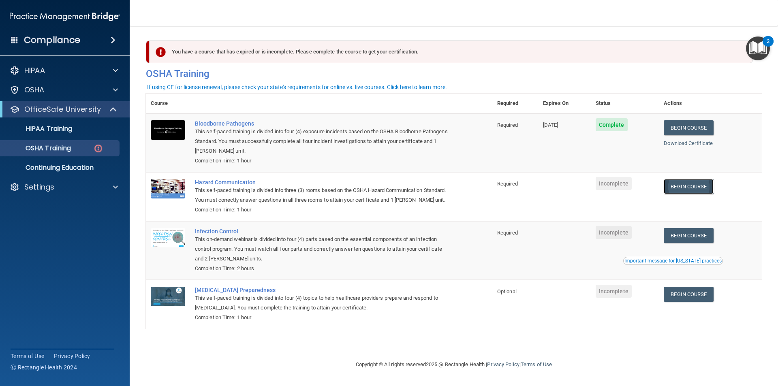
click at [692, 190] on link "Begin Course" at bounding box center [688, 186] width 49 height 15
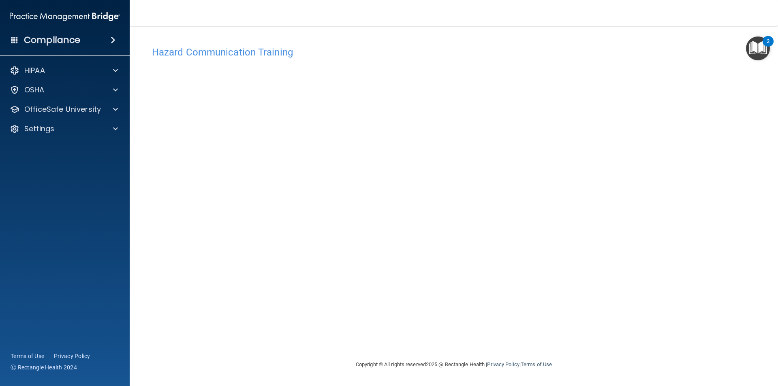
click at [670, 164] on div "Hazard Communication Training This course doesn’t expire until . Are you sure y…" at bounding box center [454, 201] width 616 height 318
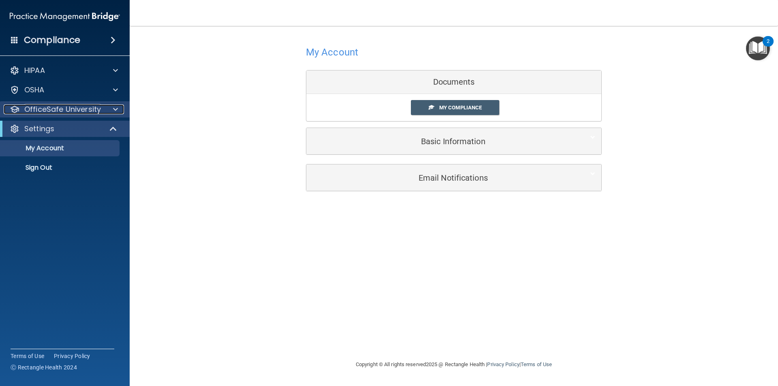
click at [59, 109] on p "OfficeSafe University" at bounding box center [62, 110] width 77 height 10
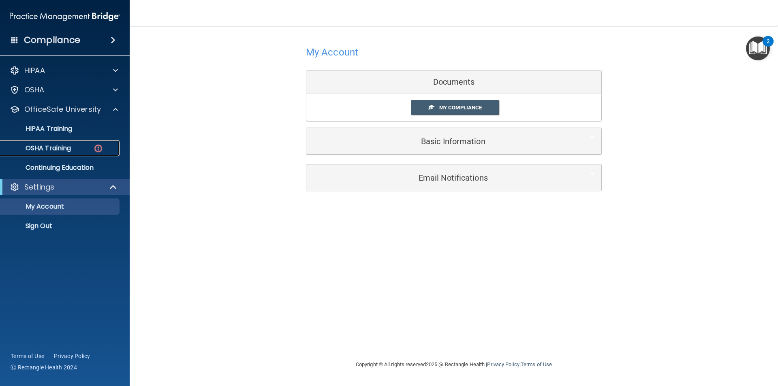
click at [68, 148] on p "OSHA Training" at bounding box center [38, 148] width 66 height 8
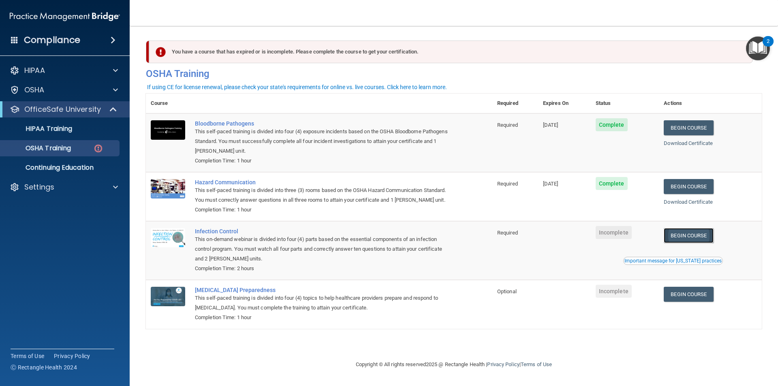
click at [709, 239] on link "Begin Course" at bounding box center [688, 235] width 49 height 15
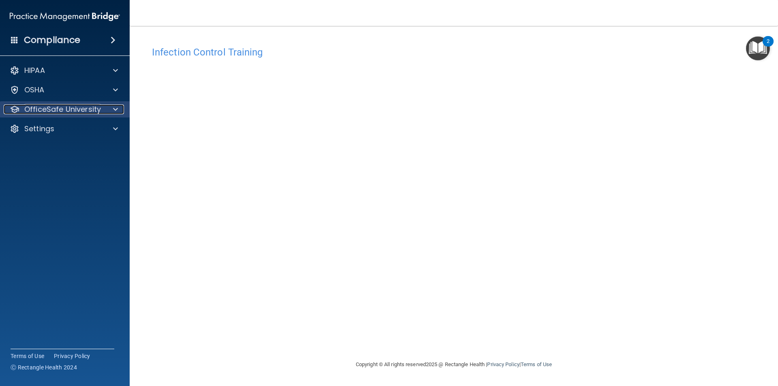
click at [79, 112] on p "OfficeSafe University" at bounding box center [62, 110] width 77 height 10
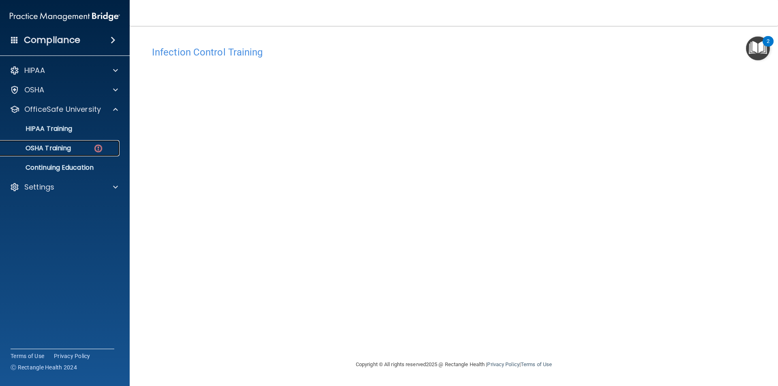
click at [75, 148] on div "OSHA Training" at bounding box center [60, 148] width 111 height 8
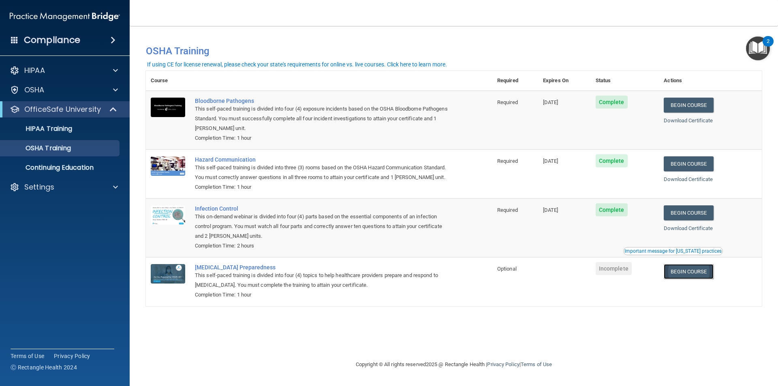
click at [705, 275] on link "Begin Course" at bounding box center [688, 271] width 49 height 15
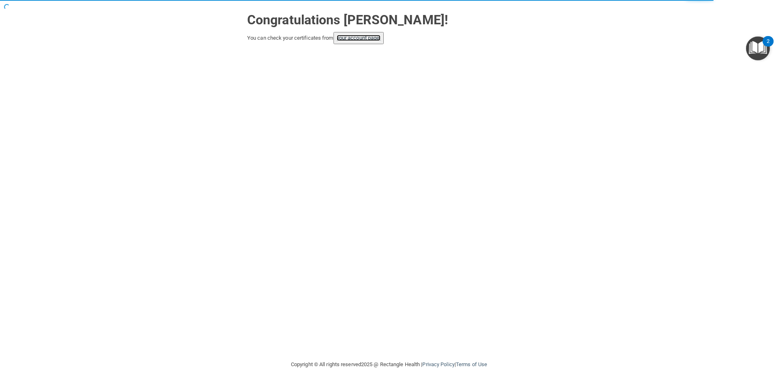
click at [361, 40] on link "your account page!" at bounding box center [359, 38] width 44 height 6
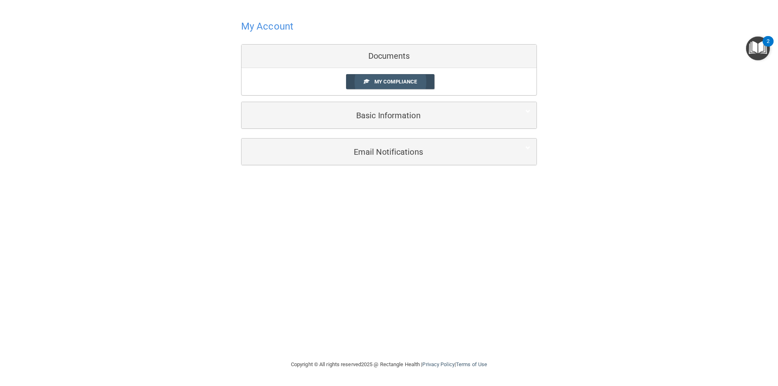
click at [393, 81] on span "My Compliance" at bounding box center [395, 82] width 43 height 6
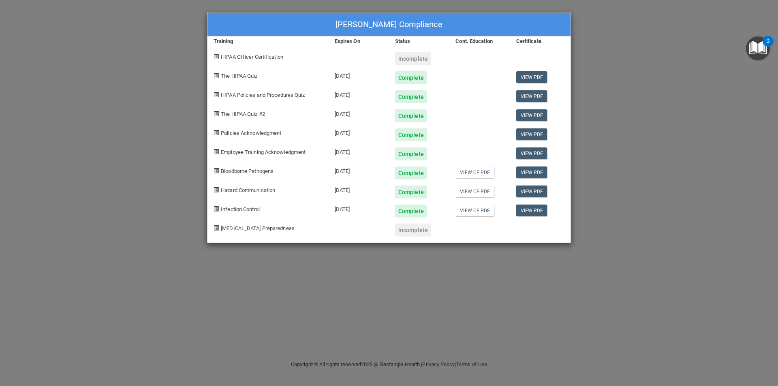
click at [648, 205] on div "[PERSON_NAME] Compliance Training Expires On Status Cont. Education Certificate…" at bounding box center [389, 193] width 778 height 386
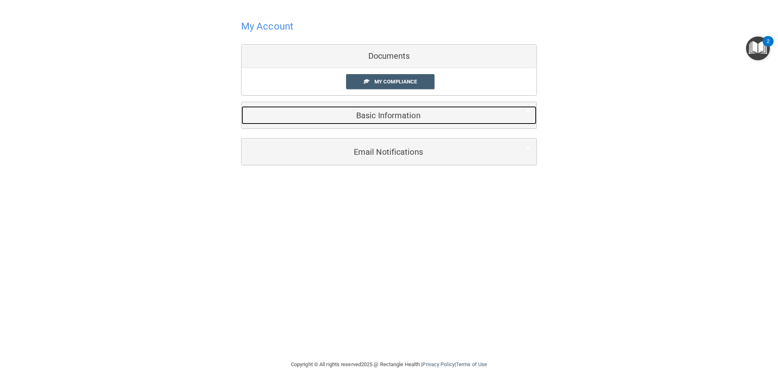
click at [397, 118] on h5 "Basic Information" at bounding box center [377, 115] width 258 height 9
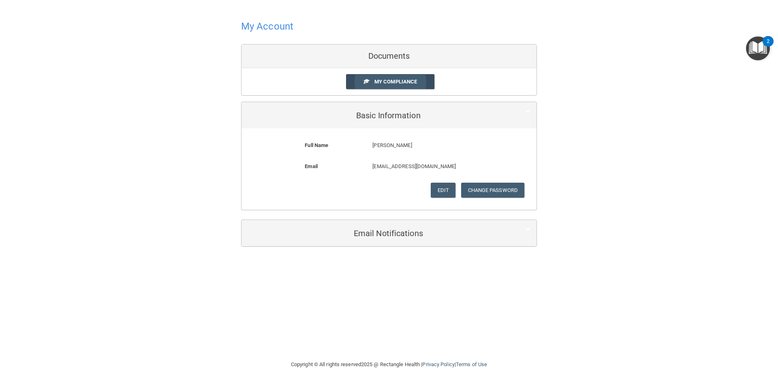
click at [387, 86] on link "My Compliance" at bounding box center [390, 81] width 89 height 15
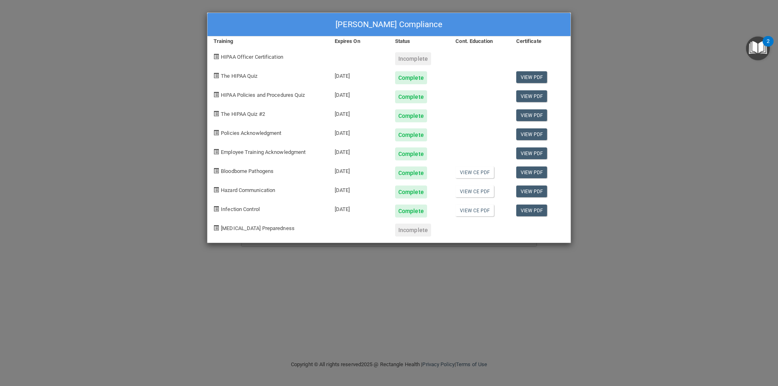
click at [479, 272] on div "[PERSON_NAME] Compliance Training Expires On Status Cont. Education Certificate…" at bounding box center [389, 193] width 778 height 386
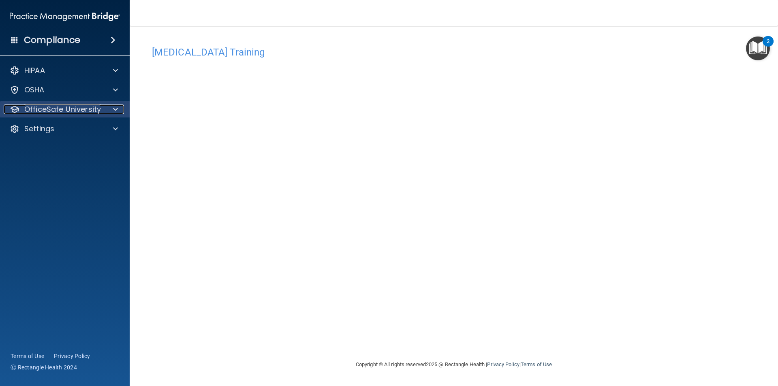
click at [51, 107] on p "OfficeSafe University" at bounding box center [62, 110] width 77 height 10
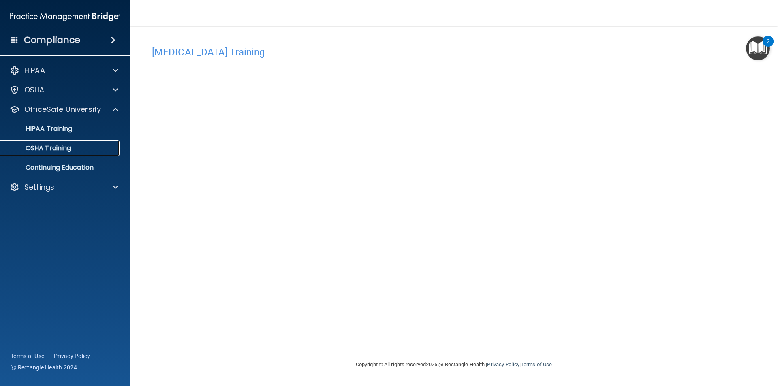
click at [63, 149] on p "OSHA Training" at bounding box center [38, 148] width 66 height 8
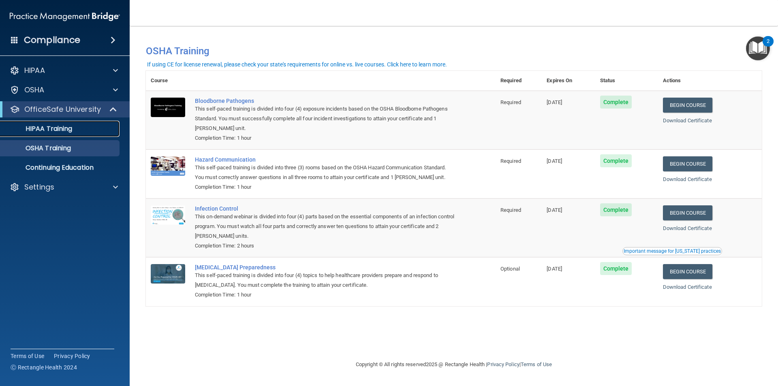
click at [60, 130] on p "HIPAA Training" at bounding box center [38, 129] width 67 height 8
